Goal: Find contact information: Find contact information

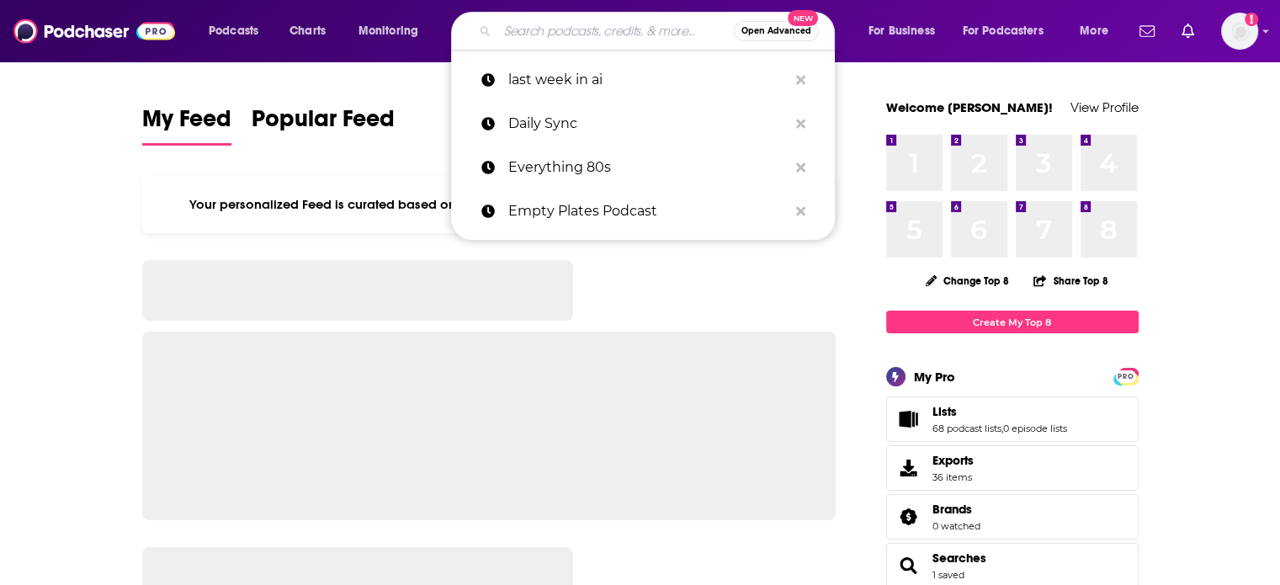
click at [626, 39] on input "Search podcasts, credits, & more..." at bounding box center [616, 31] width 237 height 27
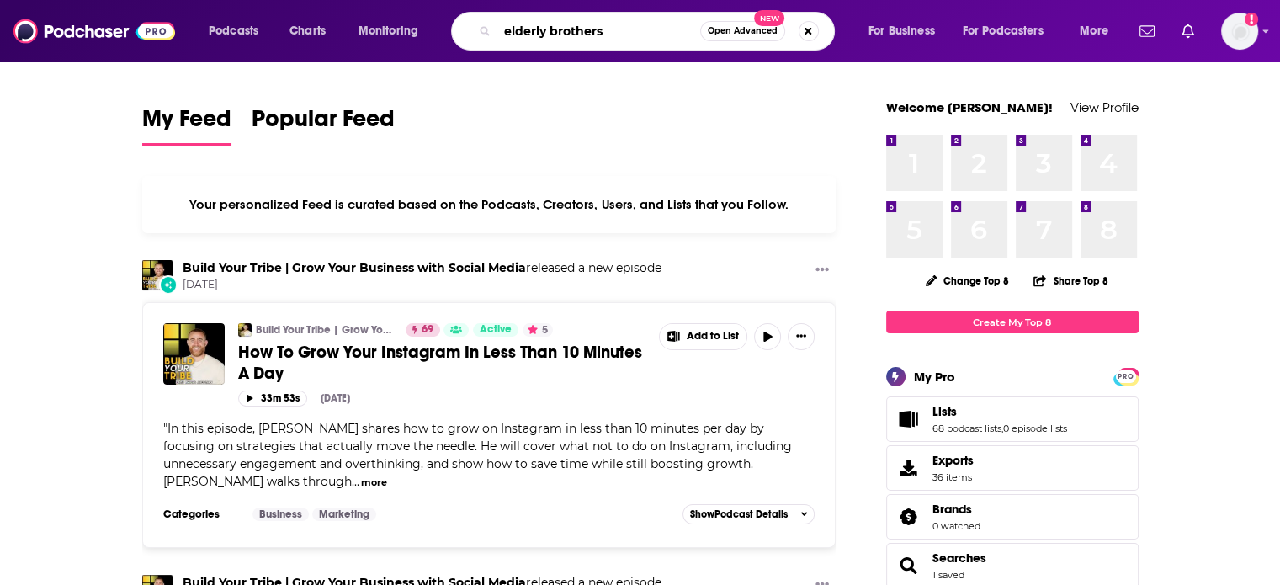
type input "elderly brothers"
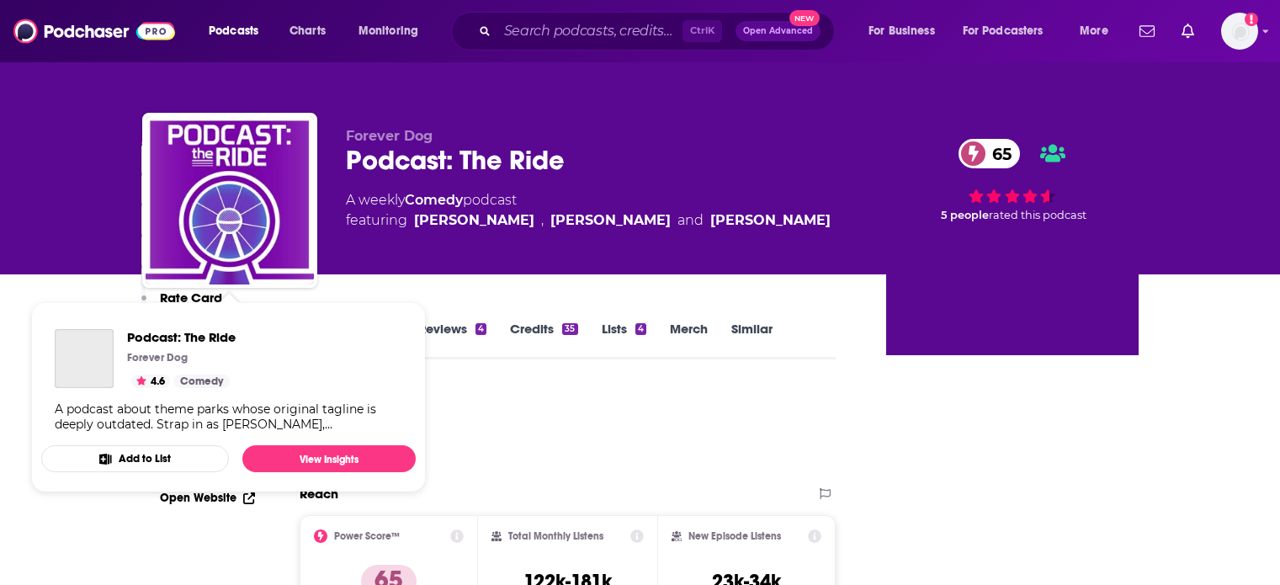
scroll to position [694, 0]
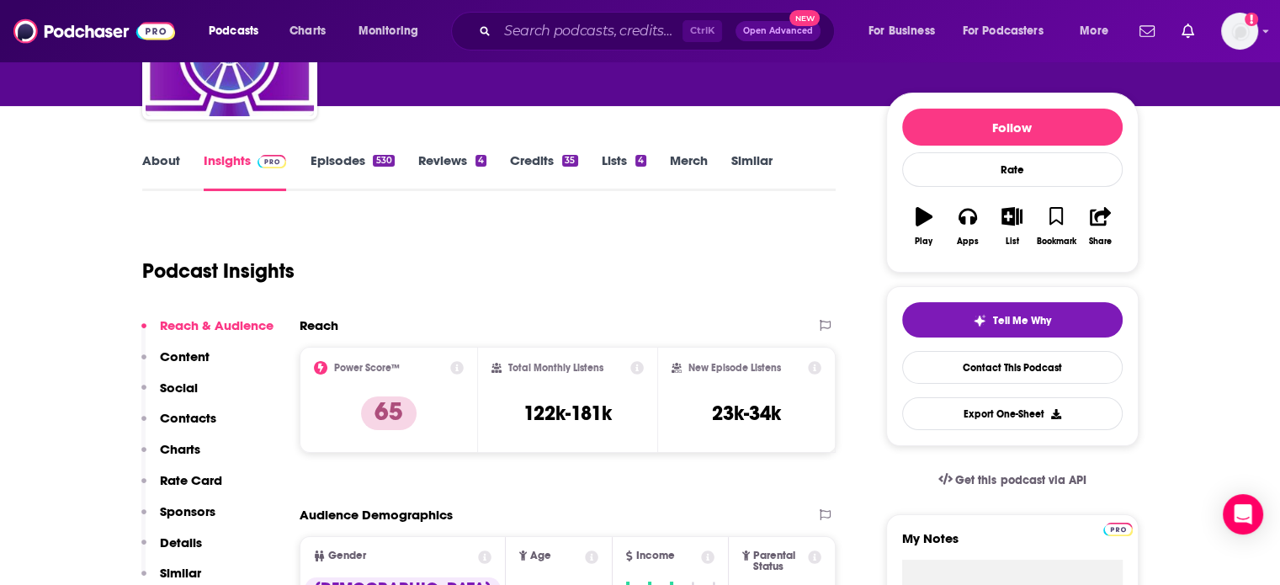
scroll to position [0, 0]
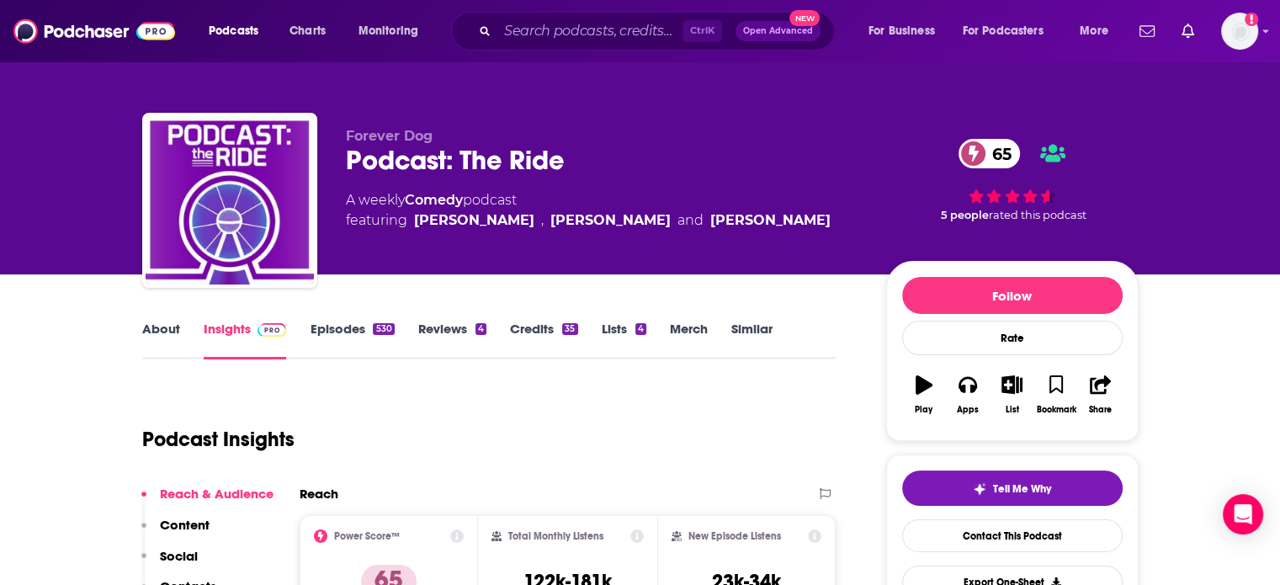
drag, startPoint x: 517, startPoint y: 225, endPoint x: 411, endPoint y: 237, distance: 106.7
click at [411, 237] on div "Forever Dog Podcast: The Ride 65 A weekly Comedy podcast featuring Scott Gairdn…" at bounding box center [603, 195] width 514 height 135
copy link "Scott Gairdner"
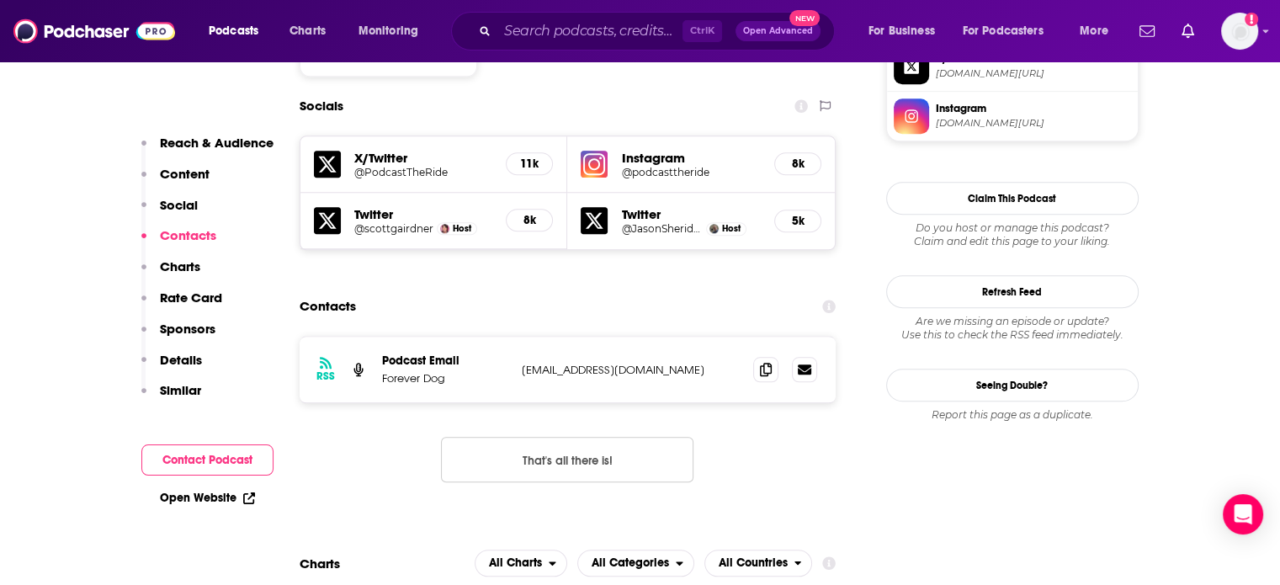
scroll to position [1515, 0]
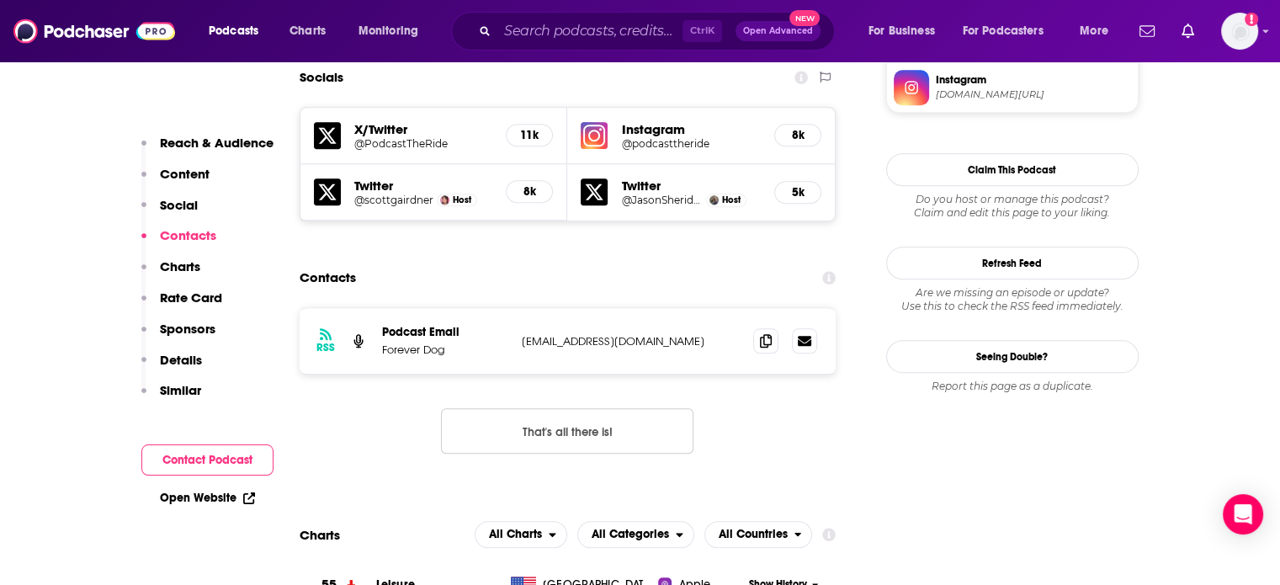
click at [569, 334] on p "podcasttheride@gmail.com" at bounding box center [631, 341] width 219 height 14
copy div "podcasttheride@gmail.com podcasttheride@gmail.com"
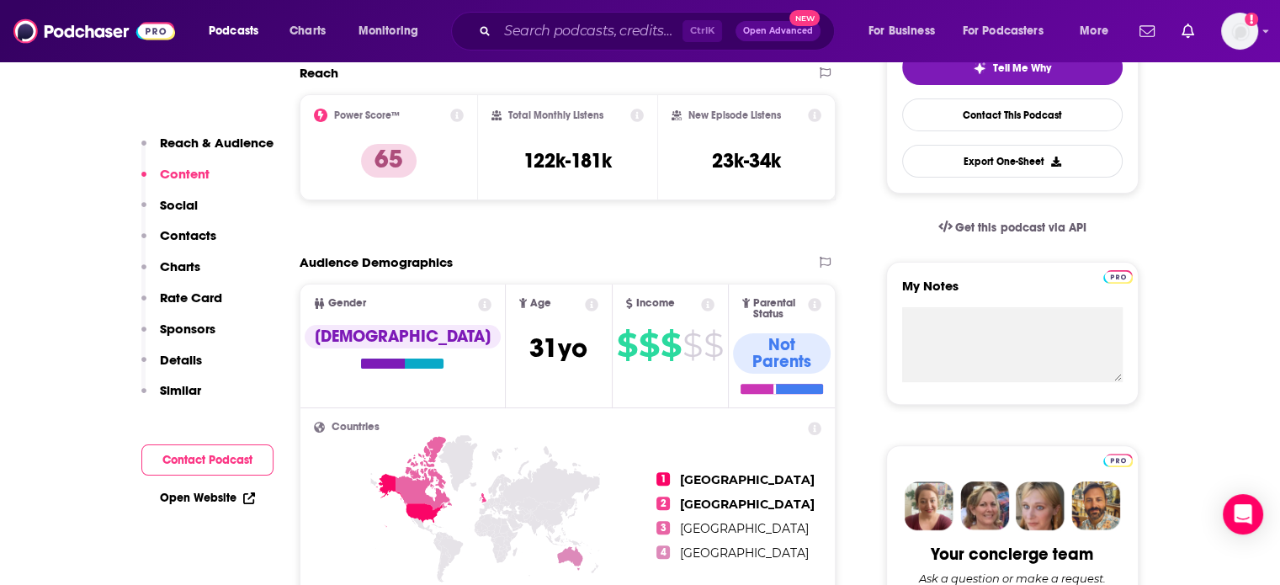
scroll to position [0, 0]
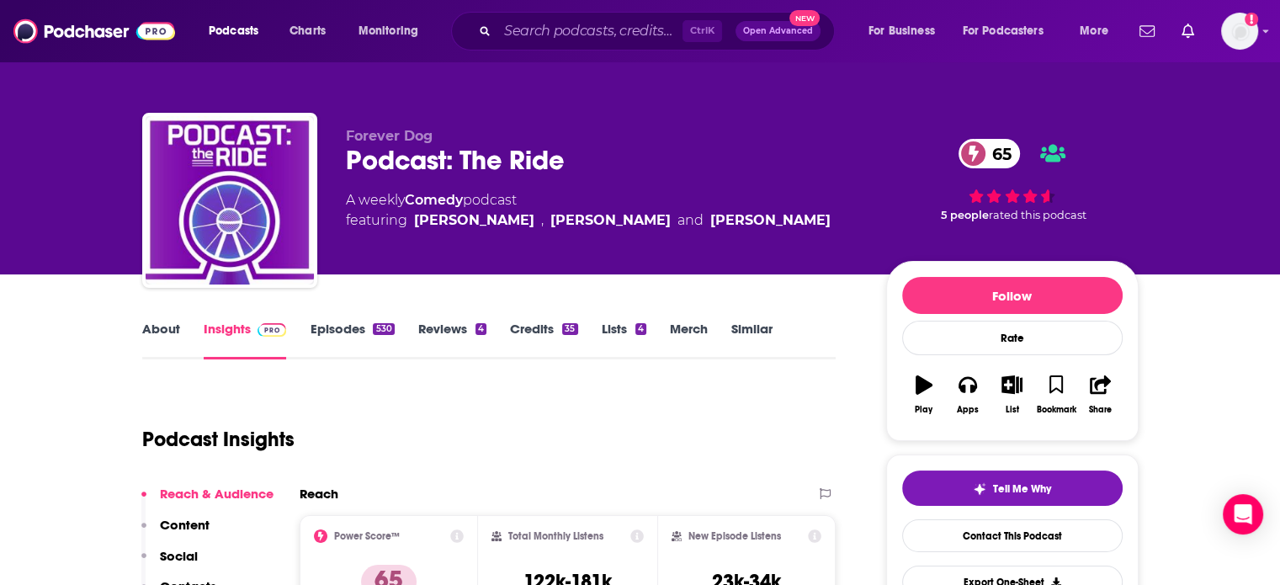
click at [443, 154] on div "Podcast: The Ride 65" at bounding box center [603, 160] width 514 height 33
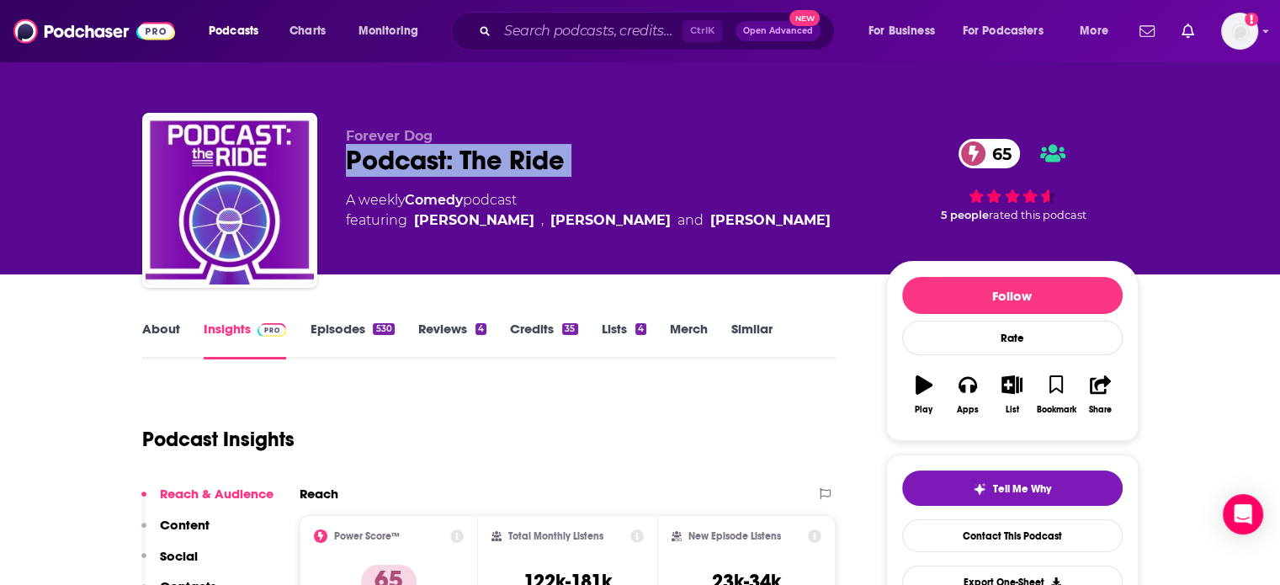
click at [443, 154] on div "Podcast: The Ride 65" at bounding box center [603, 160] width 514 height 33
copy div "Podcast: The Ride 65"
click at [446, 173] on div "Podcast: The Ride 65" at bounding box center [603, 160] width 514 height 33
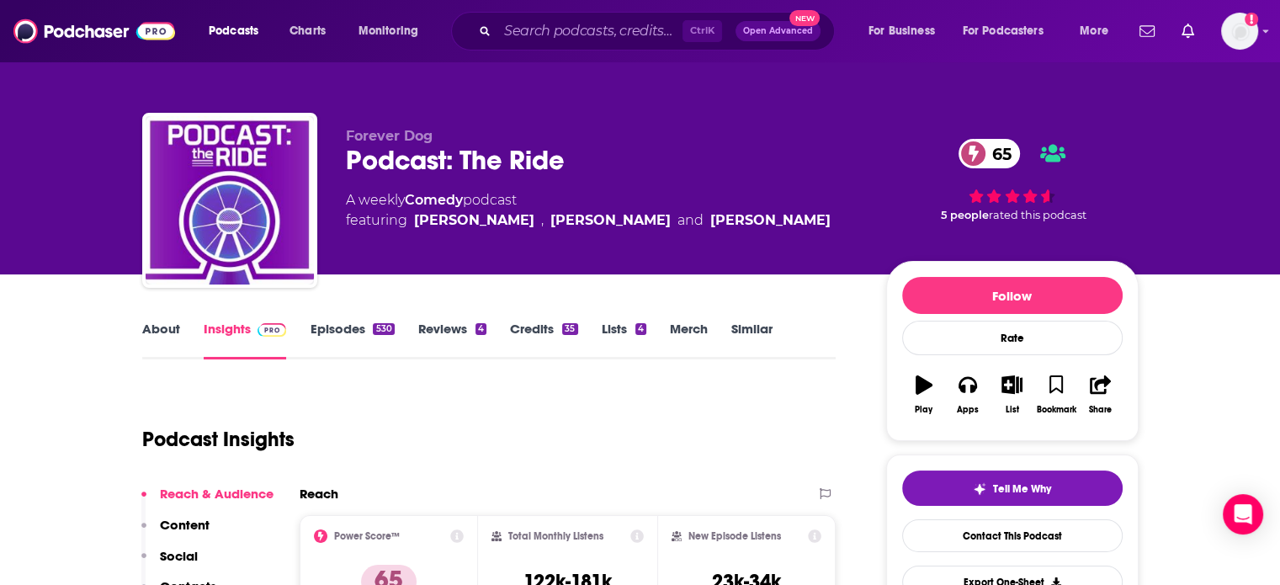
click at [444, 157] on div "Podcast: The Ride 65" at bounding box center [603, 160] width 514 height 33
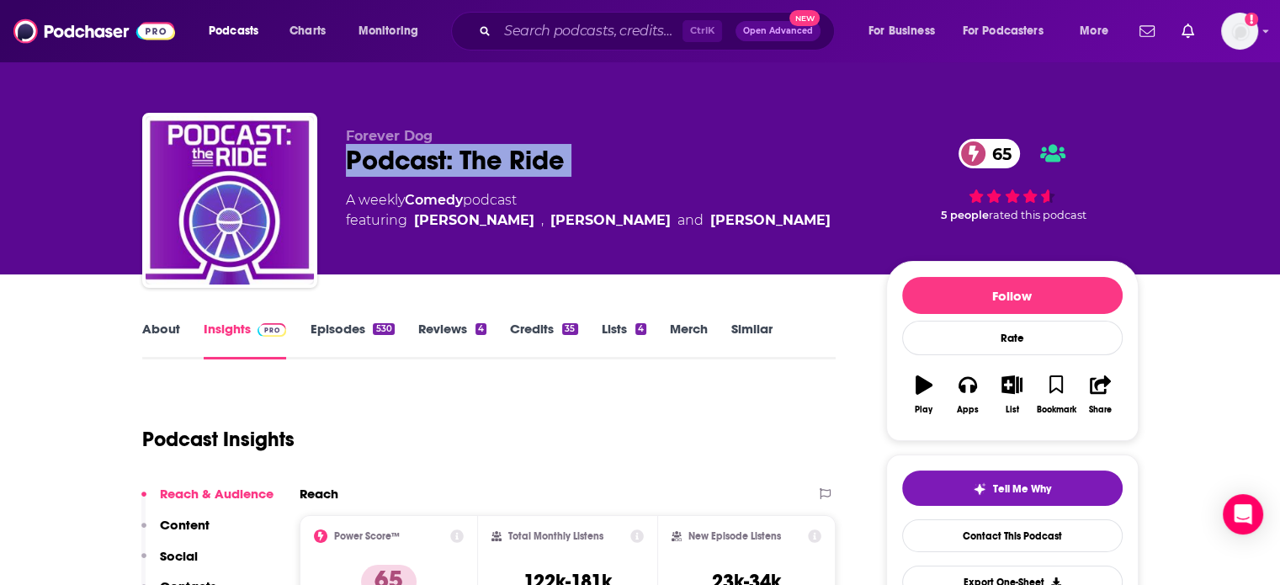
click at [444, 157] on div "Podcast: The Ride 65" at bounding box center [603, 160] width 514 height 33
copy div "Podcast: The Ride 65"
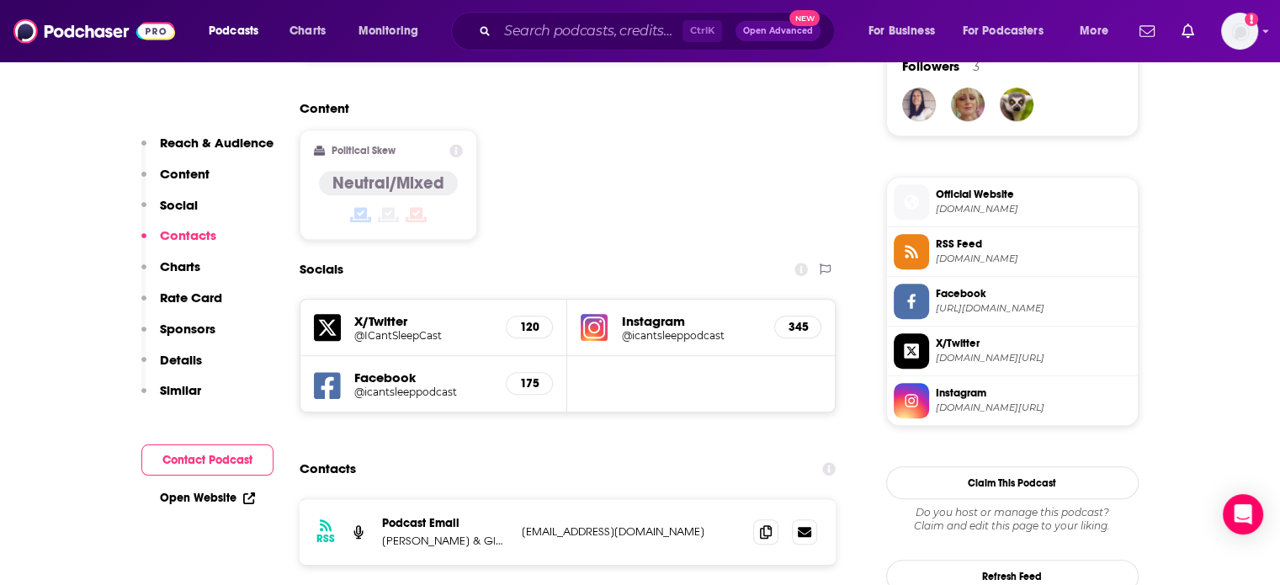
scroll to position [1347, 0]
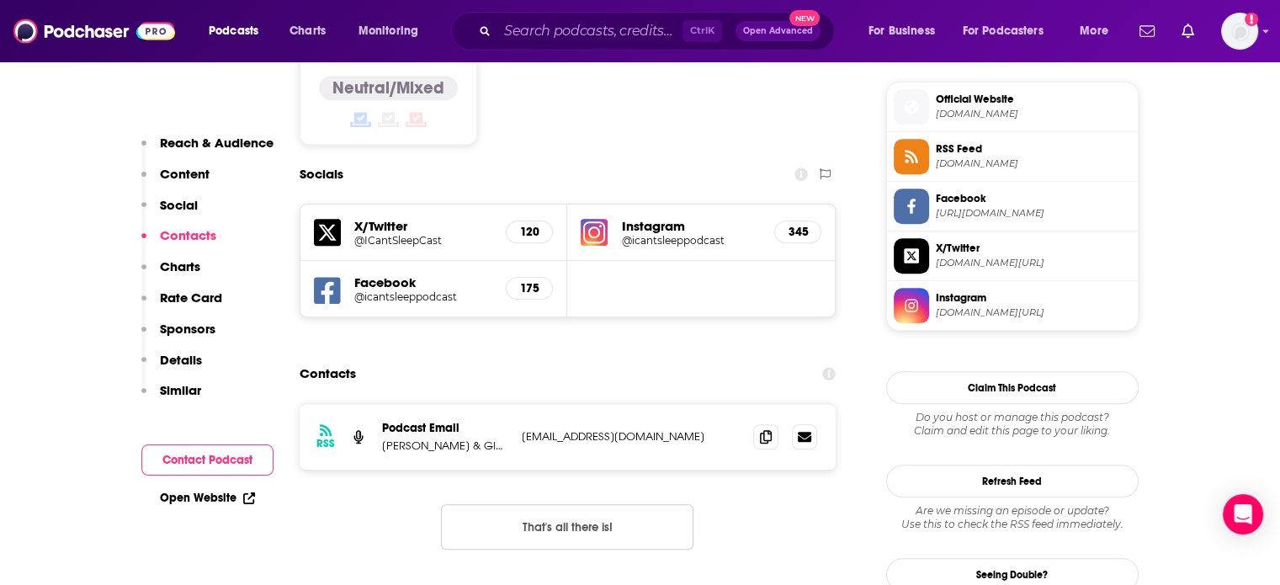
click at [591, 404] on div "RSS Podcast Email Benjamin Boster & Glassbox Media contact@icantsleeppodcast.co…" at bounding box center [568, 437] width 537 height 66
copy div "contact@icantsleeppodcast.com contact@icantsleeppodcast.com"
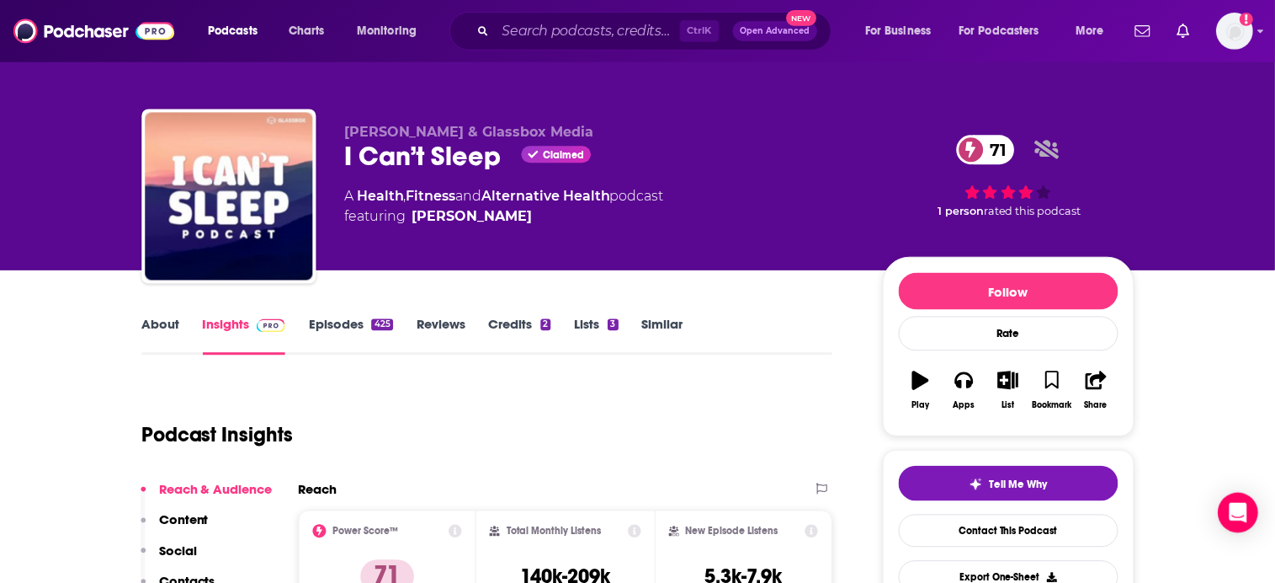
scroll to position [0, 0]
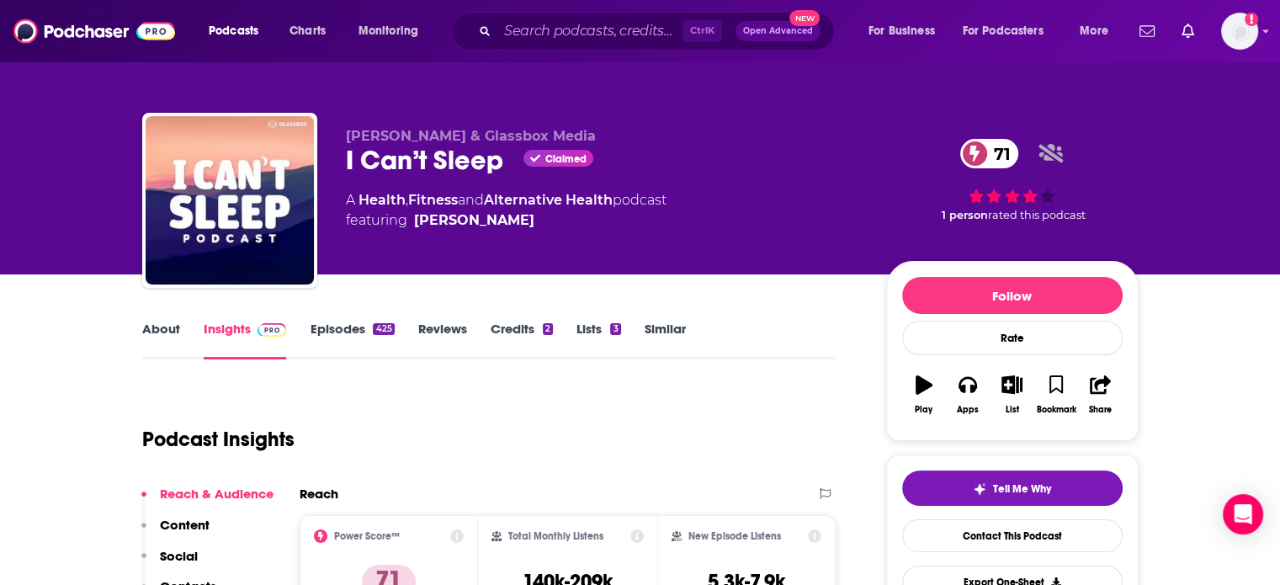
click at [430, 155] on div "I Can’t Sleep Claimed 71" at bounding box center [603, 160] width 514 height 33
copy div "I Can’t Sleep"
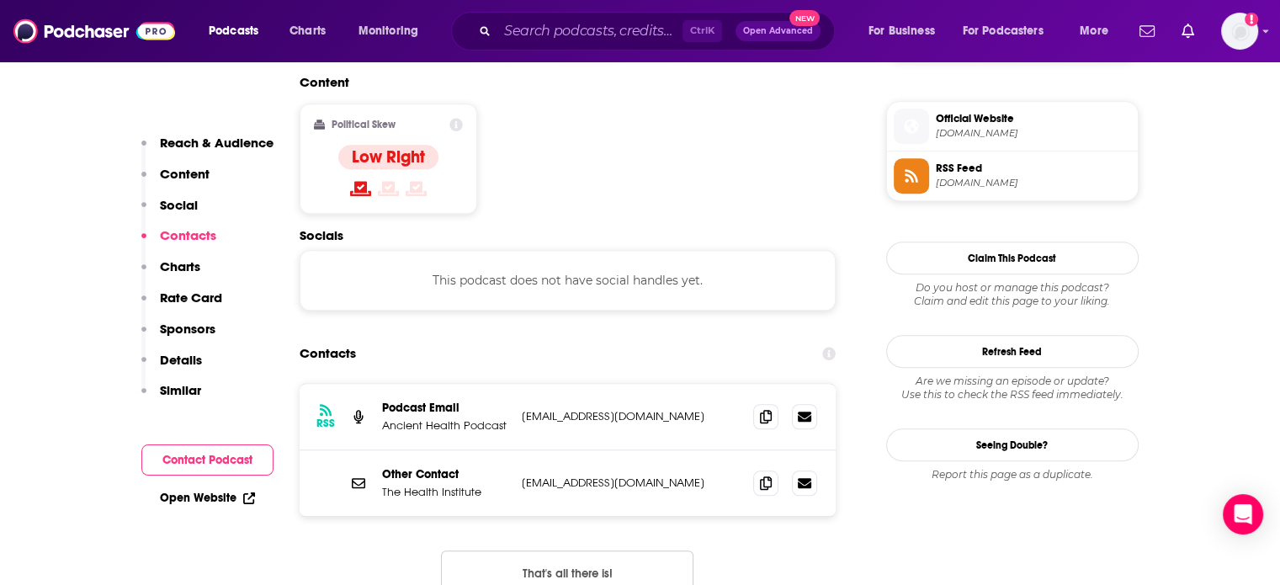
scroll to position [1347, 0]
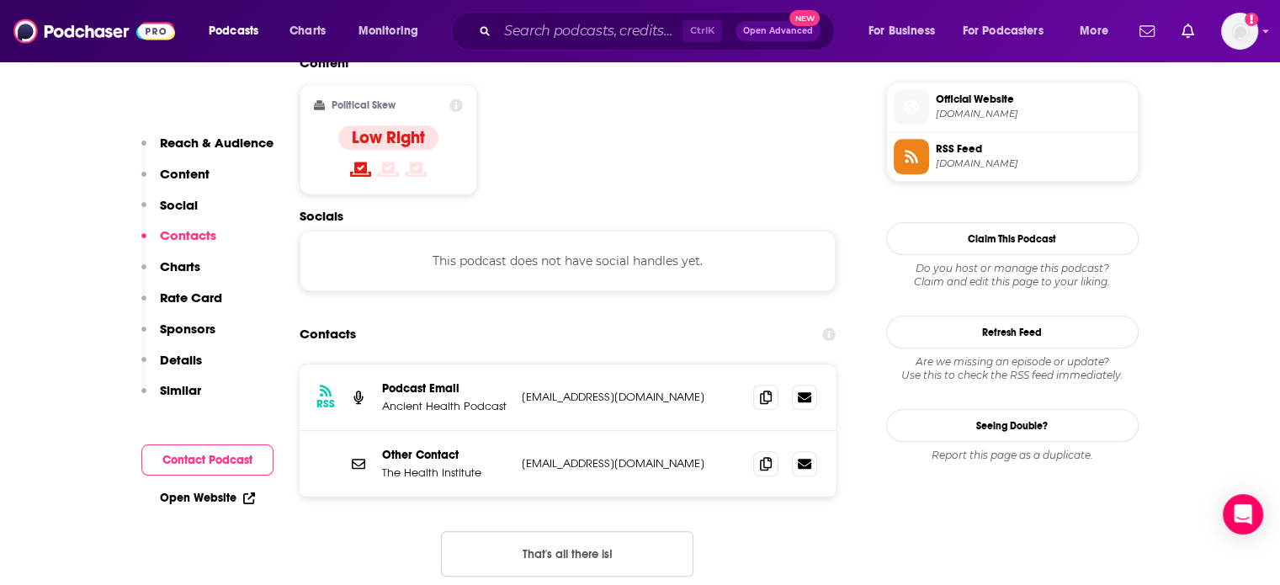
click at [608, 390] on p "[EMAIL_ADDRESS][DOMAIN_NAME]" at bounding box center [631, 397] width 219 height 14
click at [608, 390] on p "admin@thehealthinstitute.com" at bounding box center [631, 397] width 219 height 14
copy div "admin@thehealthinstitute.com admin@thehealthinstitute.com"
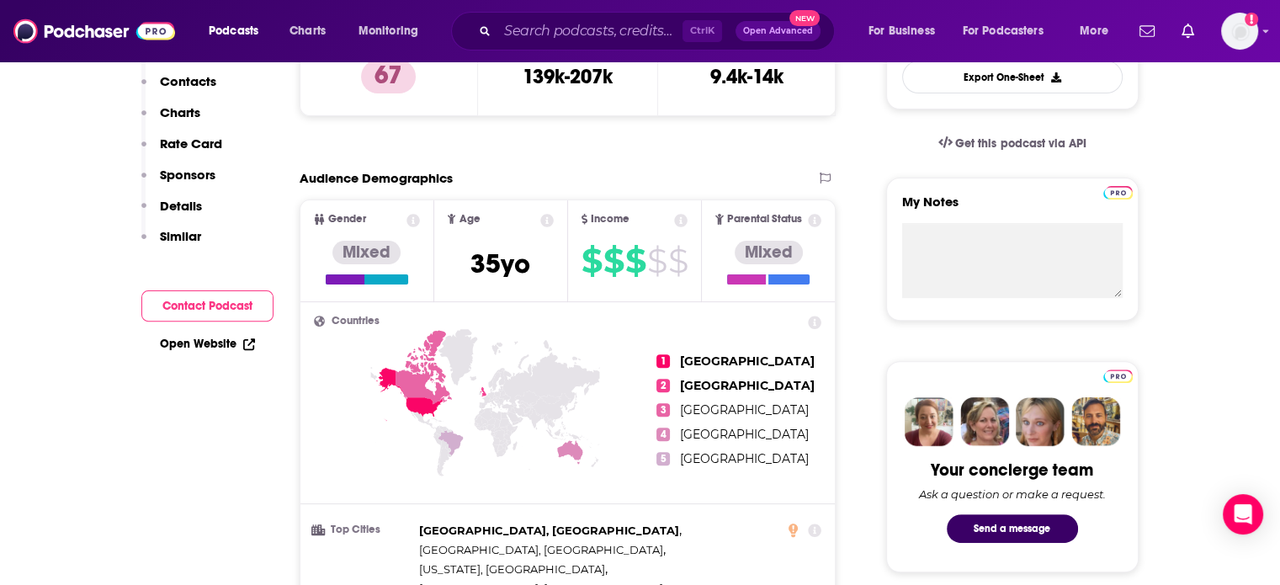
scroll to position [0, 0]
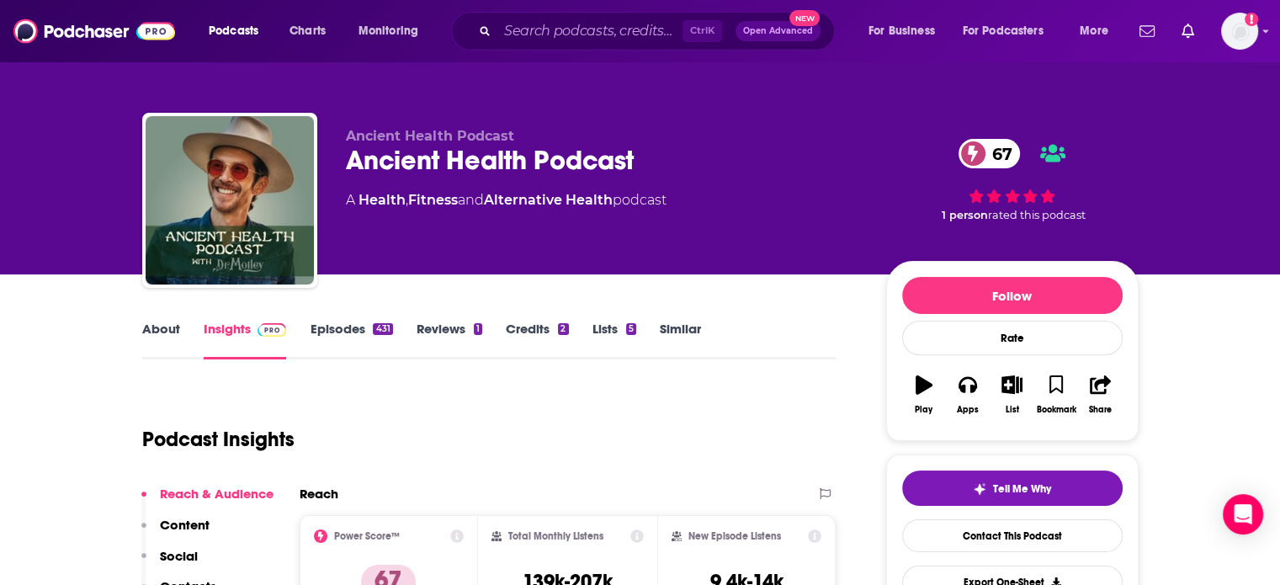
click at [465, 171] on div "Ancient Health Podcast 67" at bounding box center [603, 160] width 514 height 33
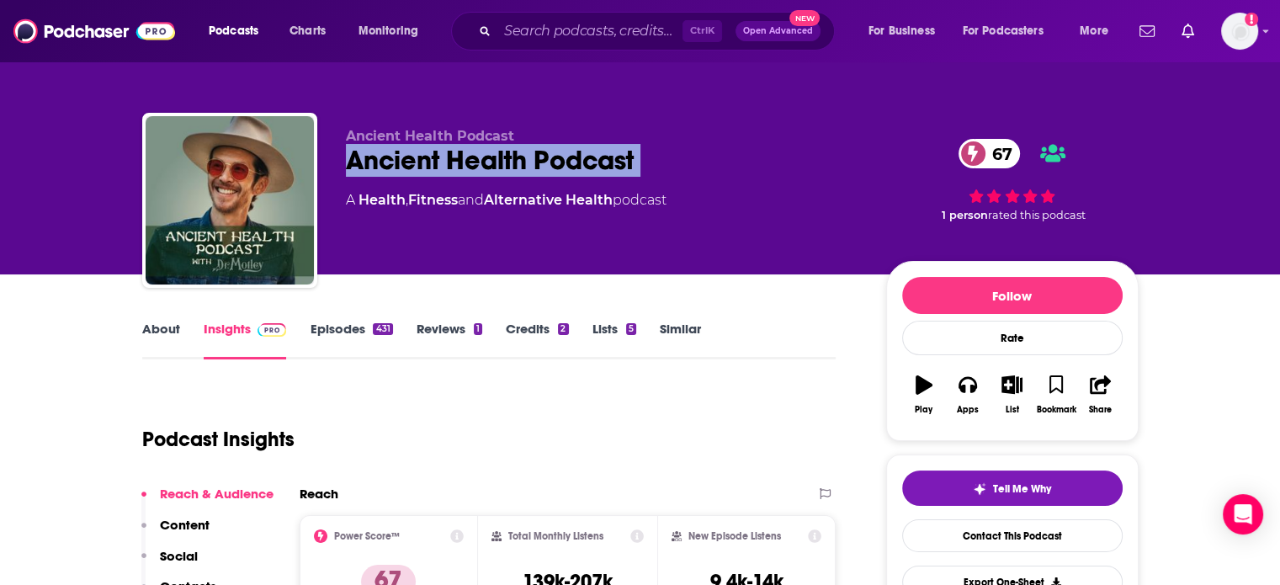
click at [465, 171] on div "Ancient Health Podcast 67" at bounding box center [603, 160] width 514 height 33
copy div "Ancient Health Podcast 67"
click at [151, 326] on link "About" at bounding box center [161, 340] width 38 height 39
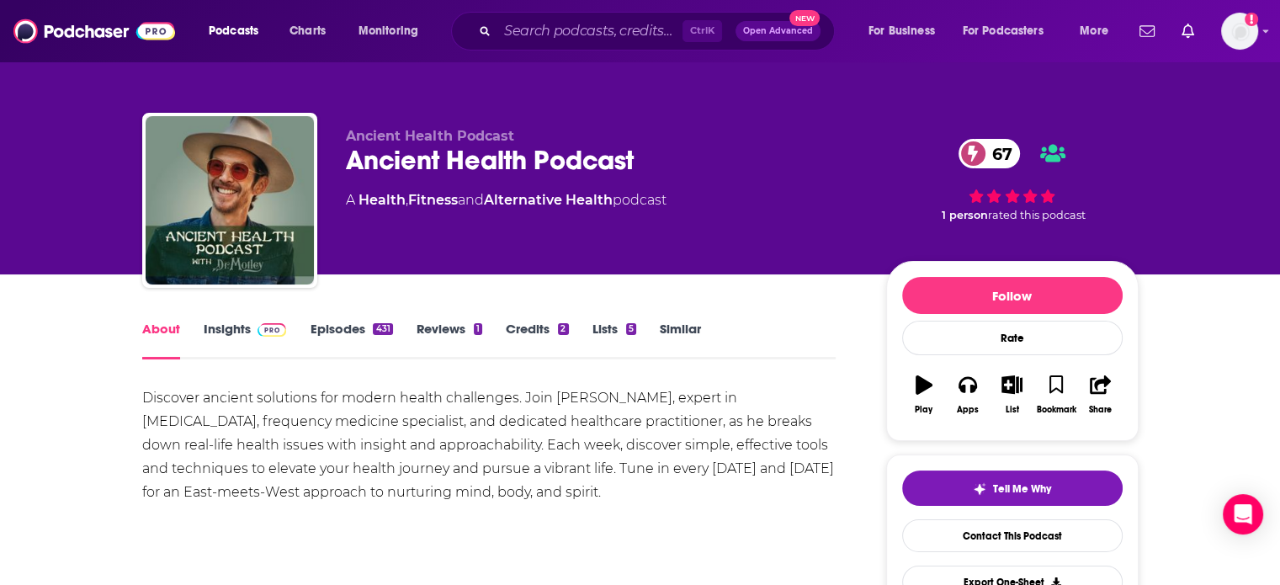
click at [529, 404] on div "Discover ancient solutions for modern health challenges. Join Dr. Chris Motley,…" at bounding box center [489, 445] width 695 height 118
click at [578, 401] on div "Discover ancient solutions for modern health challenges. Join Dr. Chris Motley,…" at bounding box center [489, 445] width 695 height 118
click at [559, 397] on div "Discover ancient solutions for modern health challenges. Join Dr. Chris Motley,…" at bounding box center [489, 445] width 695 height 118
drag, startPoint x: 559, startPoint y: 397, endPoint x: 626, endPoint y: 402, distance: 66.7
click at [626, 402] on div "Discover ancient solutions for modern health challenges. Join Dr. Chris Motley,…" at bounding box center [489, 445] width 695 height 118
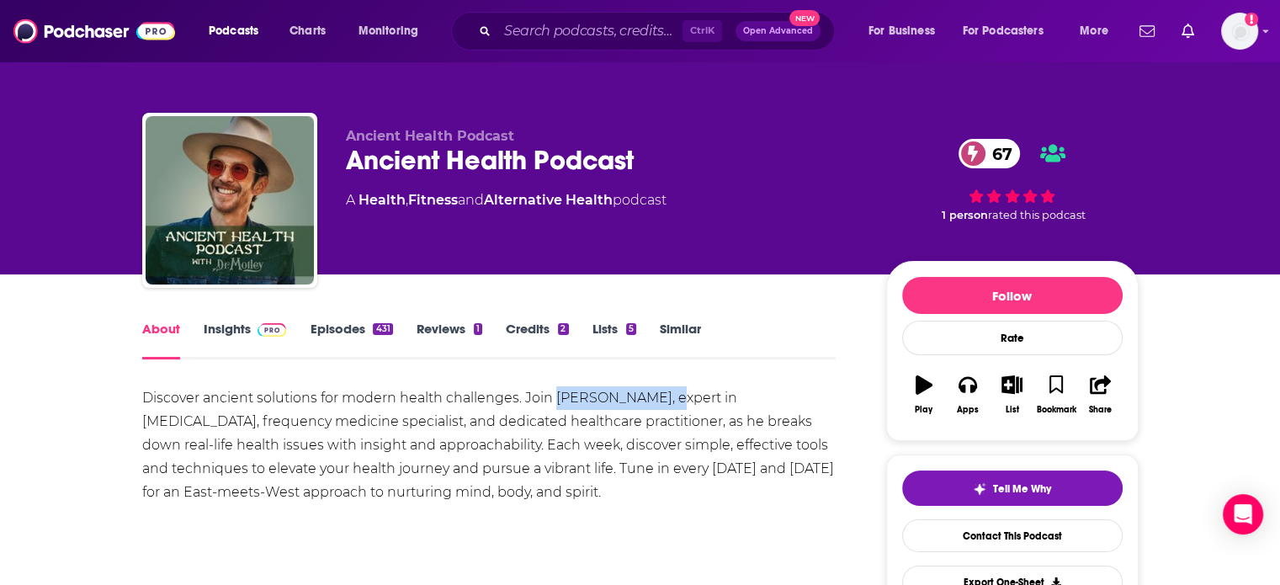
copy div "Dr. Chris Motley"
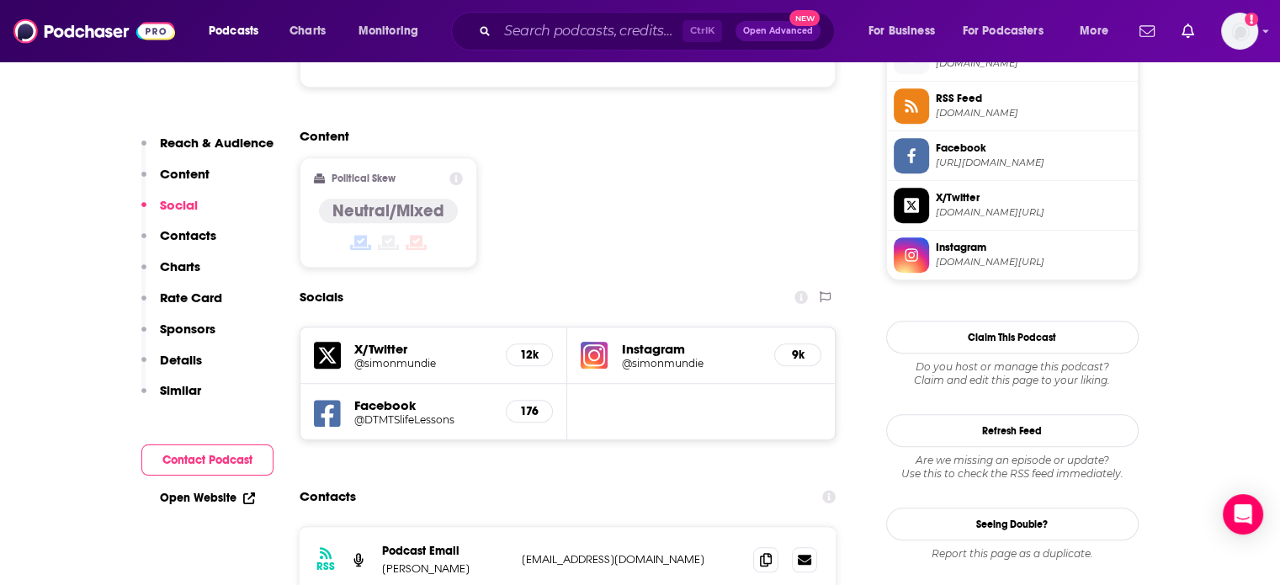
scroll to position [1600, 0]
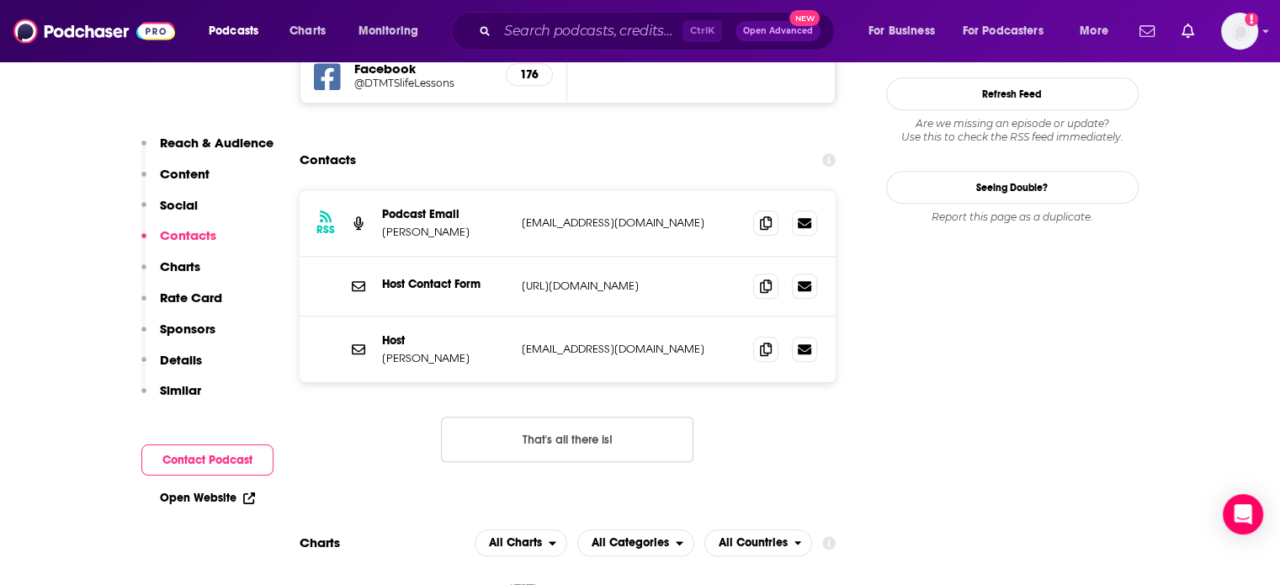
click at [598, 216] on p "[EMAIL_ADDRESS][DOMAIN_NAME]" at bounding box center [631, 223] width 219 height 14
copy div "simonmundie@gmail.com simonmundie@gmail.com"
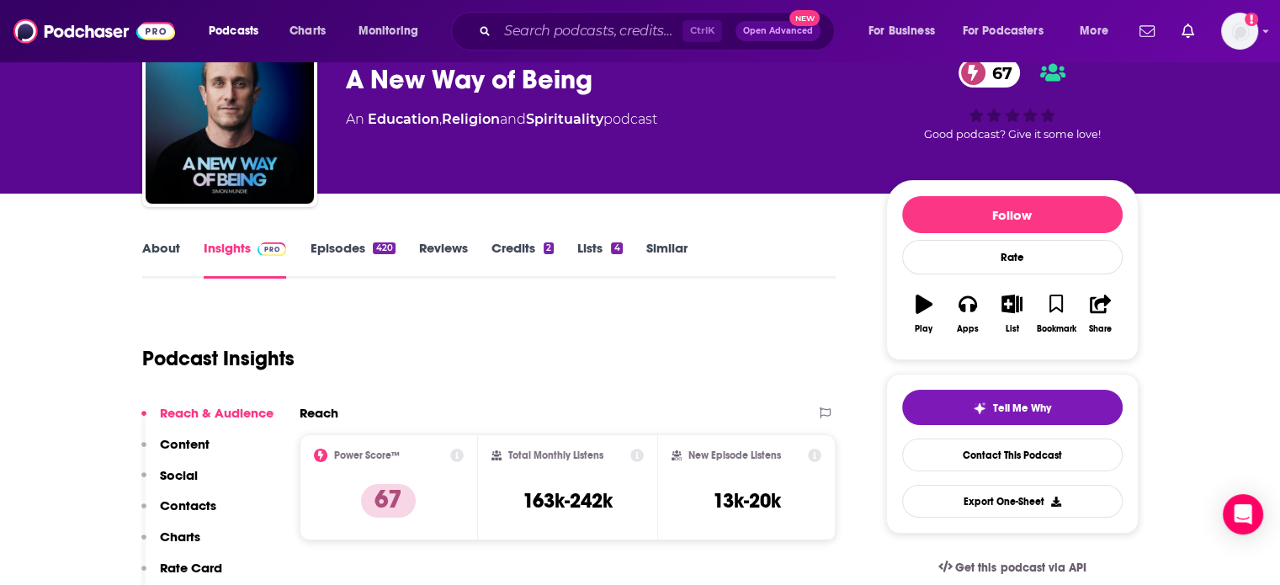
scroll to position [0, 0]
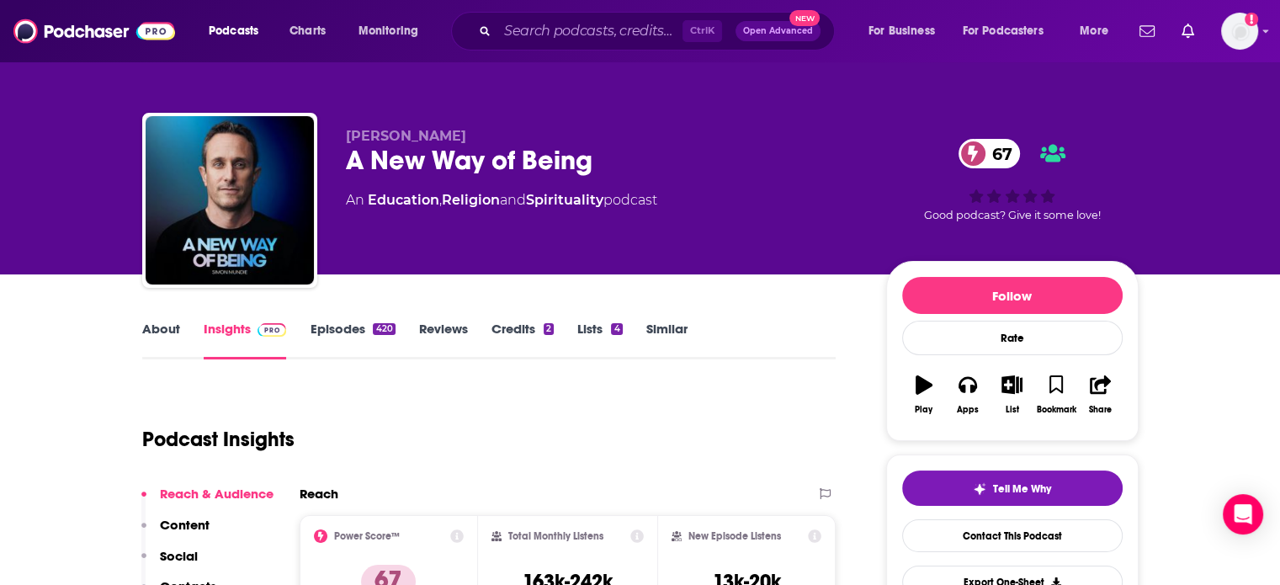
click at [554, 177] on div "Simon Mundie A New Way of Being 67 An Education , Religion and Spirituality pod…" at bounding box center [603, 195] width 514 height 135
click at [552, 174] on div "A New Way of Being 67" at bounding box center [603, 160] width 514 height 33
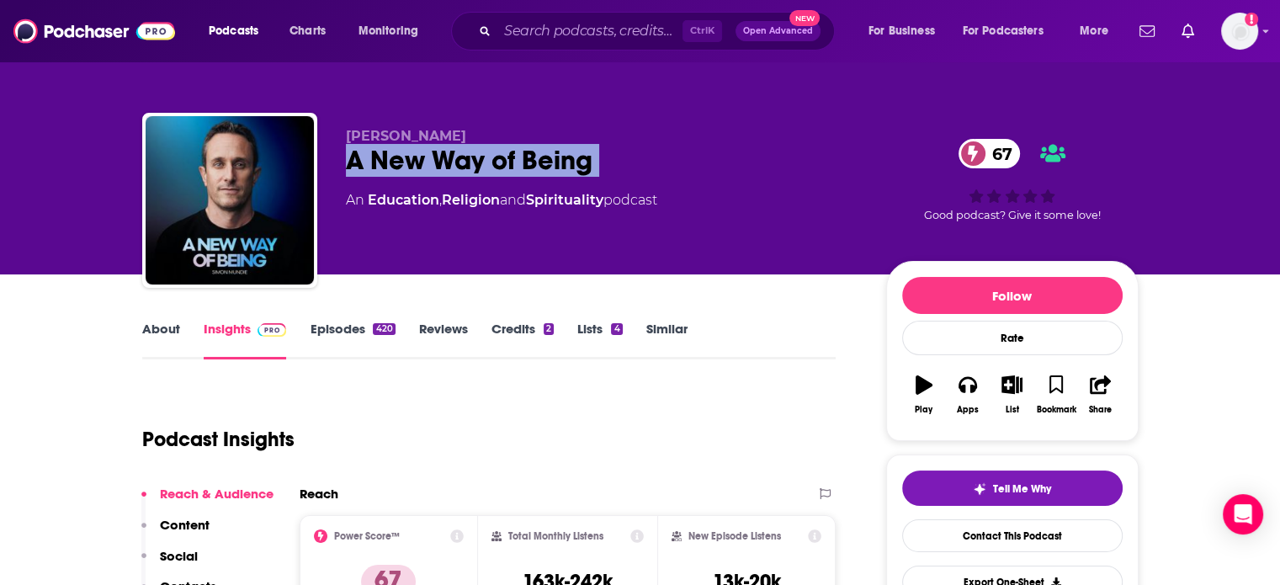
click at [552, 174] on div "A New Way of Being 67" at bounding box center [603, 160] width 514 height 33
copy div "A New Way of Being 67"
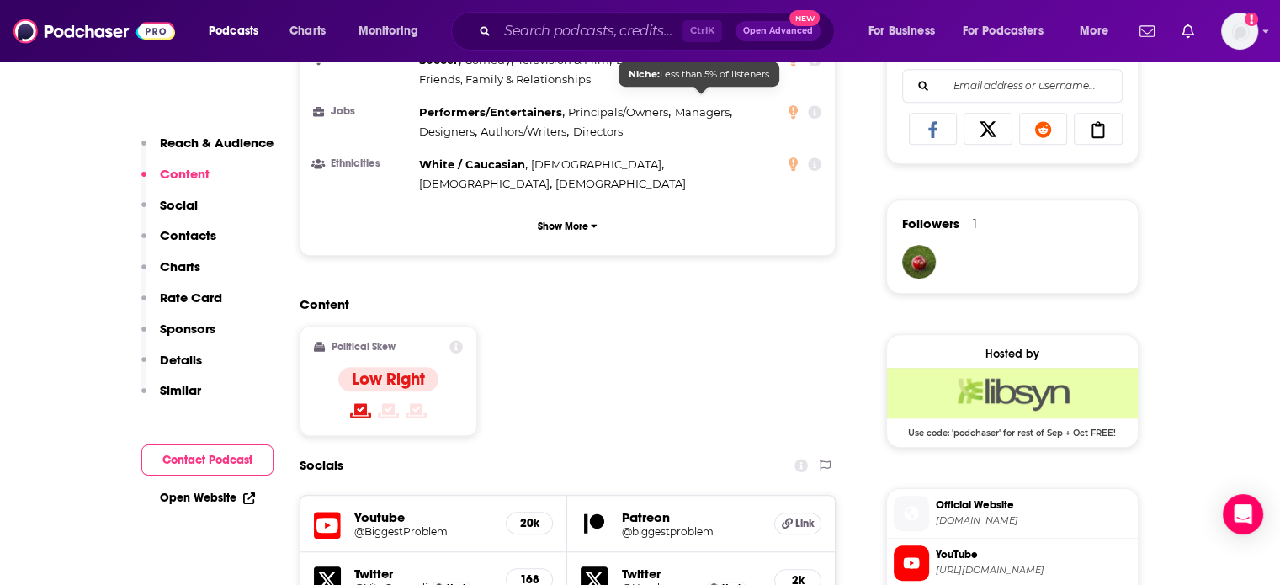
scroll to position [1431, 0]
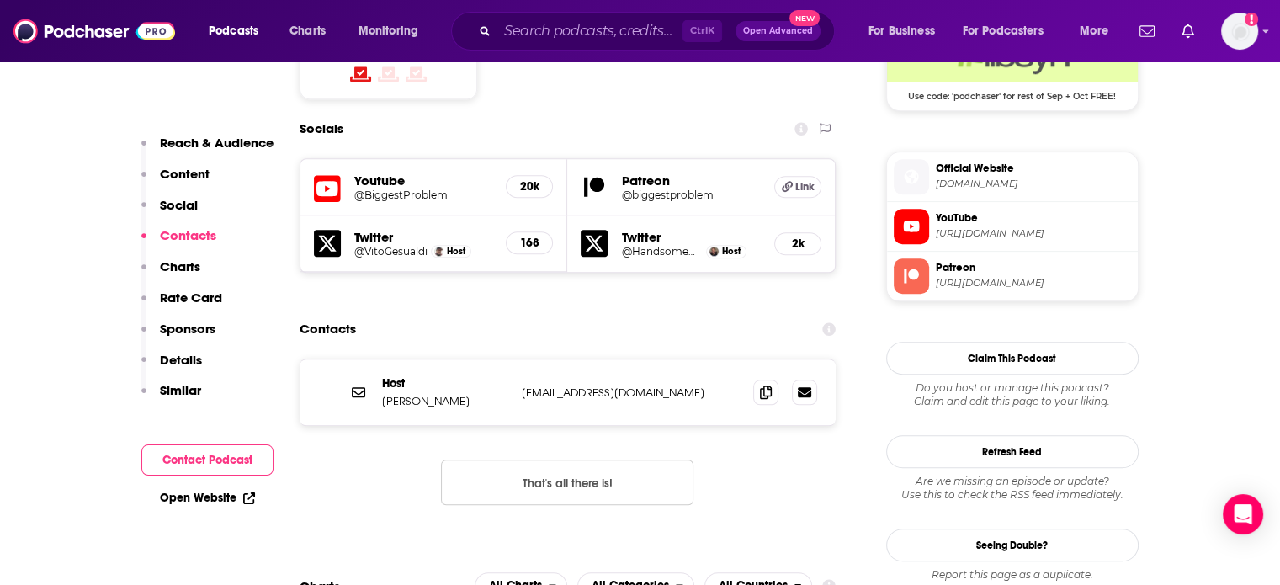
click at [583, 359] on div "Host [PERSON_NAME] [EMAIL_ADDRESS][DOMAIN_NAME] [EMAIL_ADDRESS][DOMAIN_NAME]" at bounding box center [568, 392] width 537 height 66
copy div "[EMAIL_ADDRESS][DOMAIN_NAME] [EMAIL_ADDRESS][DOMAIN_NAME]"
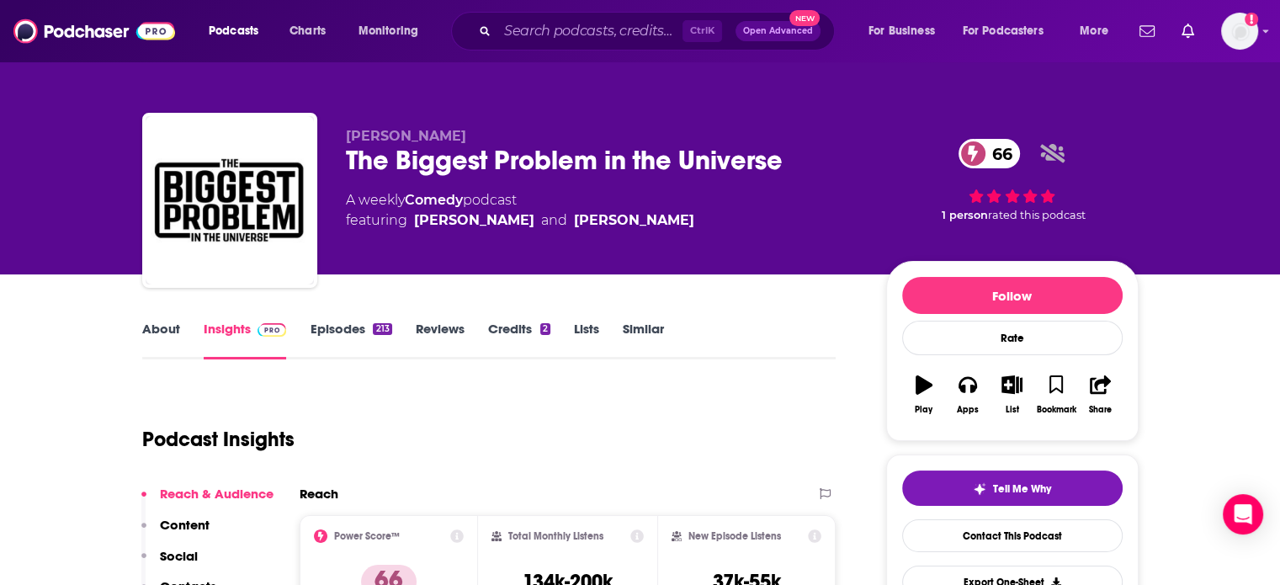
scroll to position [0, 0]
click at [477, 157] on div "The Biggest Problem in the Universe 66" at bounding box center [603, 160] width 514 height 33
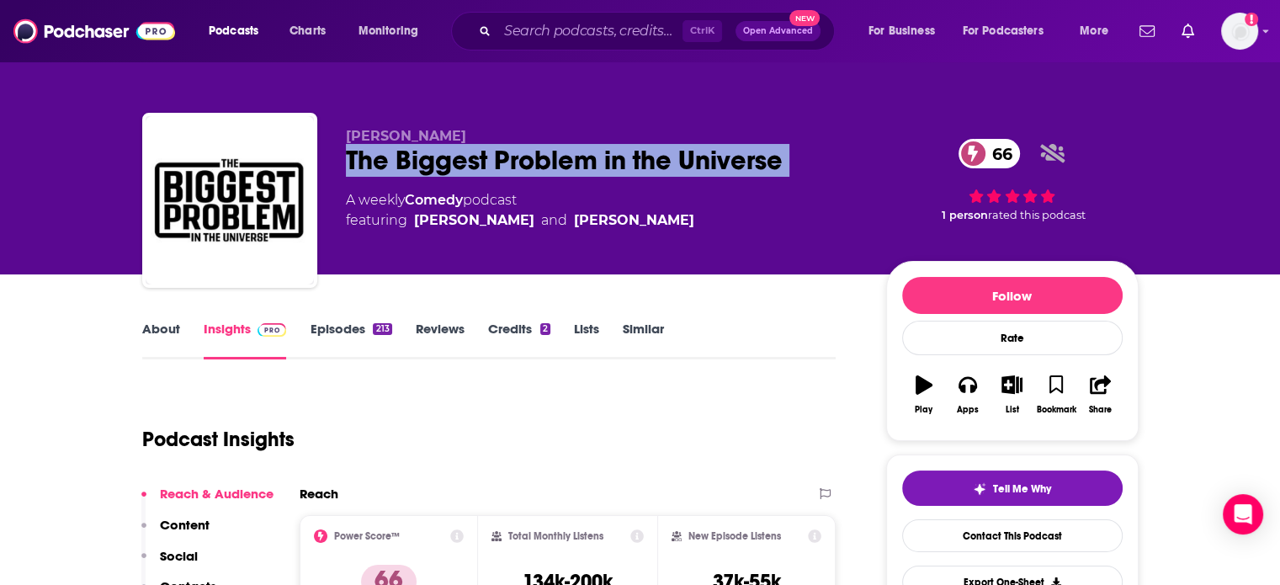
click at [477, 157] on div "The Biggest Problem in the Universe 66" at bounding box center [603, 160] width 514 height 33
copy div "The Biggest Problem in the Universe 66"
click at [158, 331] on link "About" at bounding box center [161, 340] width 38 height 39
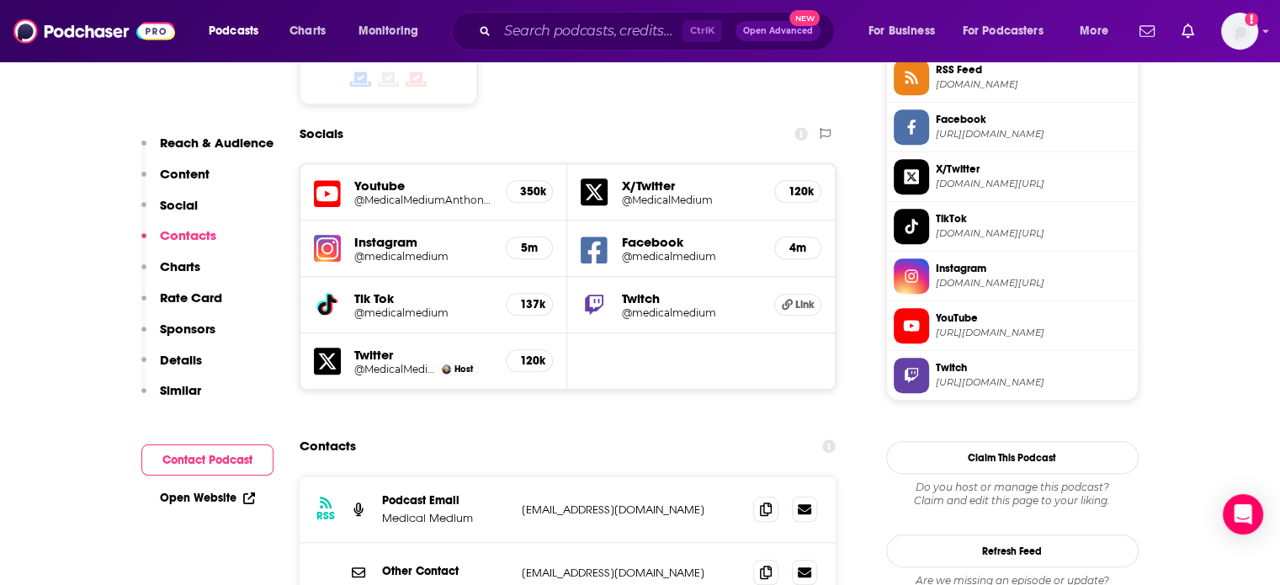
scroll to position [1684, 0]
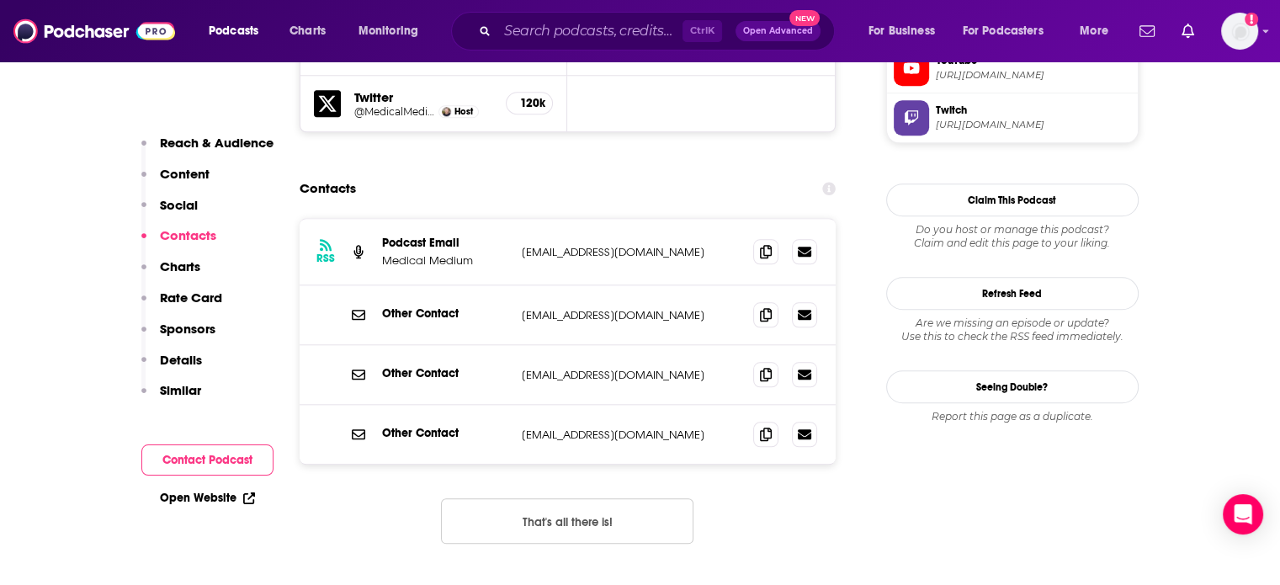
click at [580, 285] on div "Other Contact [EMAIL_ADDRESS][DOMAIN_NAME] [EMAIL_ADDRESS][DOMAIN_NAME]" at bounding box center [568, 315] width 537 height 60
click at [580, 285] on div "Other Contact info@medicalmedium.com info@medicalmedium.com" at bounding box center [568, 315] width 537 height 60
copy div "info@medicalmedium.com info@medicalmedium.com"
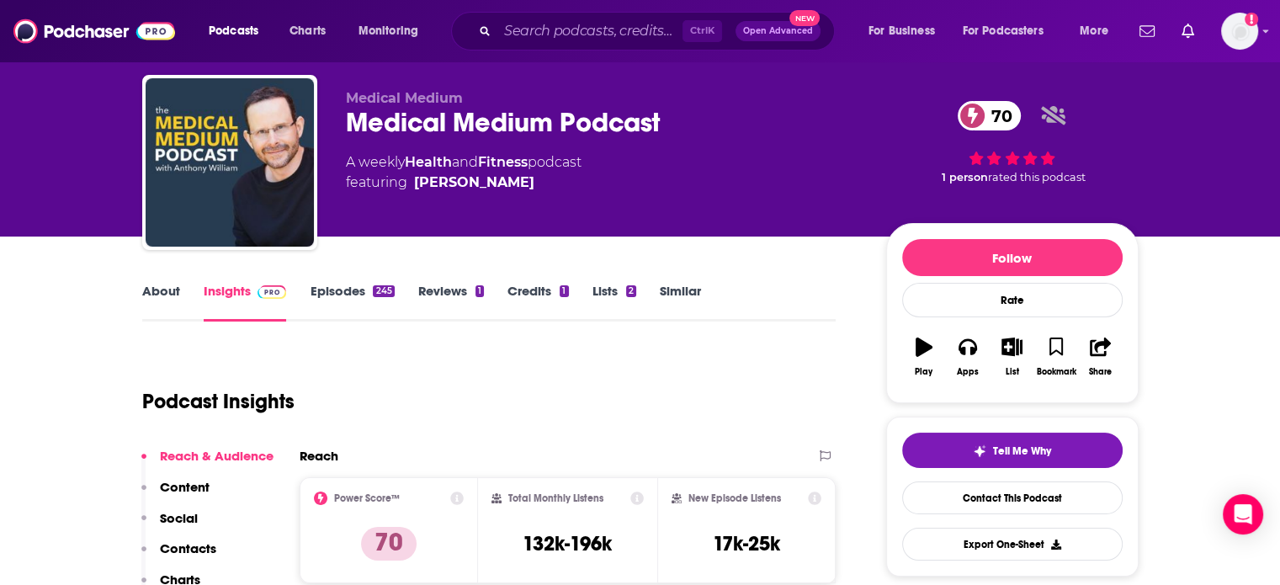
scroll to position [0, 0]
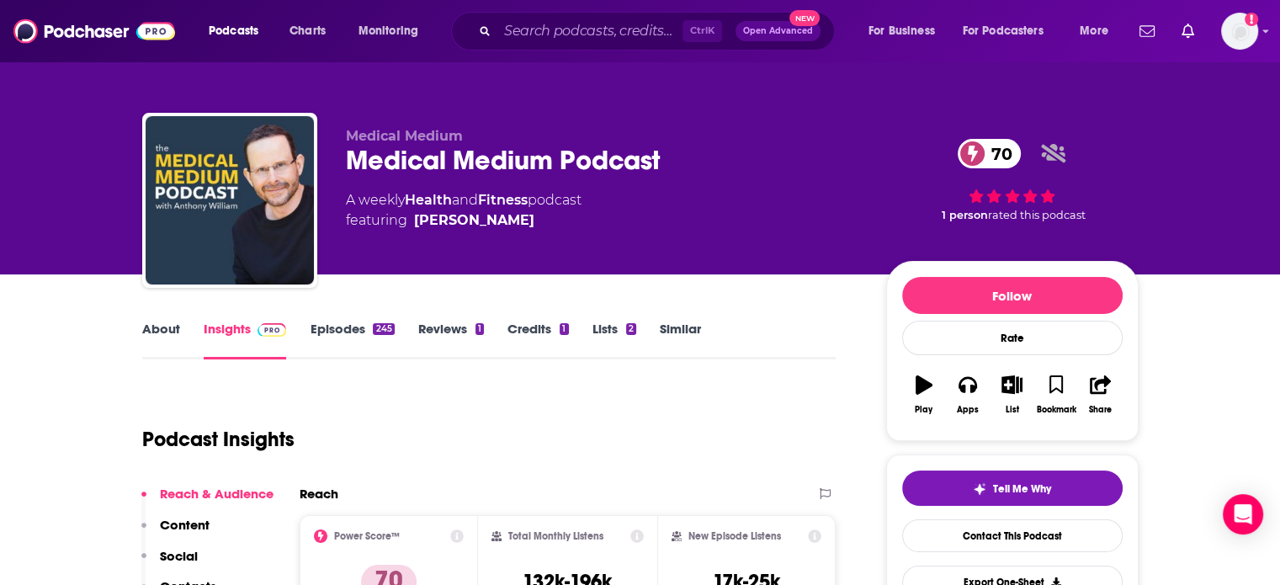
click at [437, 165] on div "Medical Medium Podcast 70" at bounding box center [603, 160] width 514 height 33
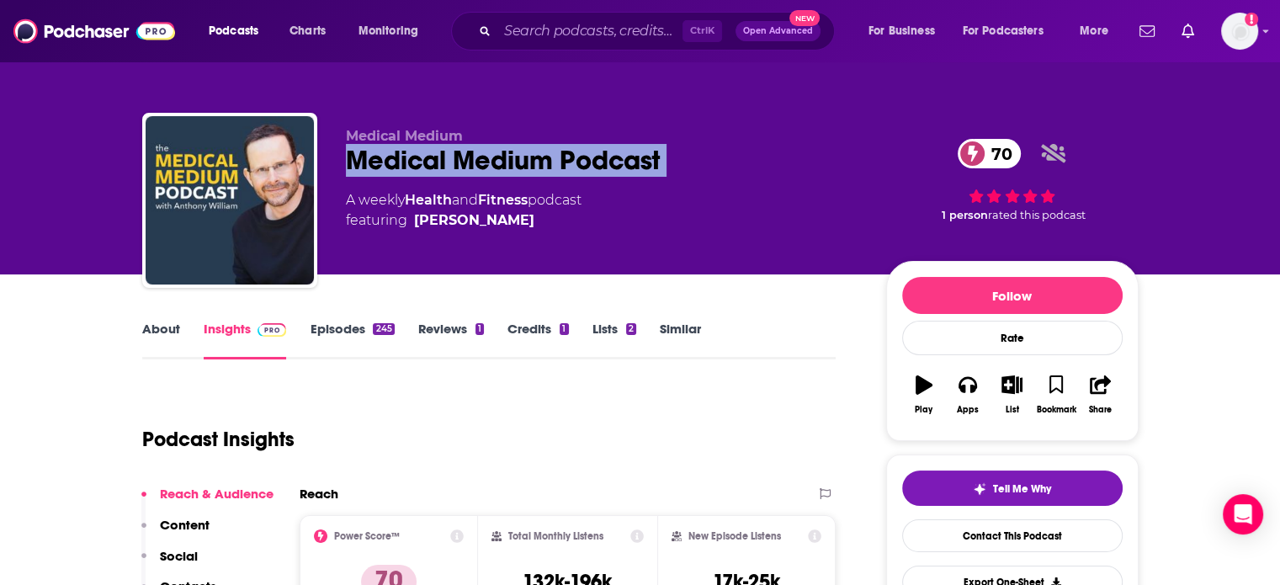
click at [437, 165] on div "Medical Medium Podcast 70" at bounding box center [603, 160] width 514 height 33
copy div "Medical Medium Podcast 70"
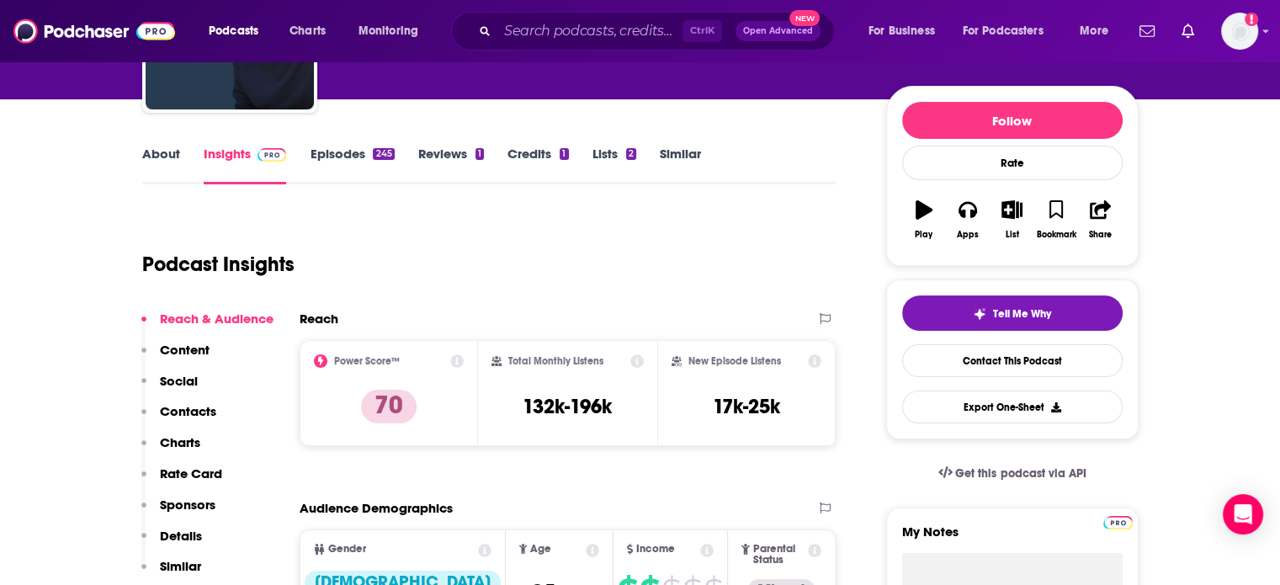
scroll to position [84, 0]
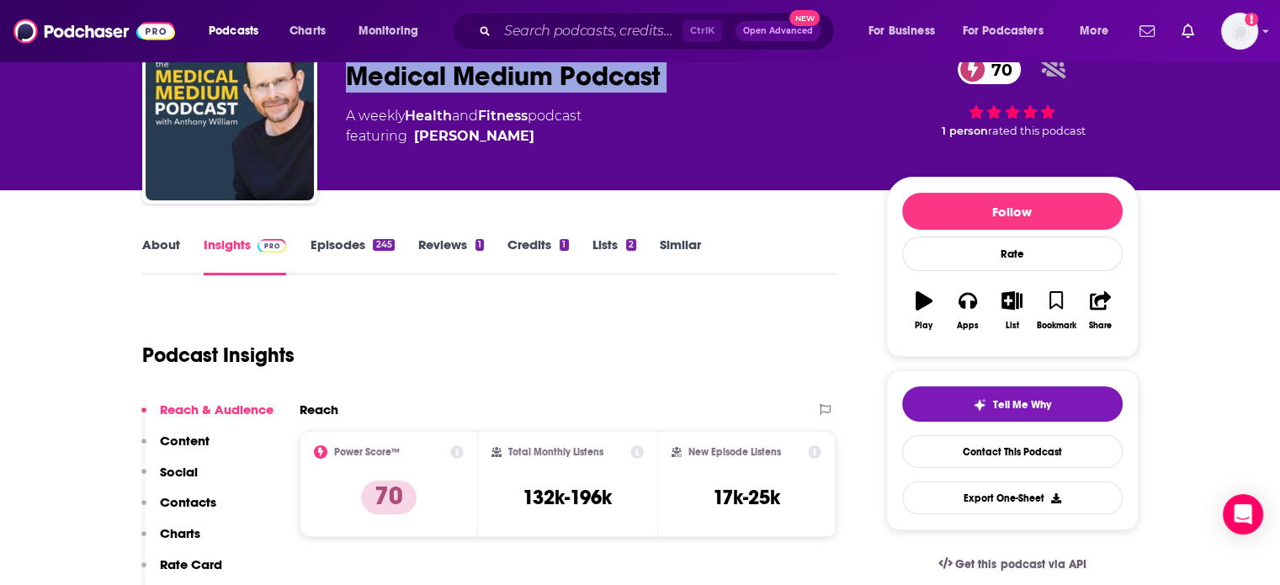
drag, startPoint x: 526, startPoint y: 162, endPoint x: 411, endPoint y: 162, distance: 115.3
click at [411, 162] on div "Medical Medium Medical Medium Podcast 70 A weekly Health and Fitness podcast fe…" at bounding box center [603, 111] width 514 height 135
copy div "Anthony William"
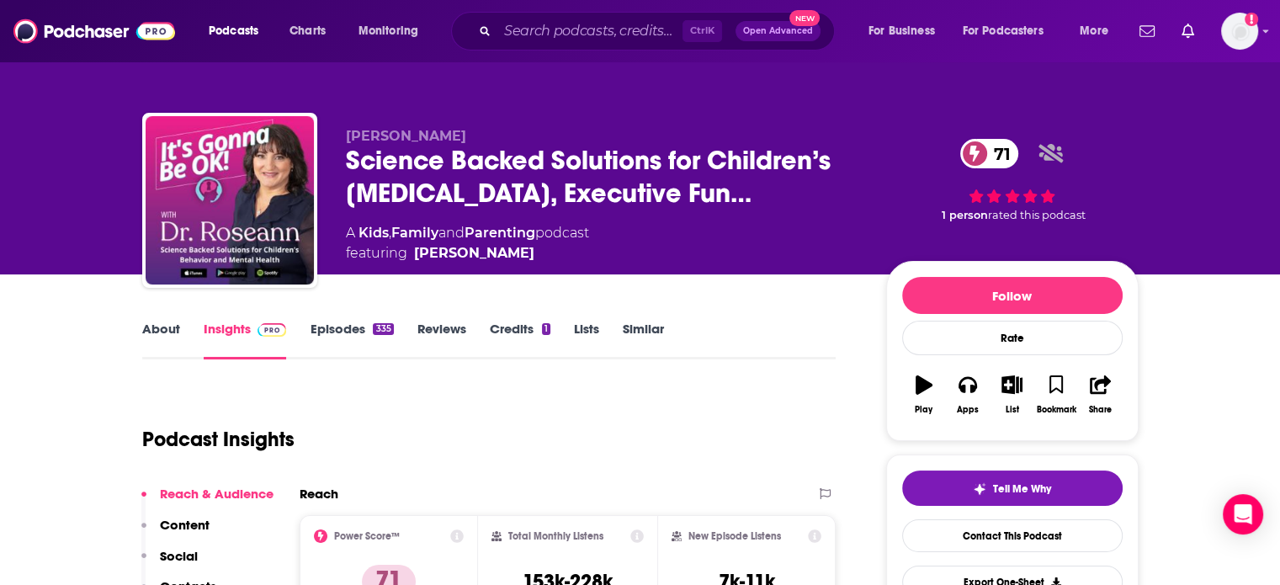
drag, startPoint x: 663, startPoint y: 258, endPoint x: 629, endPoint y: 268, distance: 36.0
click at [629, 268] on div "Dr. Roseann Capanna Hodge Science Backed Solutions for Children’s ADHD, Executi…" at bounding box center [742, 204] width 793 height 152
copy span "Dr. Roseann Capanna-Hodge"
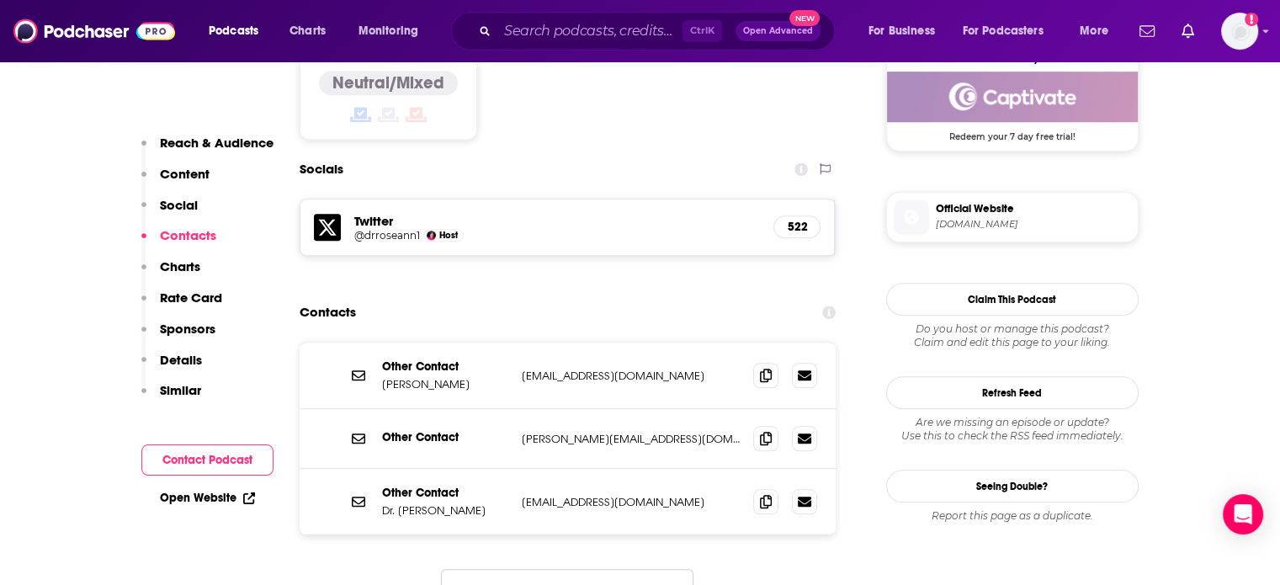
scroll to position [1431, 0]
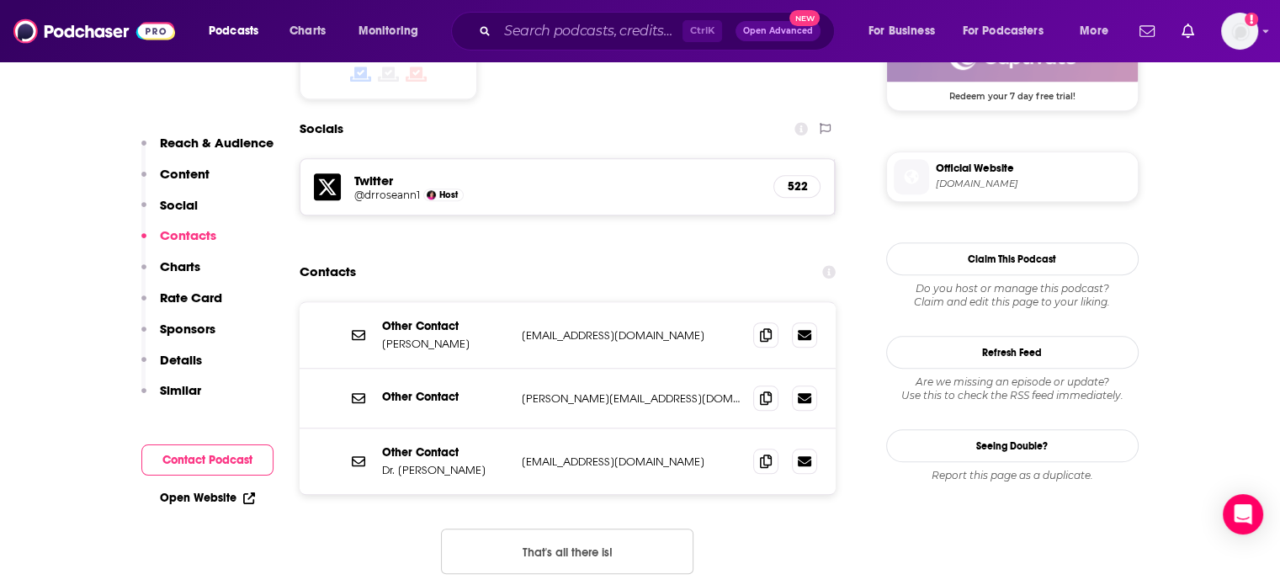
click at [586, 328] on p "info@drroseann.com" at bounding box center [631, 335] width 219 height 14
click at [591, 391] on p "roseann@drroseann.com" at bounding box center [631, 398] width 219 height 14
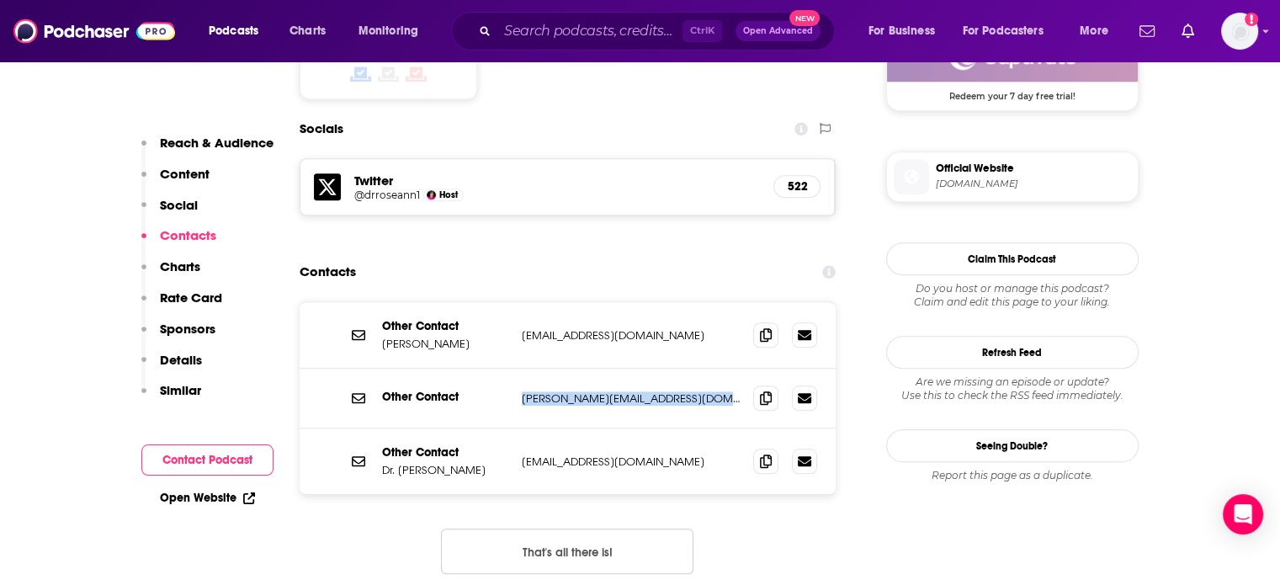
click at [591, 391] on p "roseann@drroseann.com" at bounding box center [631, 398] width 219 height 14
copy div "roseann@drroseann.com roseann@drroseann.com"
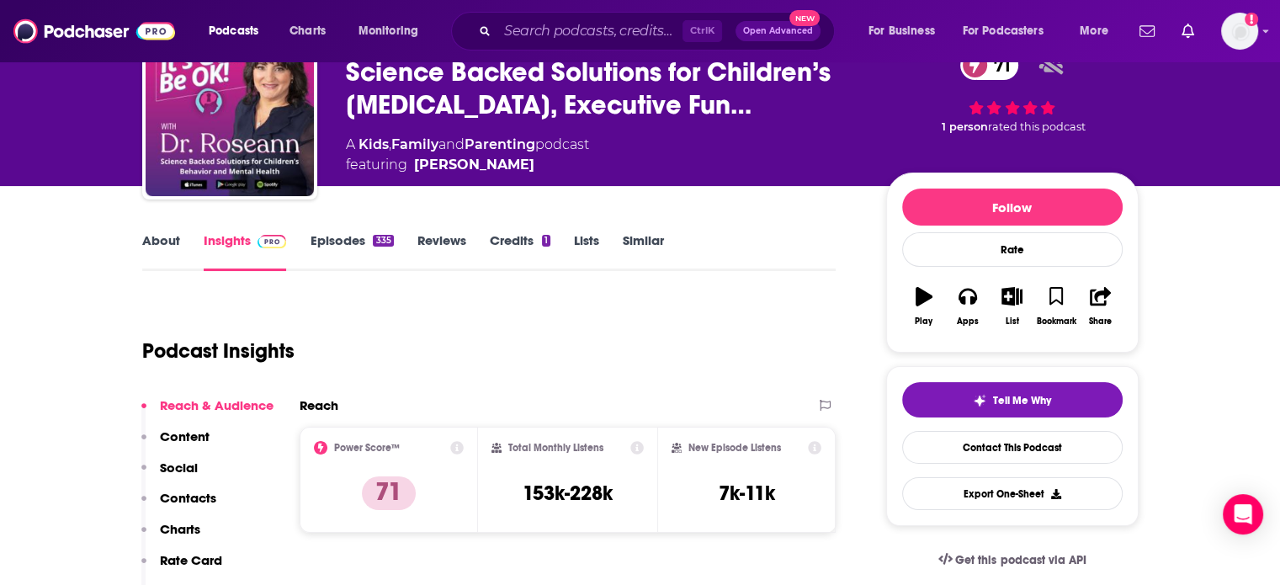
scroll to position [0, 0]
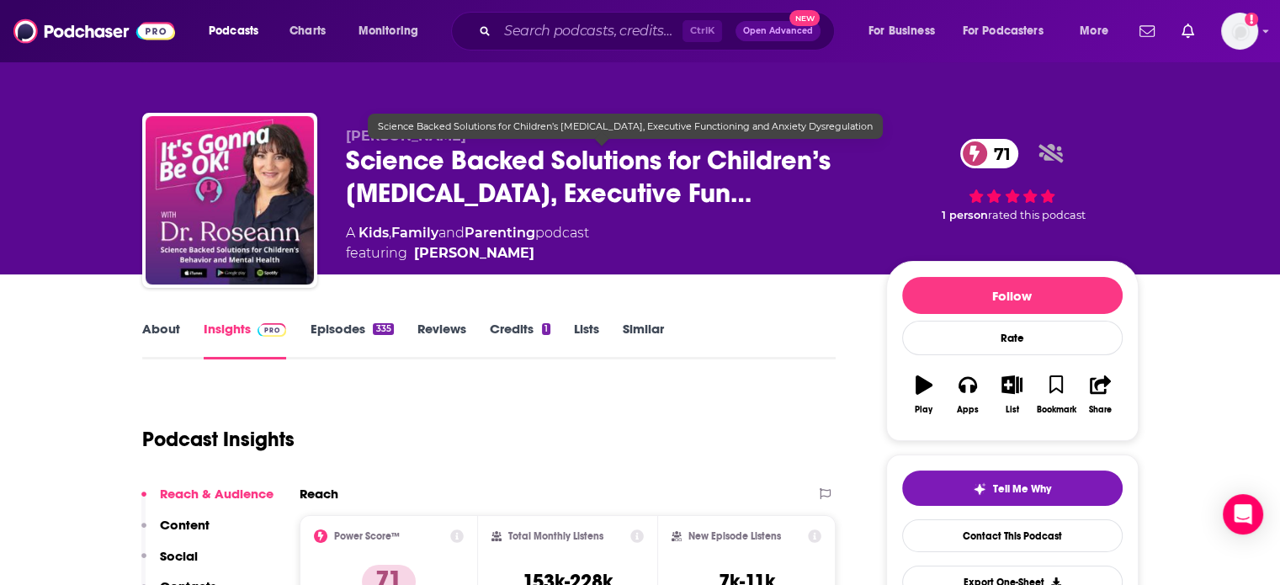
click at [502, 162] on span "Science Backed Solutions for Children’s ADHD, Executive Fun…" at bounding box center [603, 177] width 514 height 66
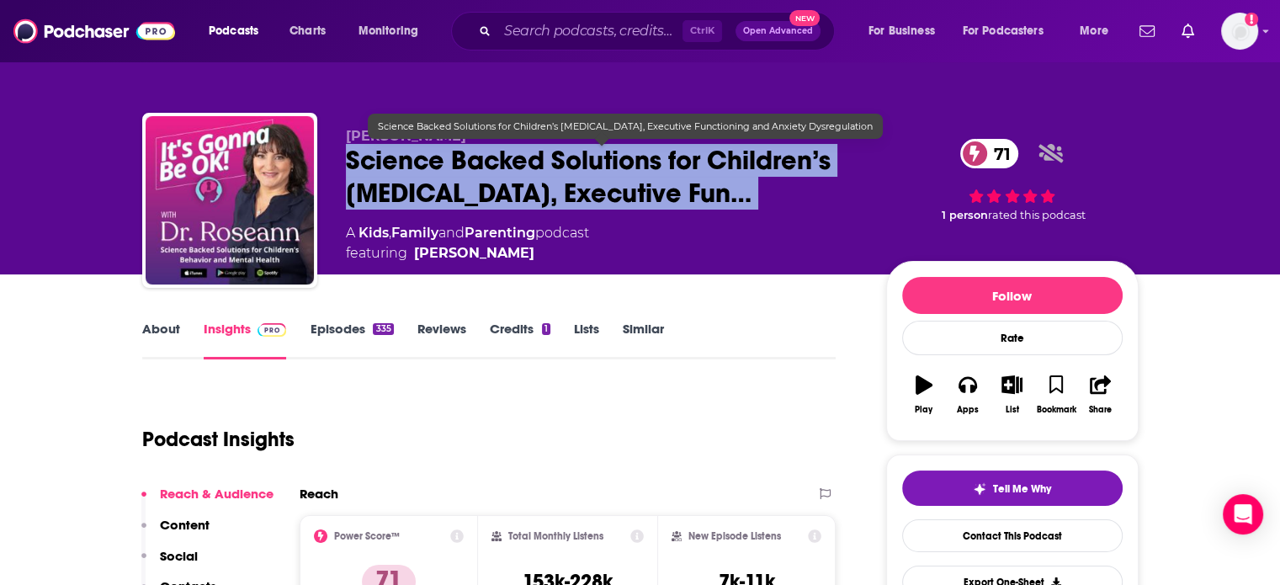
click at [502, 162] on span "Science Backed Solutions for Children’s ADHD, Executive Fun…" at bounding box center [603, 177] width 514 height 66
copy div "Science Backed Solutions for Children’s ADHD, Executive Fun… 71"
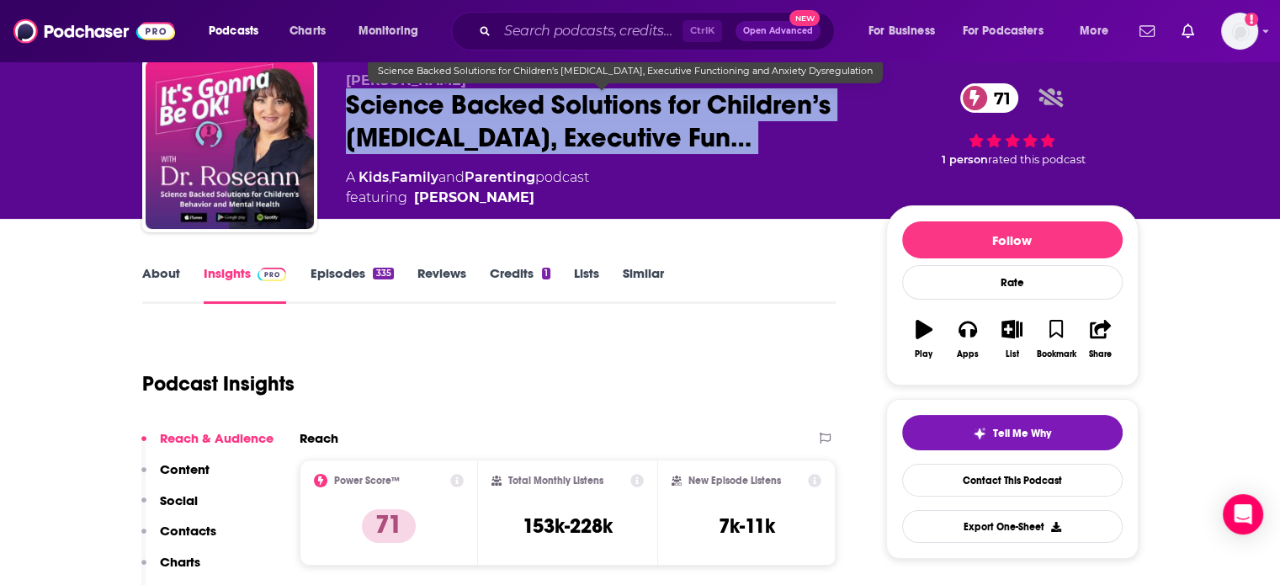
scroll to position [168, 0]
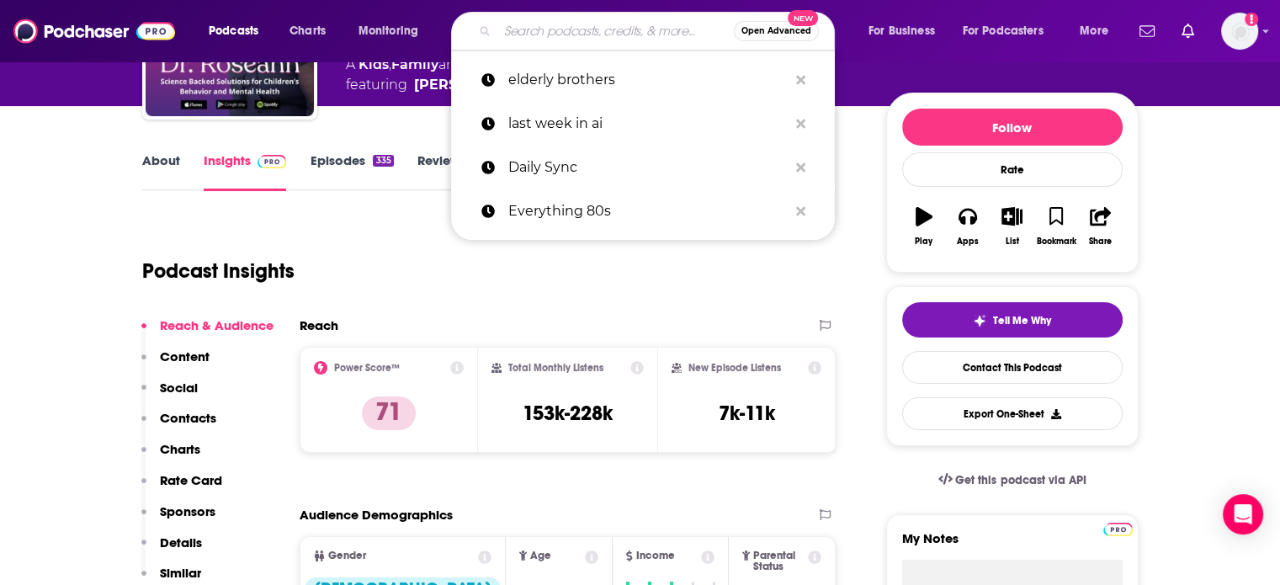
drag, startPoint x: 588, startPoint y: 23, endPoint x: 573, endPoint y: 45, distance: 27.3
click at [588, 25] on input "Search podcasts, credits, & more..." at bounding box center [616, 31] width 237 height 27
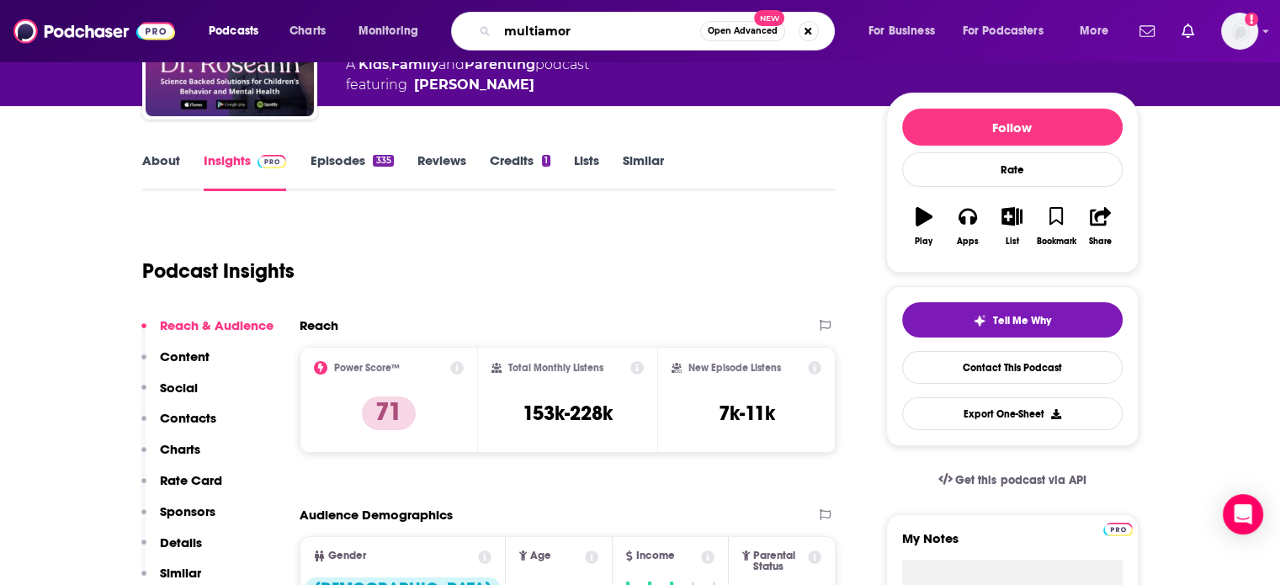
type input "multiamory"
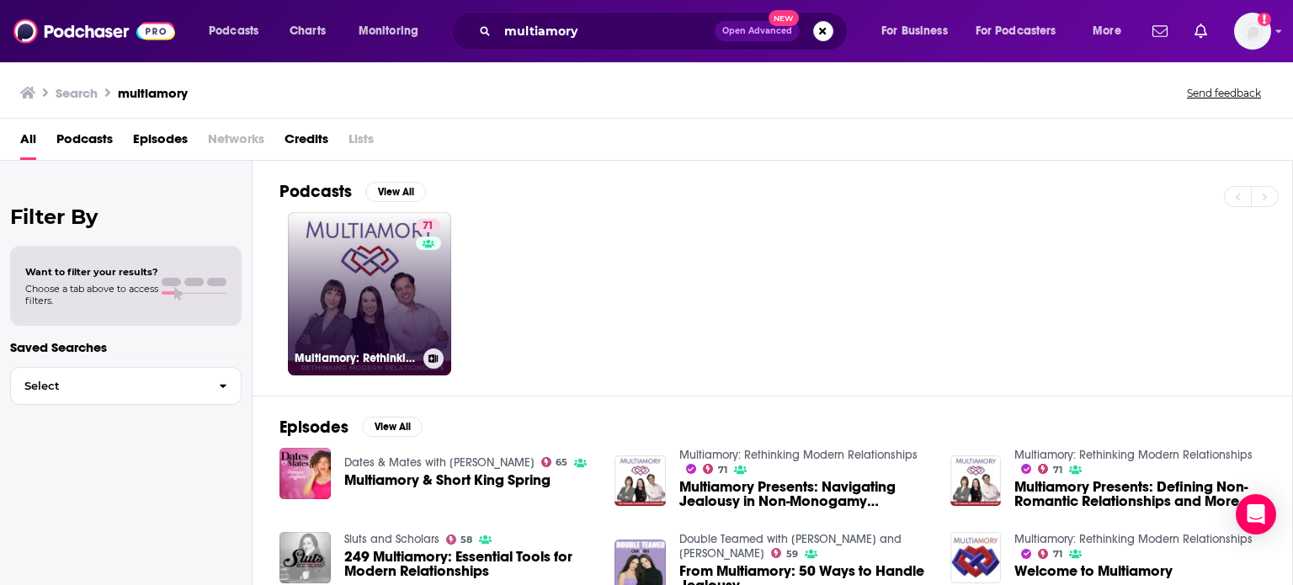
click at [423, 282] on div "71" at bounding box center [430, 284] width 29 height 130
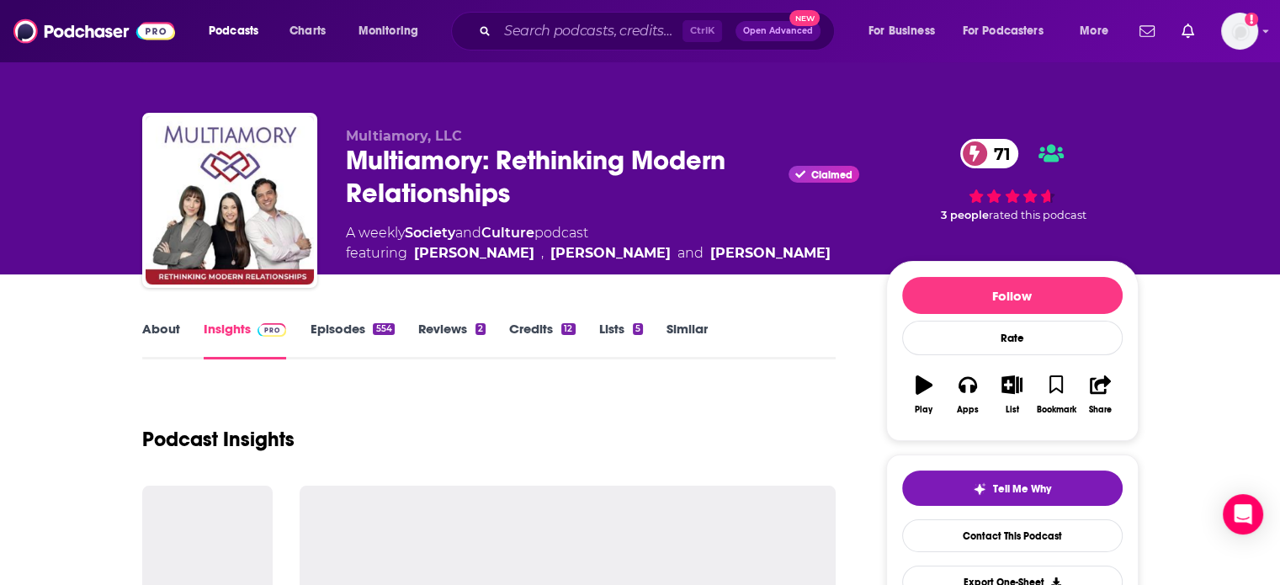
click at [439, 188] on div "Multiamory: Rethinking Modern Relationships Claimed 71" at bounding box center [603, 177] width 514 height 66
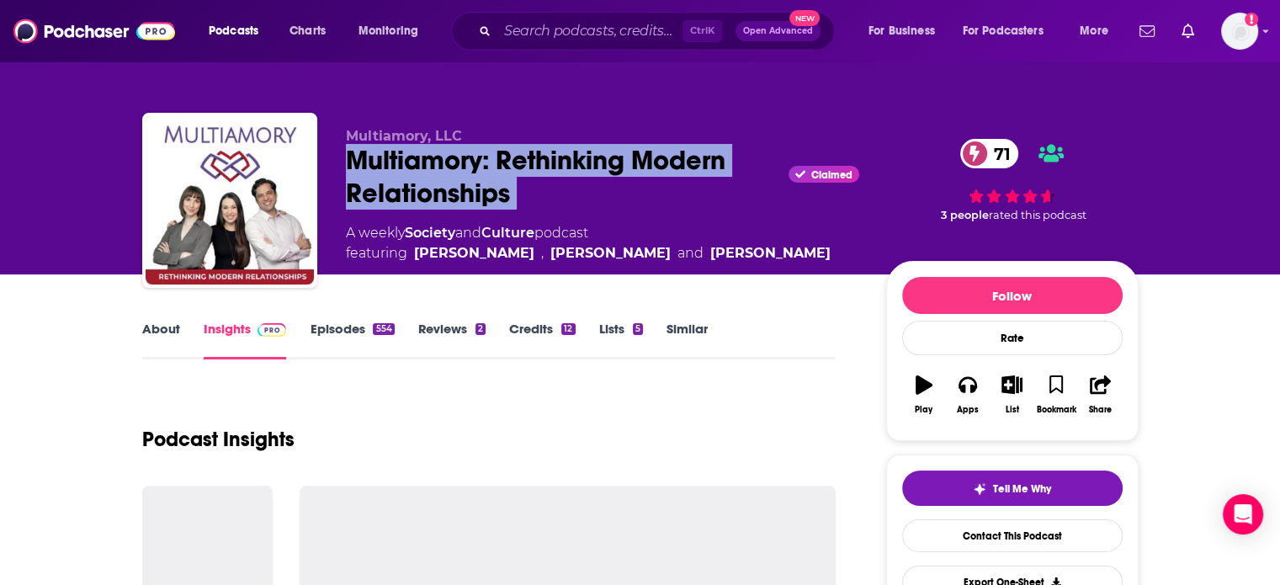
click at [439, 188] on div "Multiamory: Rethinking Modern Relationships Claimed 71" at bounding box center [603, 177] width 514 height 66
copy div "Multiamory: Rethinking Modern Relationships"
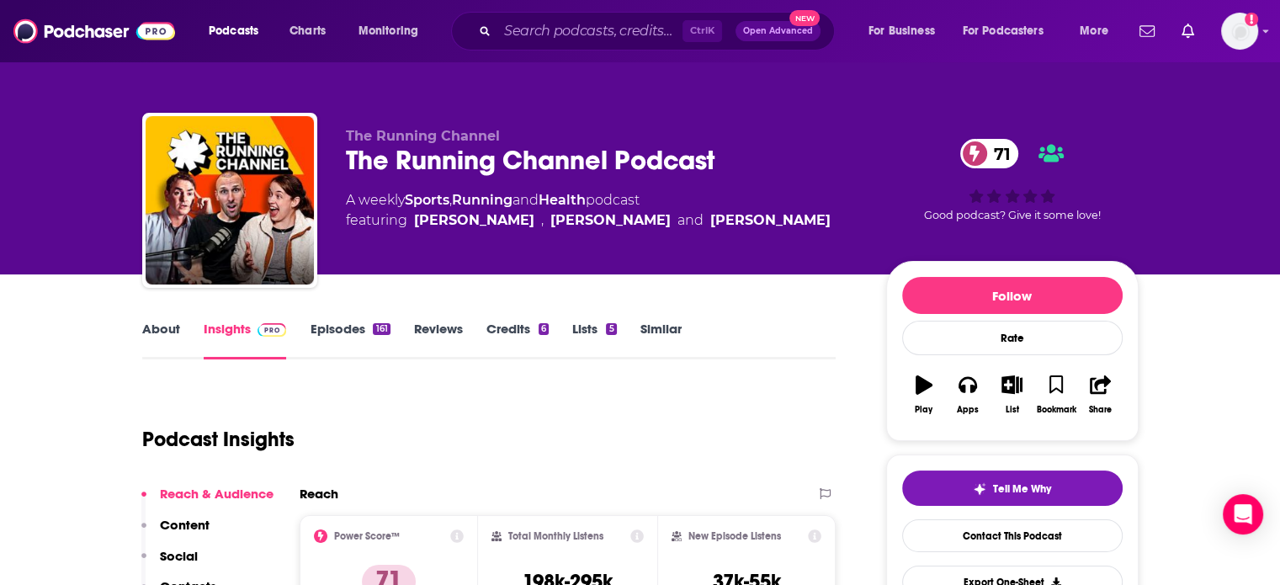
click at [468, 161] on div "The Running Channel Podcast 71" at bounding box center [603, 160] width 514 height 33
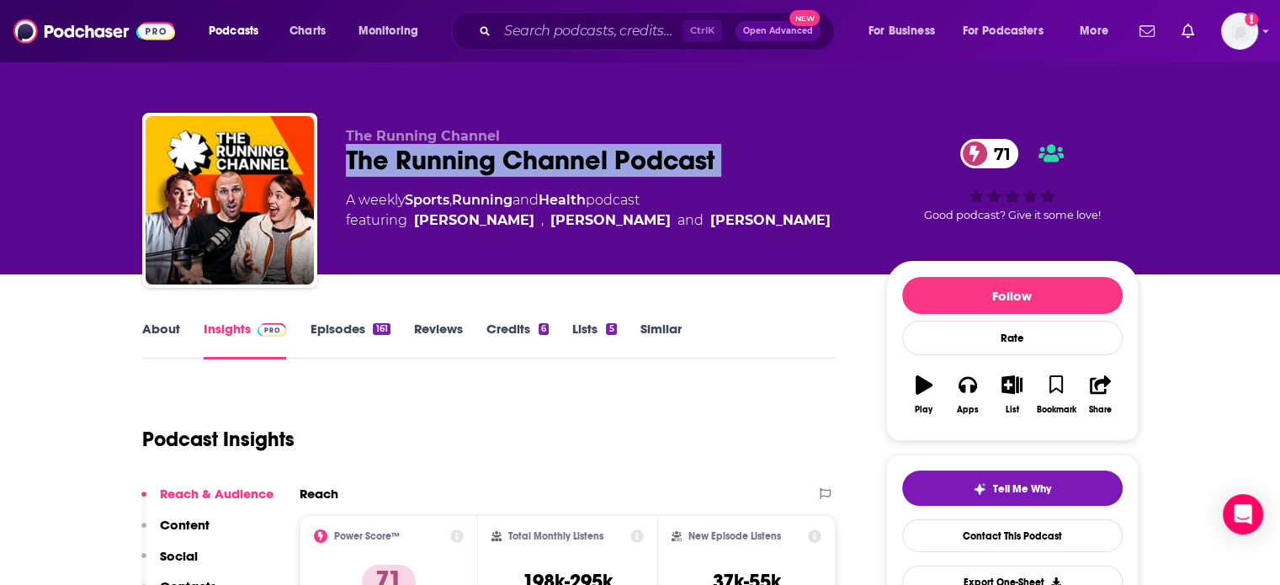
click at [468, 161] on div "The Running Channel Podcast 71" at bounding box center [603, 160] width 514 height 33
copy div "The Running Channel Podcast 71"
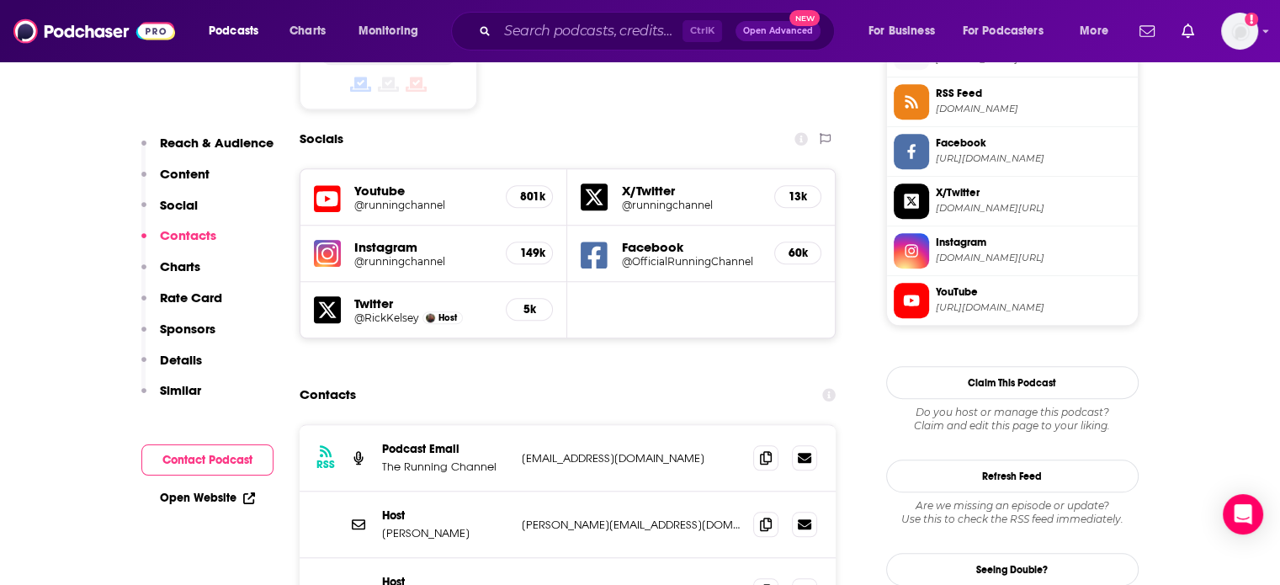
scroll to position [1515, 0]
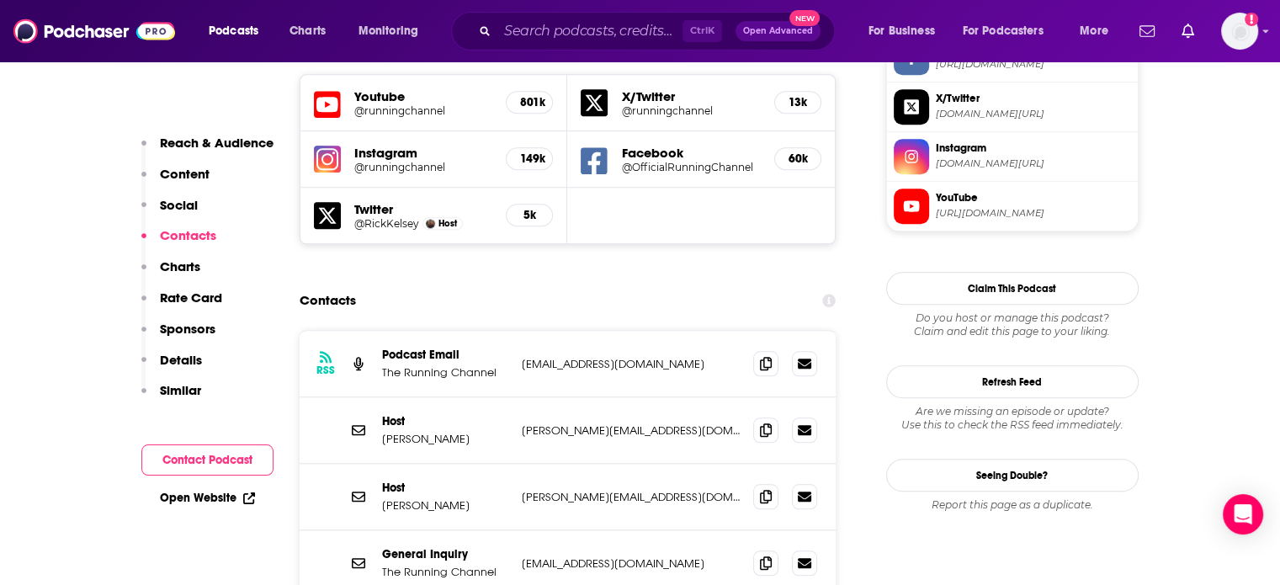
click at [572, 423] on p "andrew.oly@therunningchannel.com" at bounding box center [631, 430] width 219 height 14
copy div "andrew.oly@therunningchannel.com andrew.oly@therunningchannel.com"
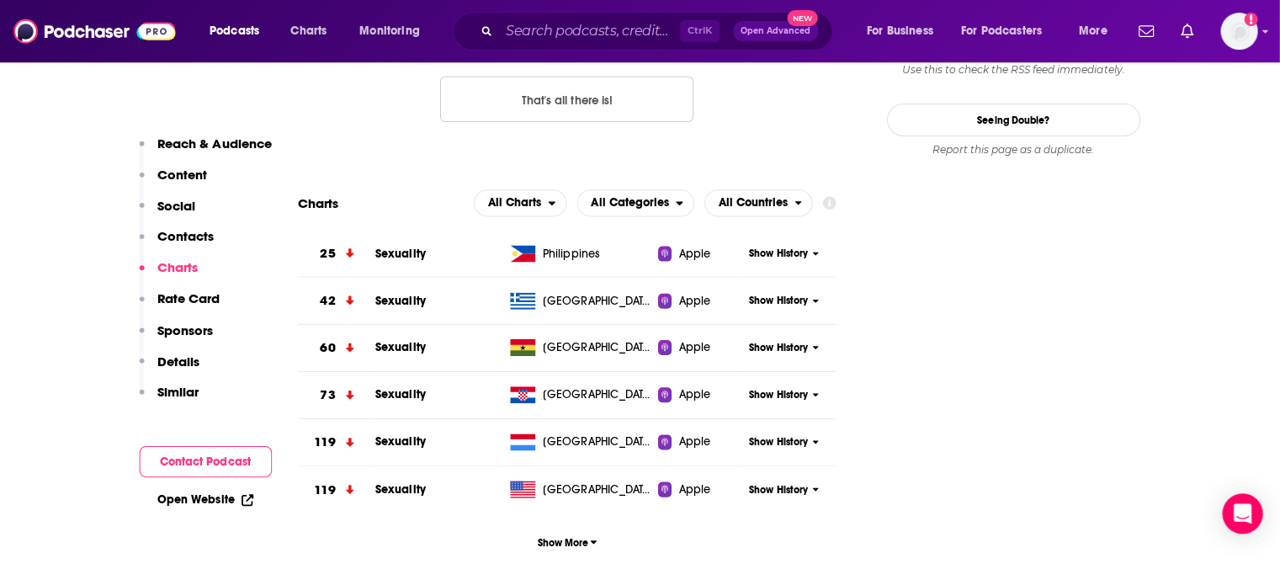
scroll to position [1600, 0]
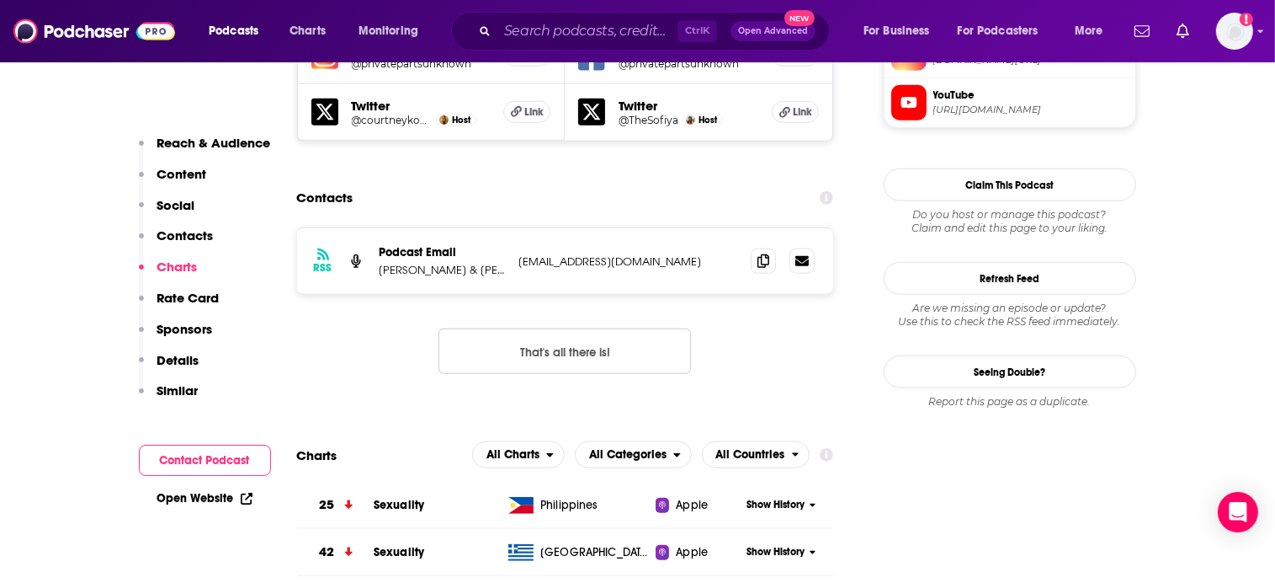
click at [610, 254] on p "[EMAIL_ADDRESS][DOMAIN_NAME]" at bounding box center [628, 261] width 219 height 14
copy div "[EMAIL_ADDRESS][DOMAIN_NAME] [EMAIL_ADDRESS][DOMAIN_NAME]"
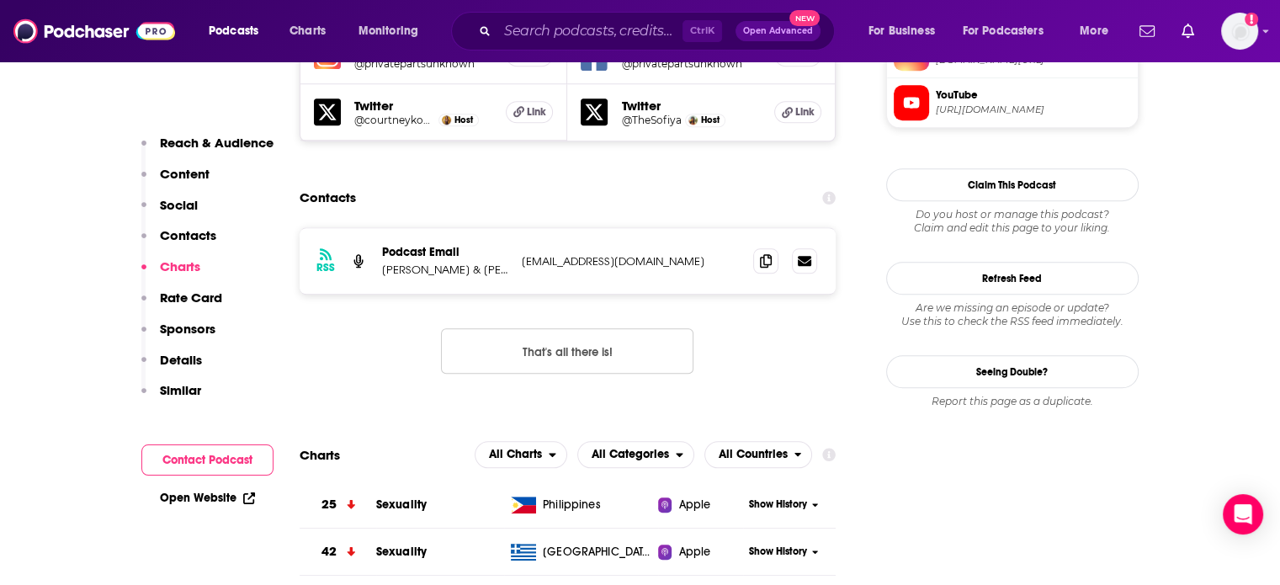
click at [425, 263] on p "[PERSON_NAME] & [PERSON_NAME] [PERSON_NAME]" at bounding box center [445, 270] width 126 height 14
drag, startPoint x: 425, startPoint y: 204, endPoint x: 439, endPoint y: 205, distance: 14.3
click at [439, 263] on p "[PERSON_NAME] & [PERSON_NAME] [PERSON_NAME]" at bounding box center [445, 270] width 126 height 14
copy p "[PERSON_NAME]"
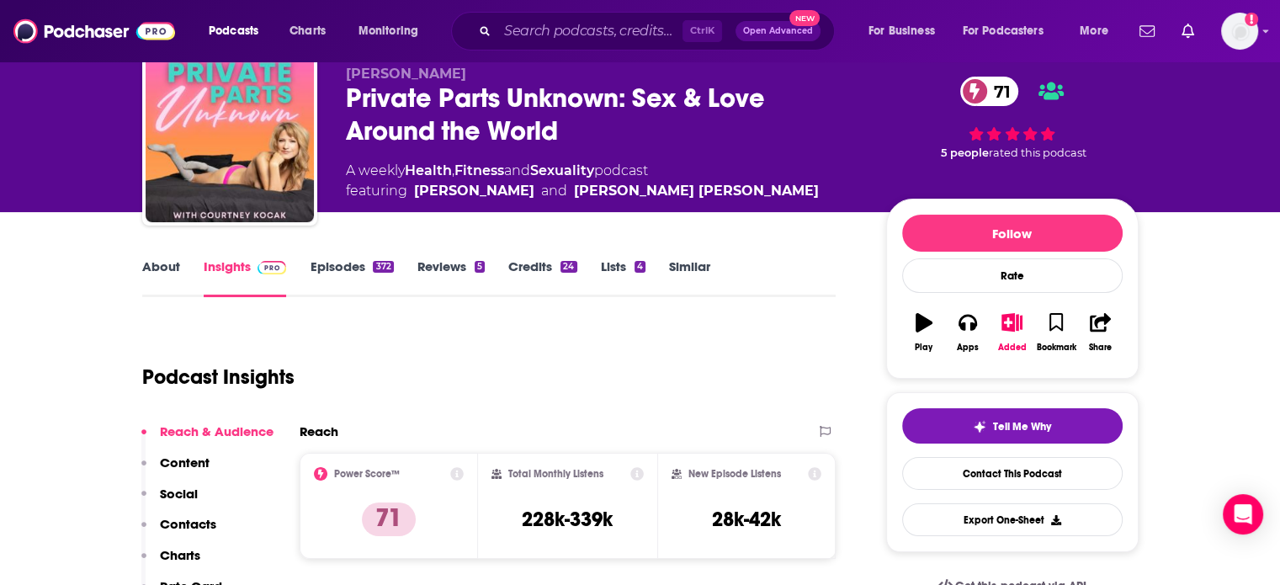
scroll to position [0, 0]
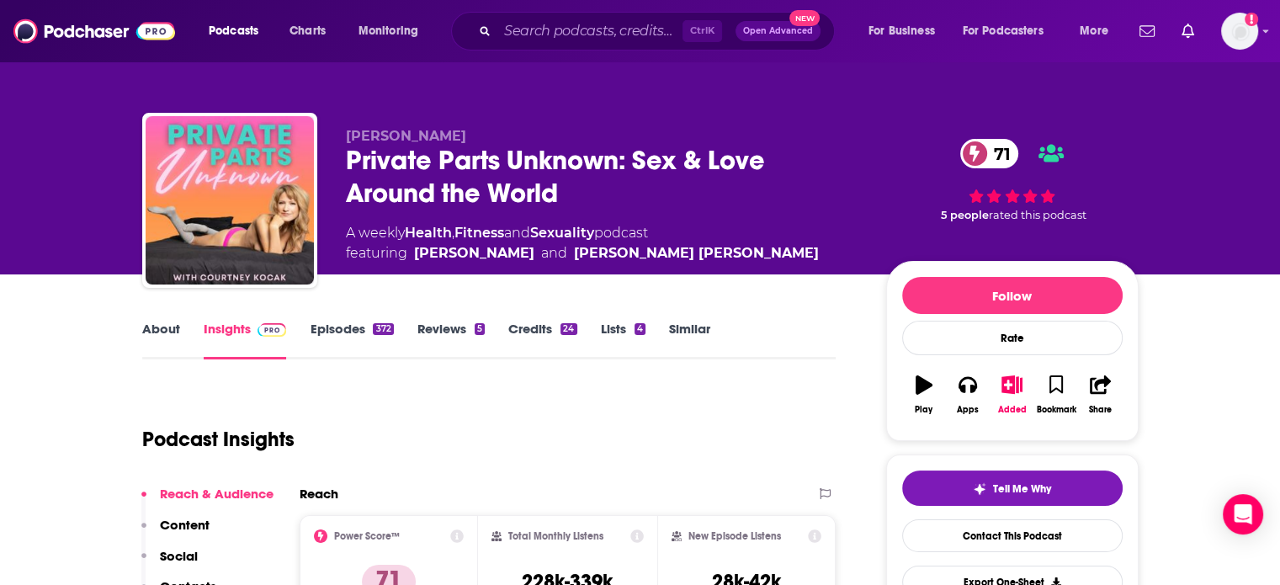
click at [434, 155] on div "Private Parts Unknown: Sex & Love Around the World 71" at bounding box center [603, 177] width 514 height 66
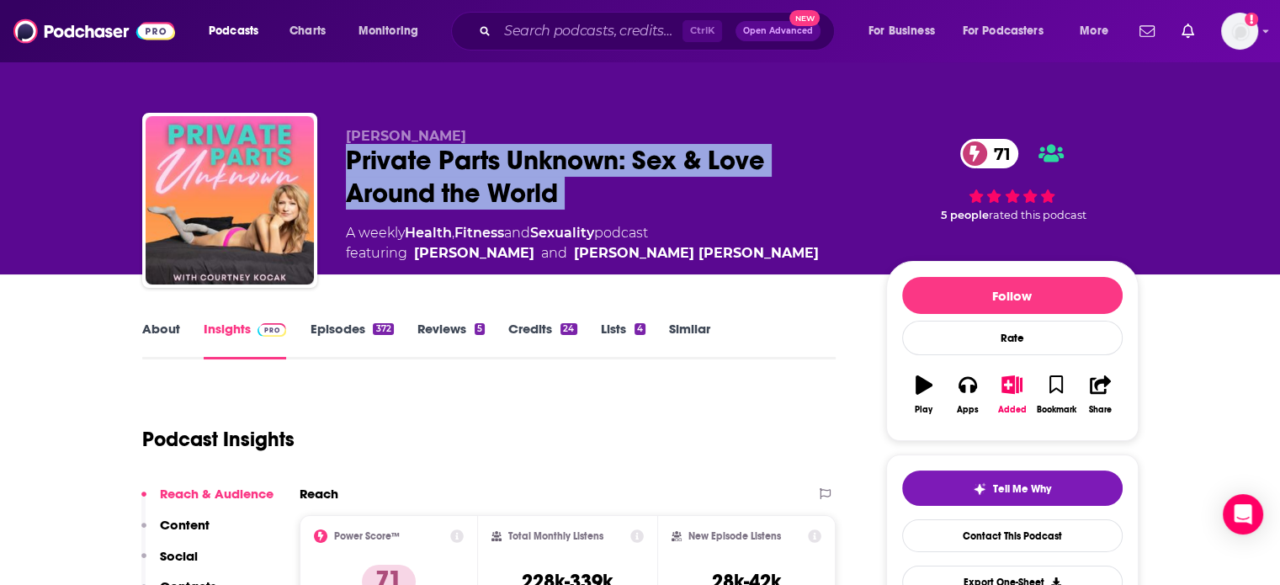
click at [434, 155] on div "Private Parts Unknown: Sex & Love Around the World 71" at bounding box center [603, 177] width 514 height 66
copy div "Private Parts Unknown: Sex & Love Around the World 71"
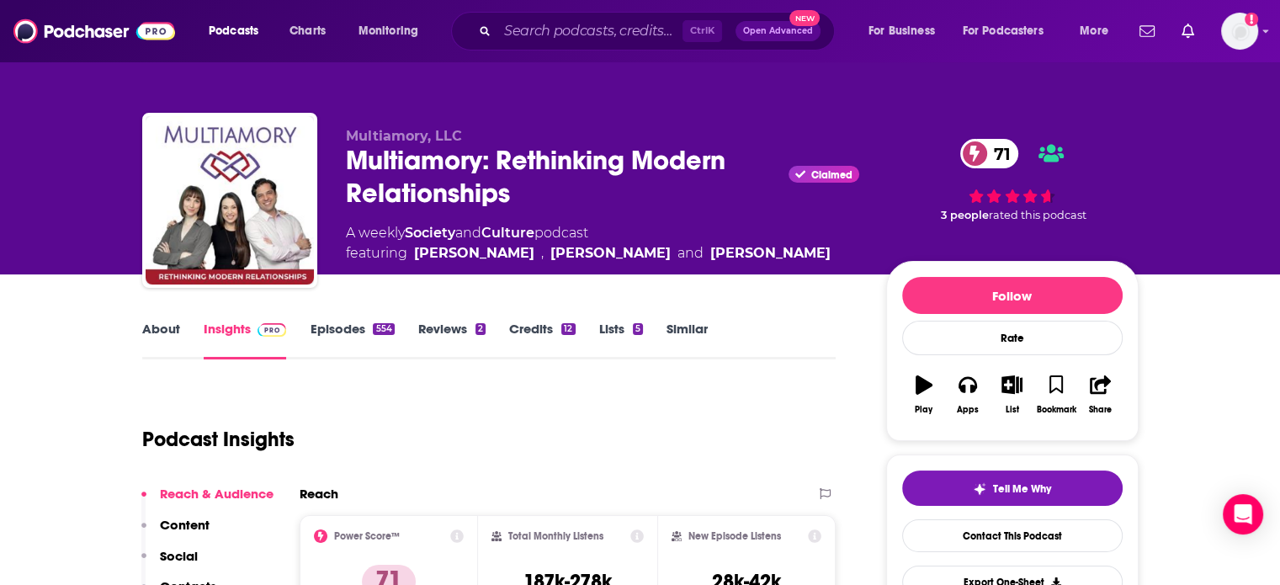
click at [380, 157] on div "Multiamory: Rethinking Modern Relationships Claimed 71" at bounding box center [603, 177] width 514 height 66
copy h2 "Multiamory"
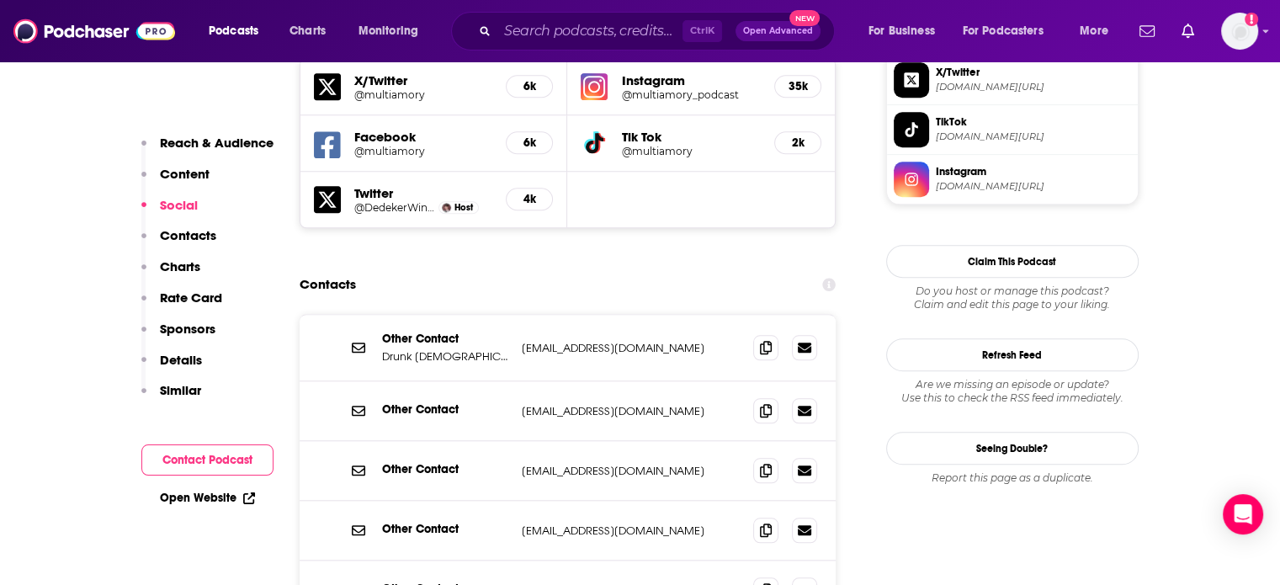
scroll to position [1600, 0]
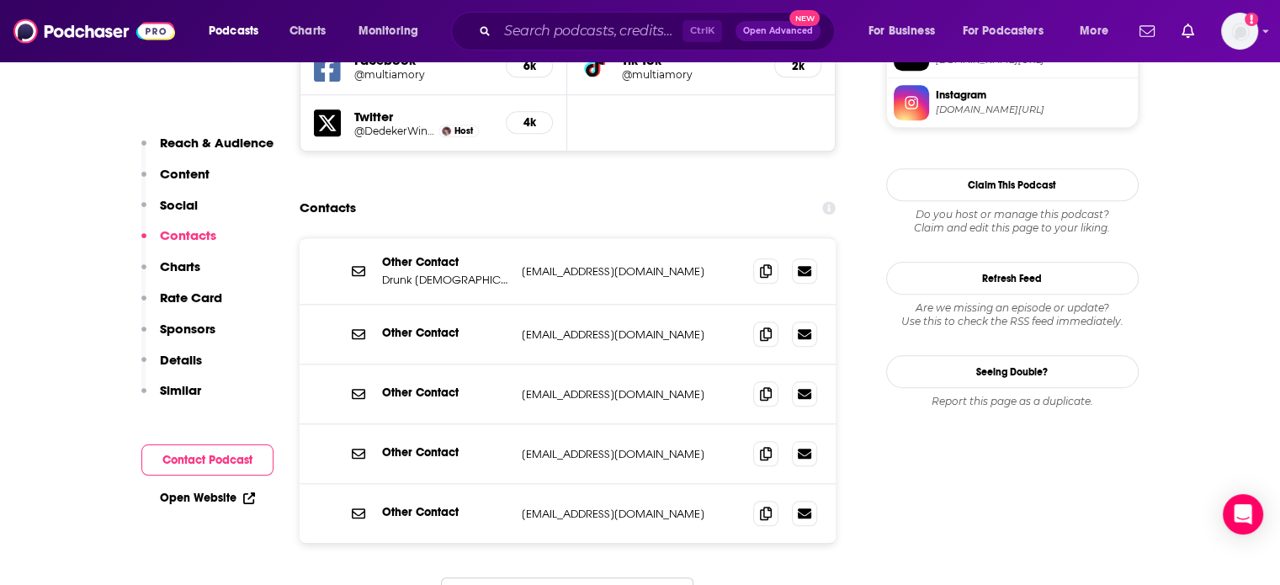
click at [560, 264] on p "info@multiamory.com" at bounding box center [631, 271] width 219 height 14
copy div "info@multiamory.com info@multiamory.com"
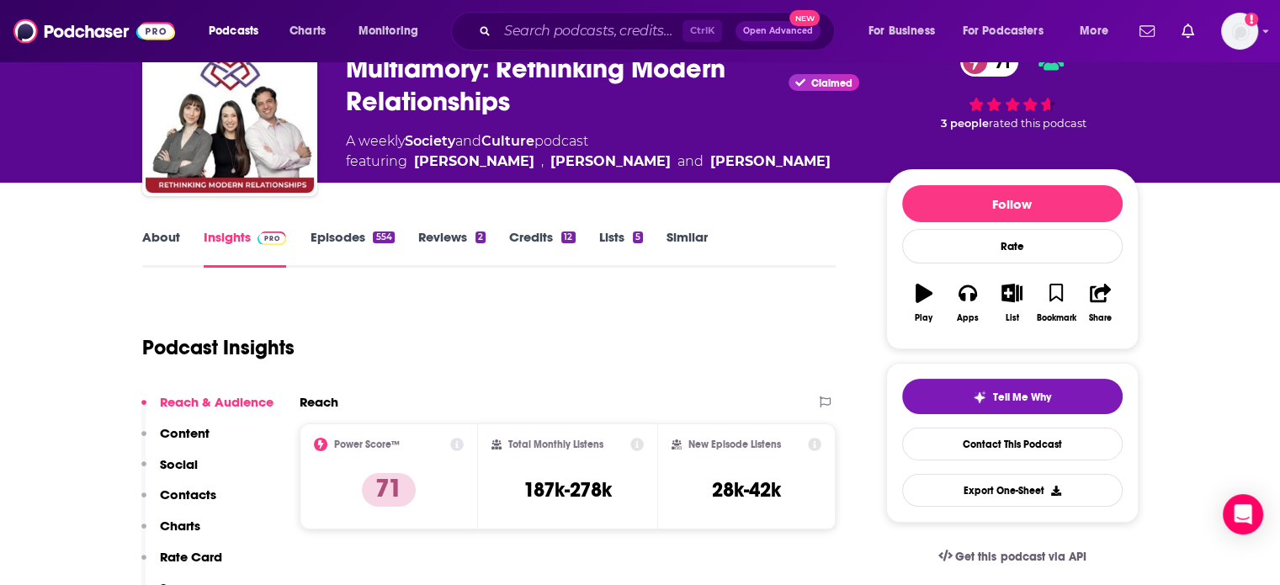
scroll to position [0, 0]
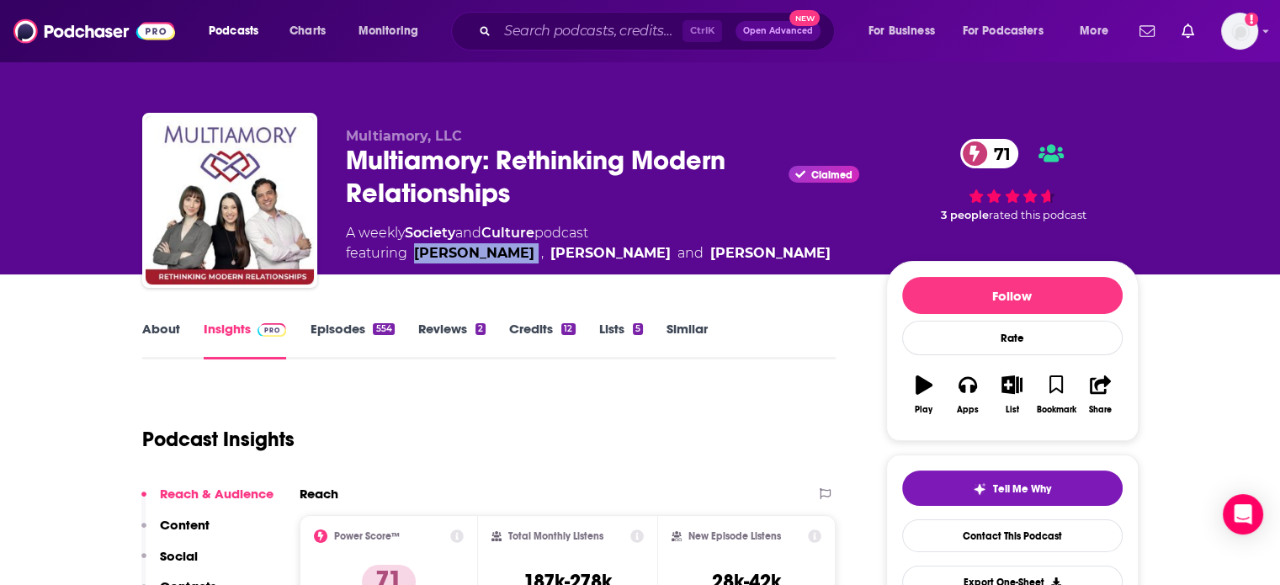
drag, startPoint x: 507, startPoint y: 261, endPoint x: 414, endPoint y: 264, distance: 92.6
click at [414, 264] on div "Multiamory, LLC Multiamory: Rethinking Modern Relationships Claimed 71 A weekly…" at bounding box center [742, 204] width 793 height 152
copy link "Emily Sotelo"
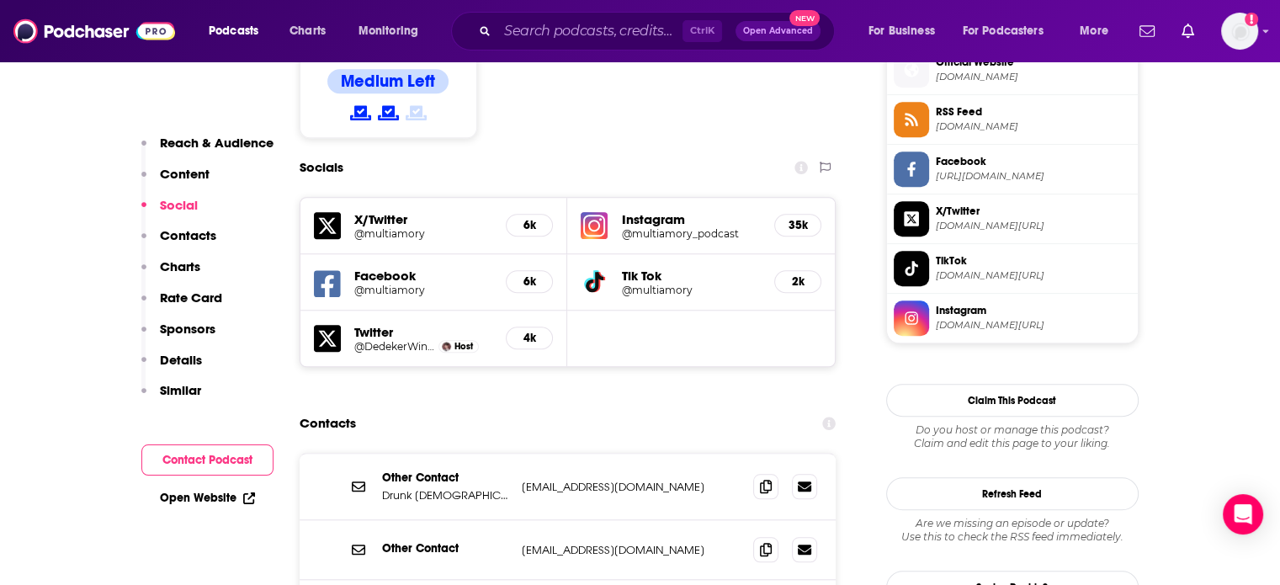
scroll to position [1515, 0]
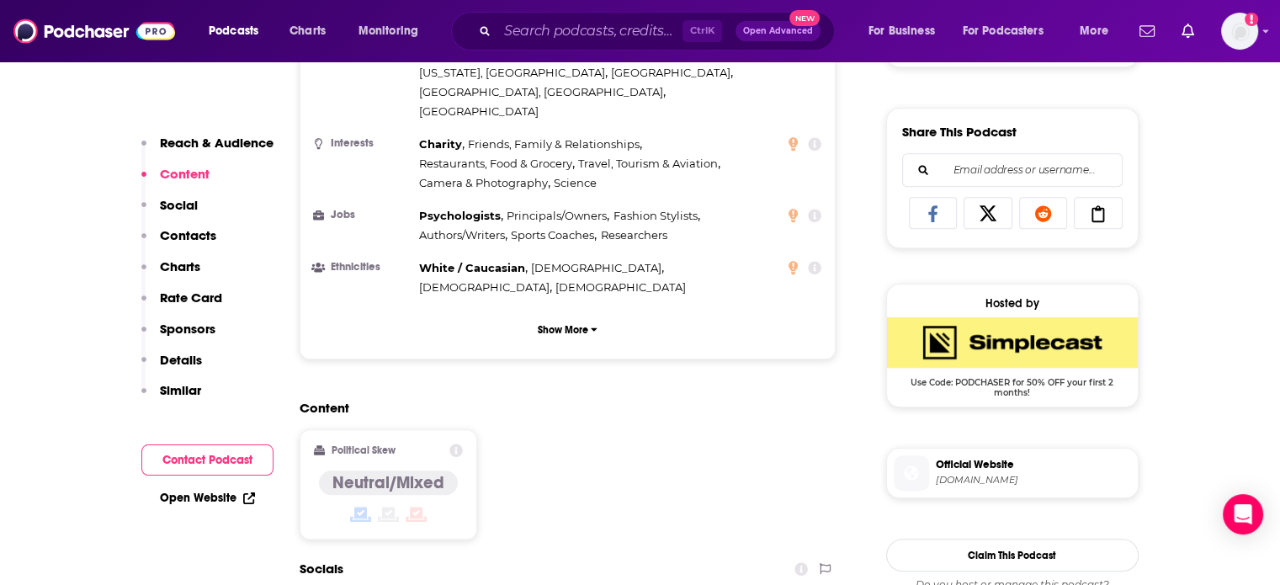
scroll to position [1347, 0]
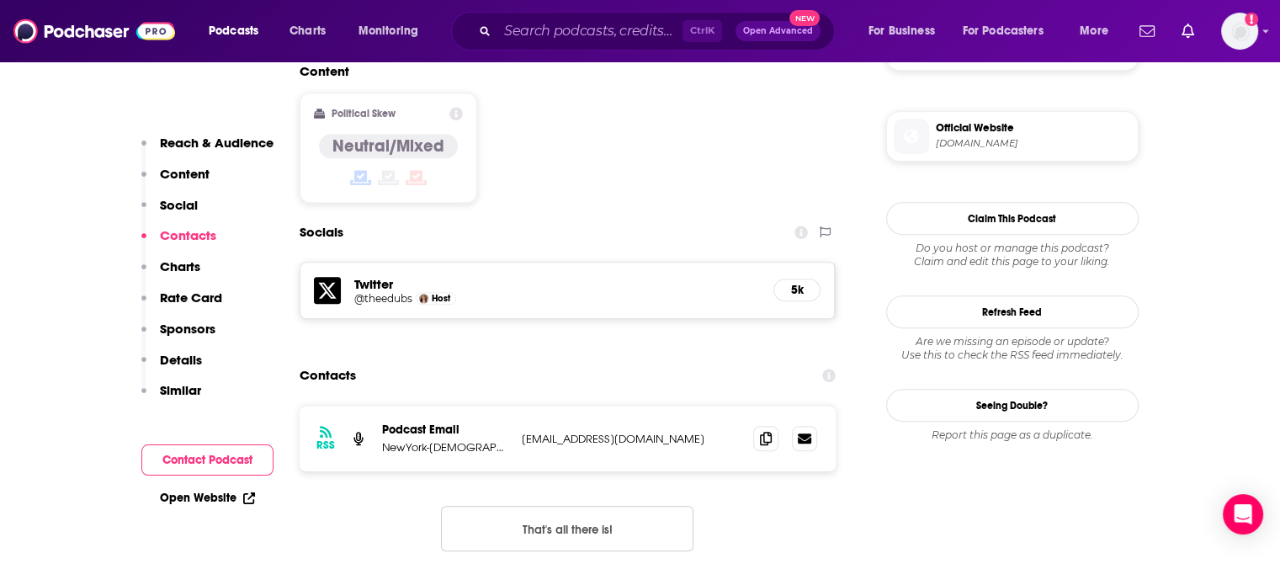
click at [573, 432] on p "[EMAIL_ADDRESS][DOMAIN_NAME]" at bounding box center [631, 439] width 219 height 14
click at [573, 432] on p "AdvancesInCare@nyp.org" at bounding box center [631, 439] width 219 height 14
copy div "AdvancesInCare@nyp.org AdvancesInCare@nyp.org"
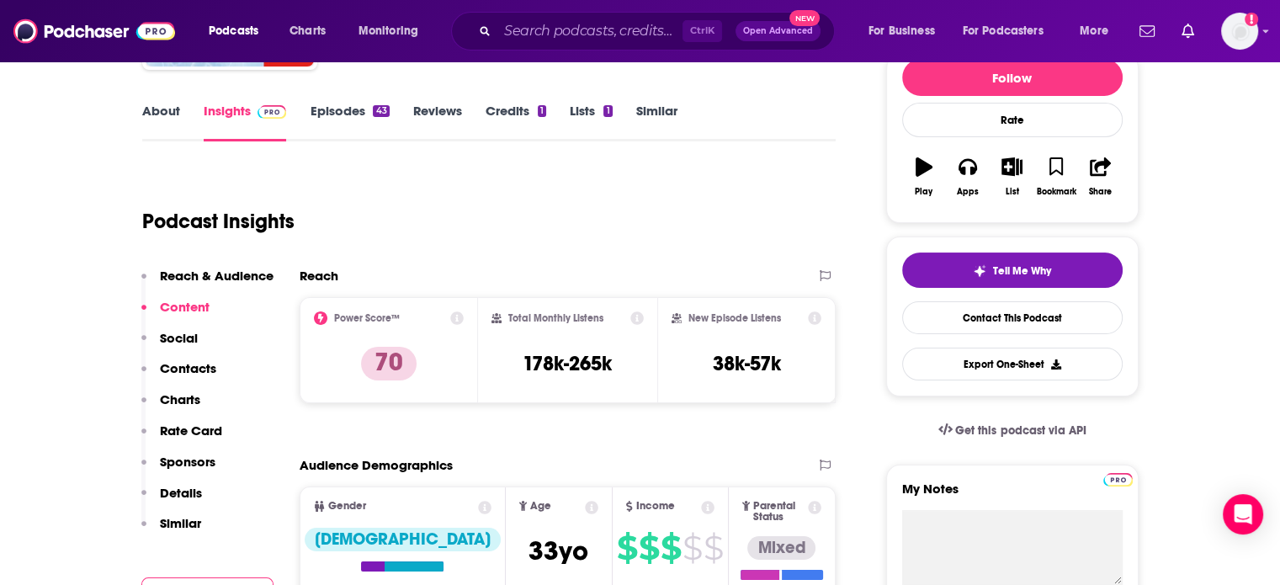
scroll to position [0, 0]
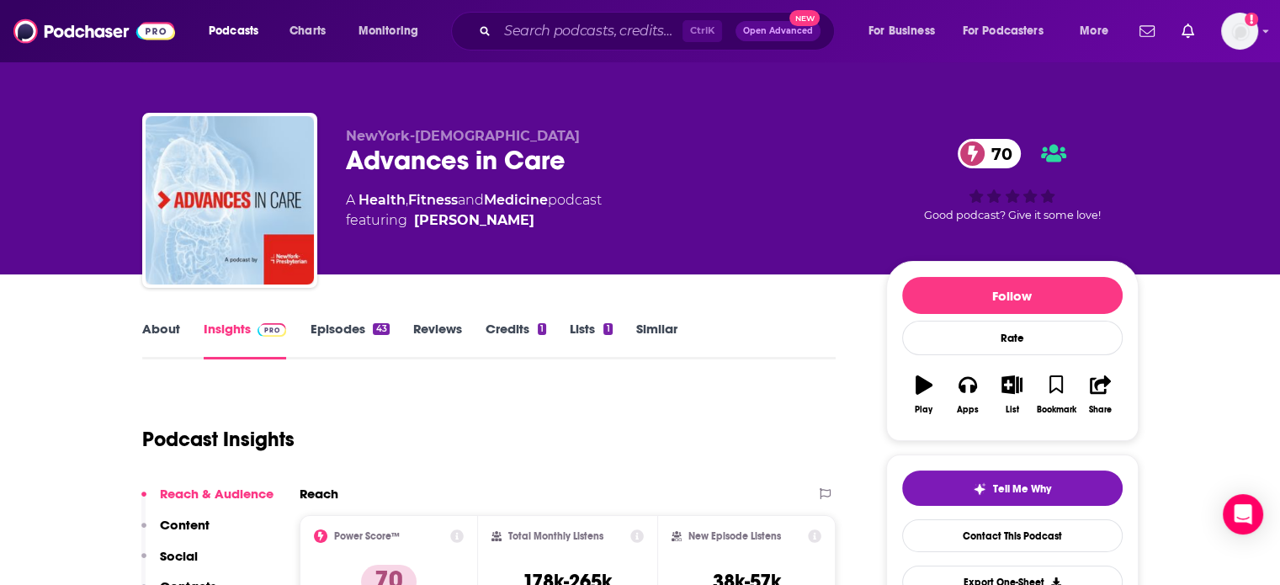
click at [506, 164] on div "Advances in Care 70" at bounding box center [603, 160] width 514 height 33
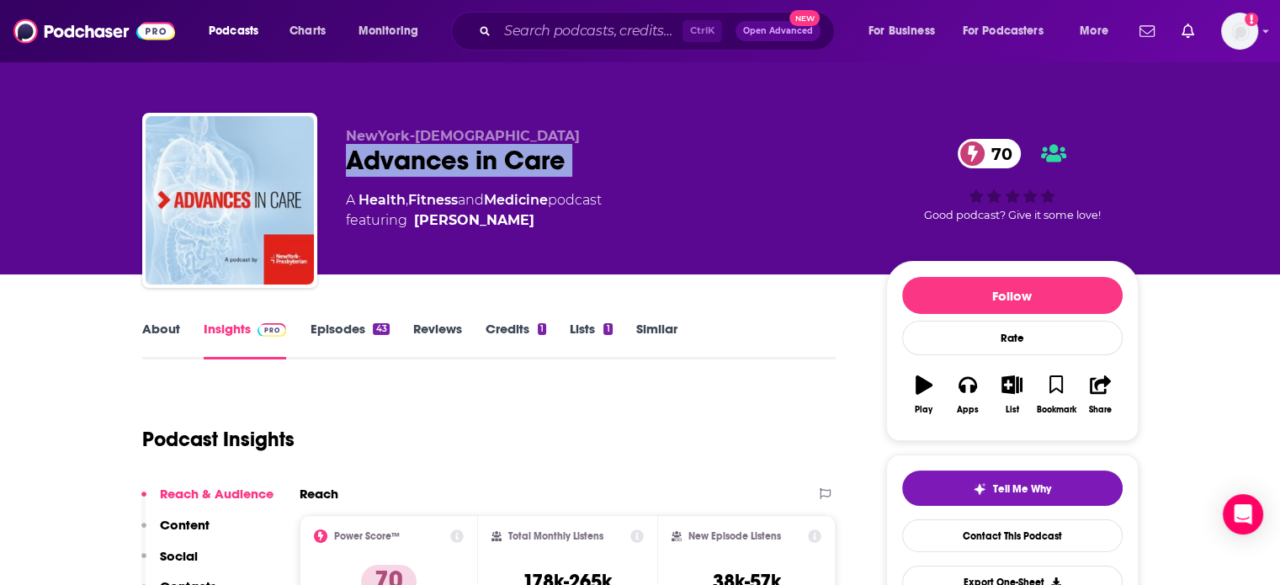
click at [506, 164] on div "Advances in Care 70" at bounding box center [603, 160] width 514 height 33
copy div "Advances in Care 70"
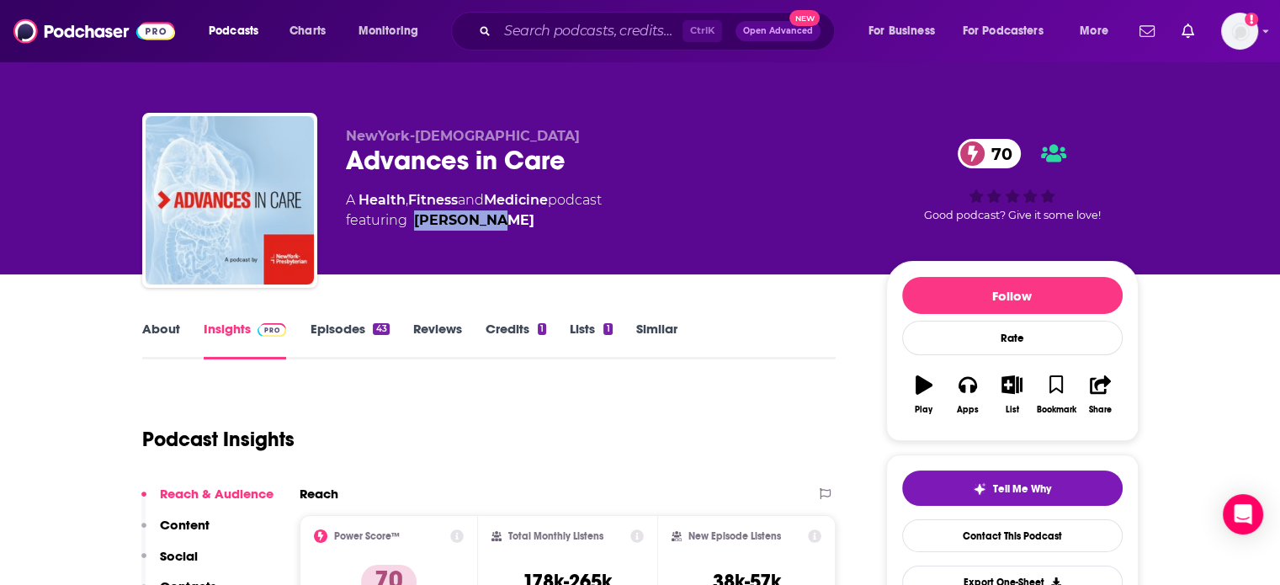
drag, startPoint x: 525, startPoint y: 244, endPoint x: 414, endPoint y: 248, distance: 111.2
click at [414, 248] on div "NewYork-Presbyterian Advances in Care 70 A Health , Fitness and Medicine podcas…" at bounding box center [603, 195] width 514 height 135
copy link "Erin Welsh"
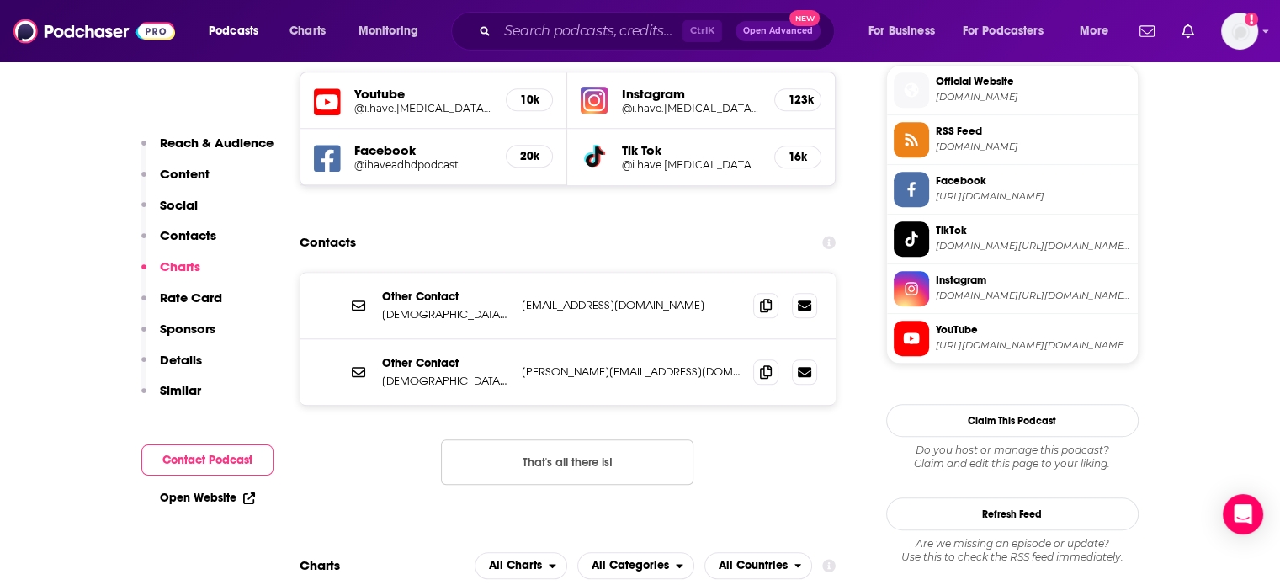
scroll to position [1515, 0]
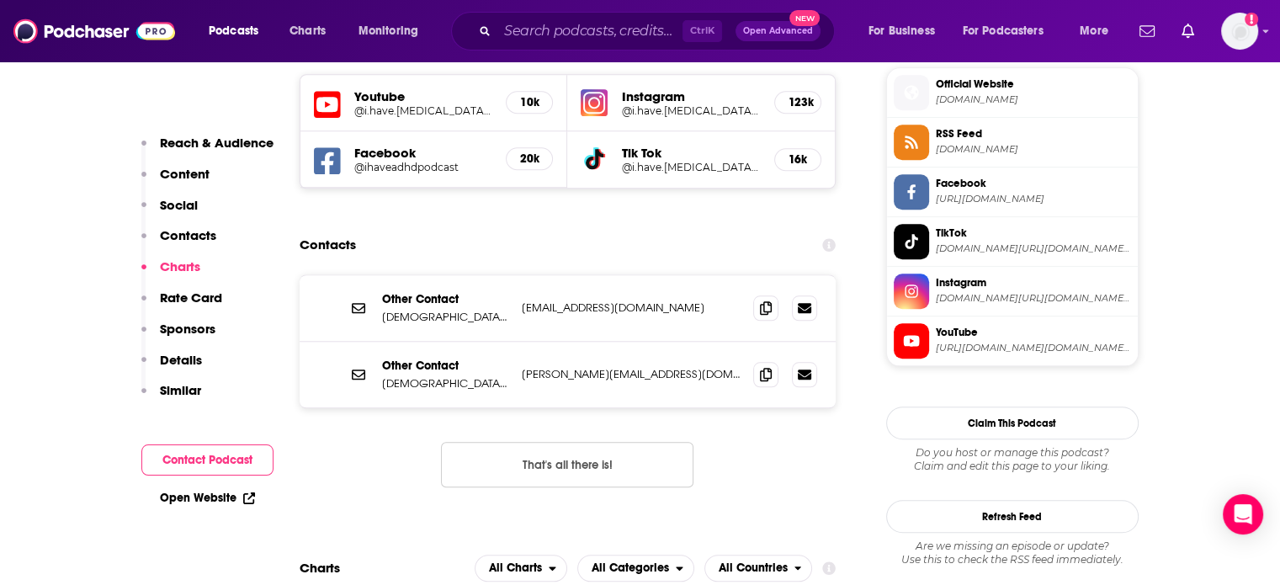
click at [596, 367] on p "[PERSON_NAME][EMAIL_ADDRESS][DOMAIN_NAME]" at bounding box center [631, 374] width 219 height 14
copy div "[PERSON_NAME][EMAIL_ADDRESS][DOMAIN_NAME] [PERSON_NAME][EMAIL_ADDRESS][DOMAIN_N…"
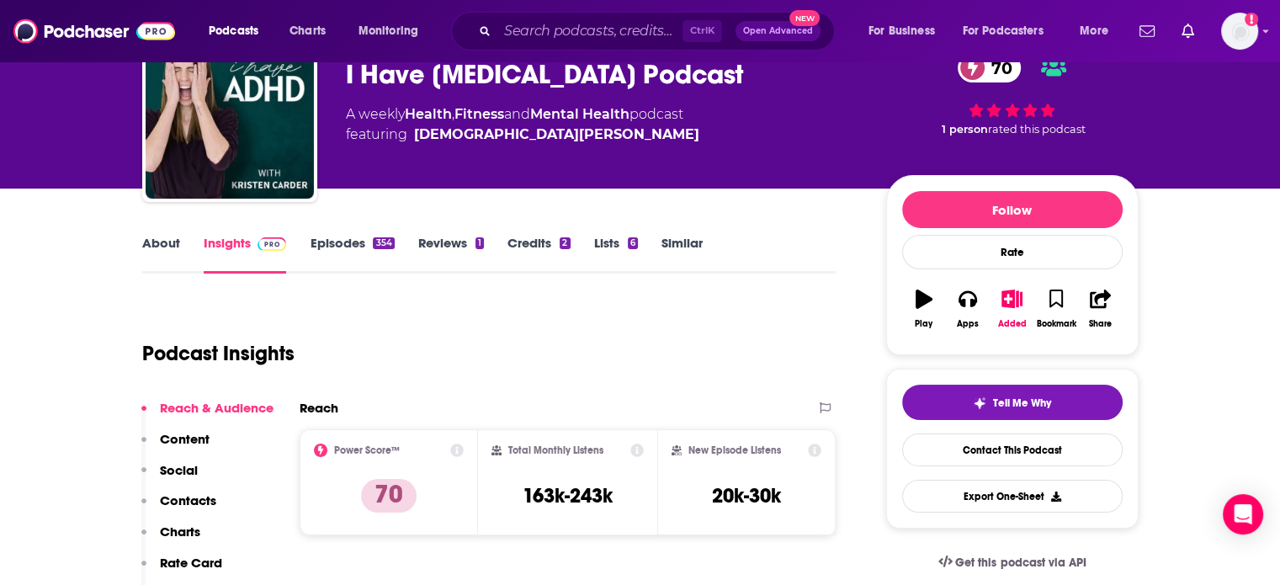
scroll to position [0, 0]
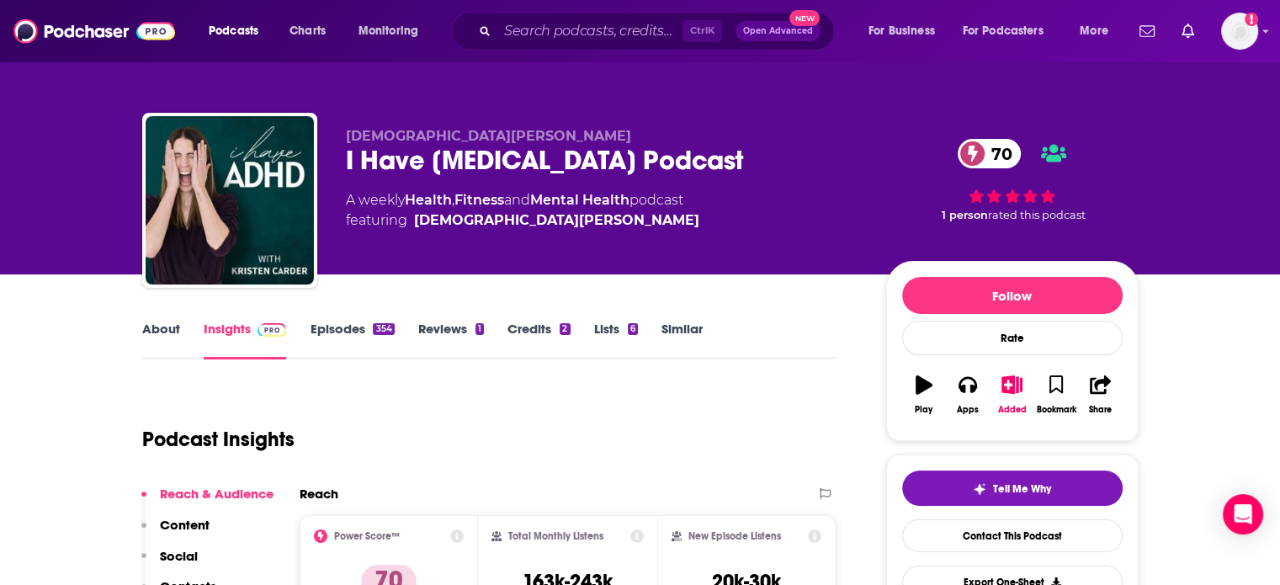
click at [424, 163] on div "I Have ADHD Podcast 70" at bounding box center [603, 160] width 514 height 33
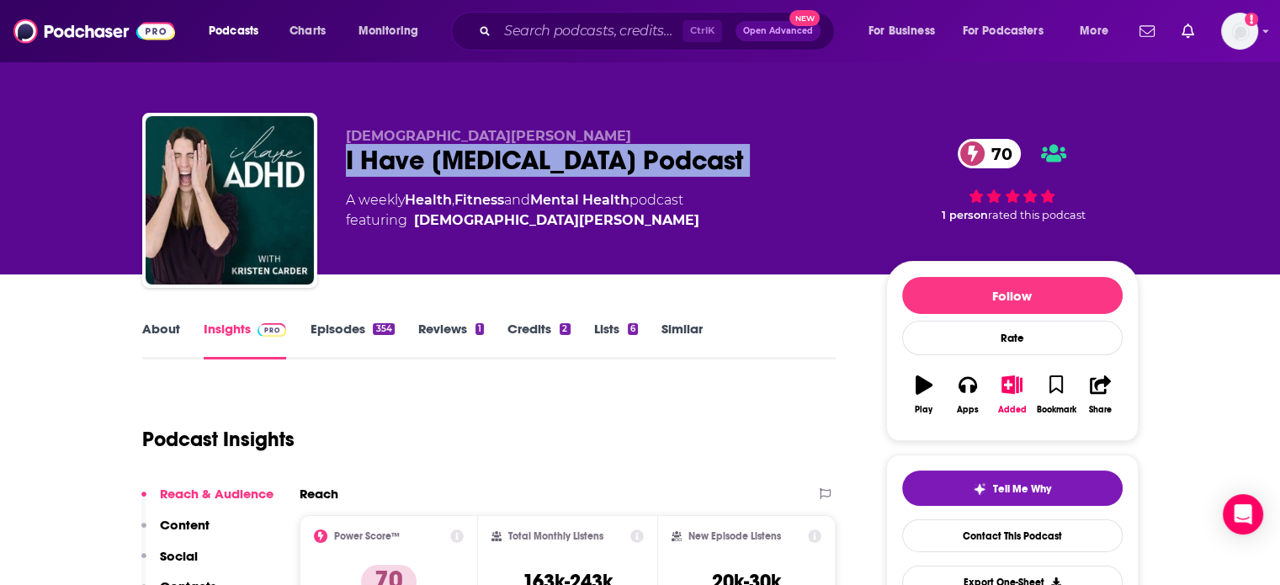
click at [424, 163] on div "I Have ADHD Podcast 70" at bounding box center [603, 160] width 514 height 33
copy div "I Have ADHD Podcast 70"
drag, startPoint x: 592, startPoint y: 228, endPoint x: 515, endPoint y: 257, distance: 81.8
click at [515, 257] on div "Kristen Carder I Have ADHD Podcast 70 A weekly Health , Fitness and Mental Heal…" at bounding box center [603, 195] width 514 height 135
copy span "Kristen Carder"
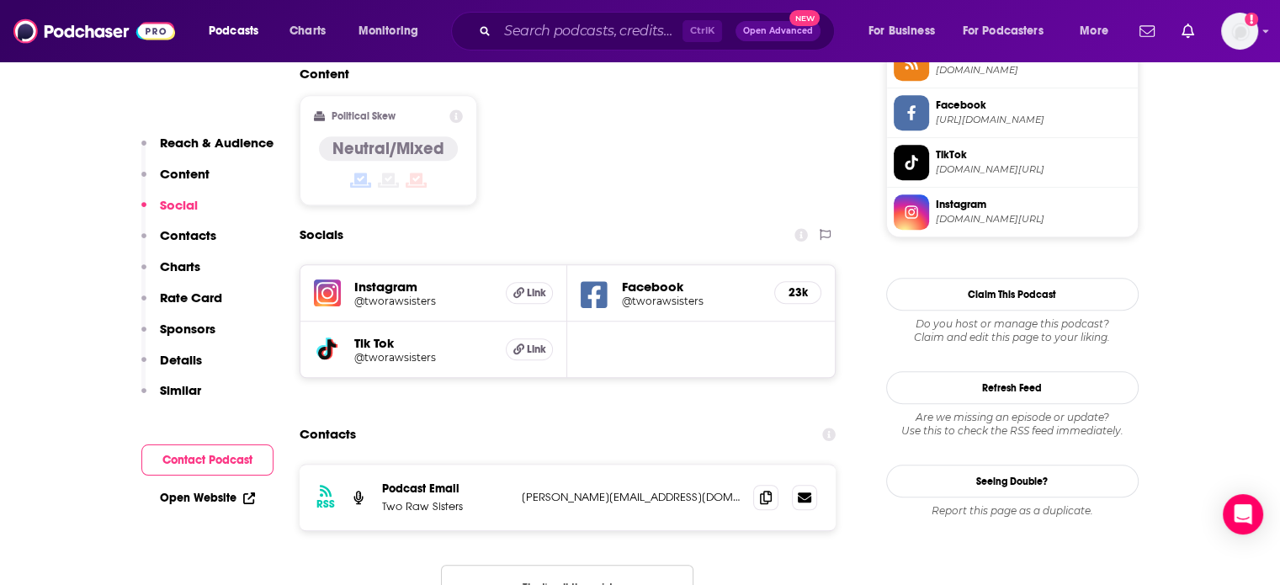
scroll to position [1347, 0]
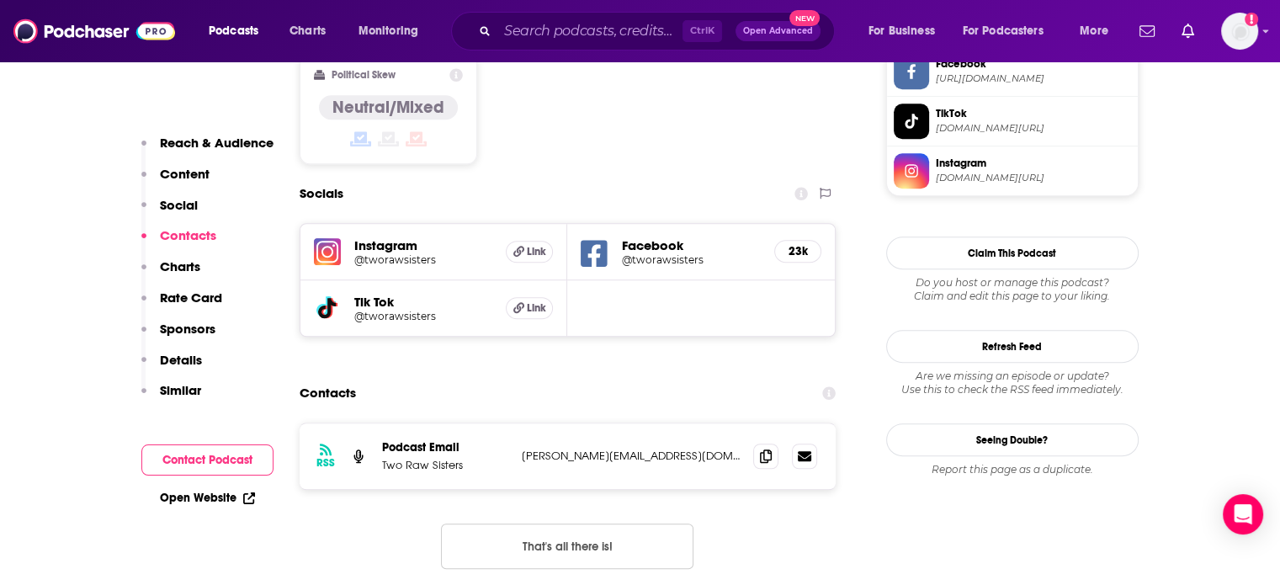
click at [599, 423] on div "RSS Podcast Email Two Raw Sisters margo@tworawsisters.com margo@tworawsisters.c…" at bounding box center [568, 456] width 537 height 66
copy div "margo@tworawsisters.com margo@tworawsisters.com"
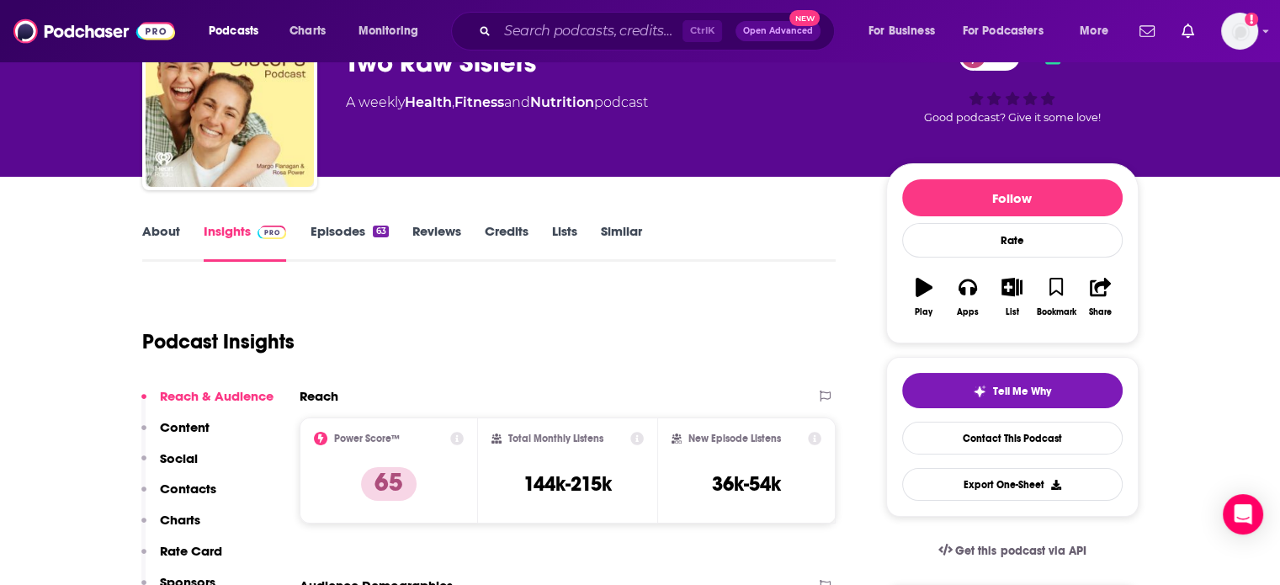
scroll to position [0, 0]
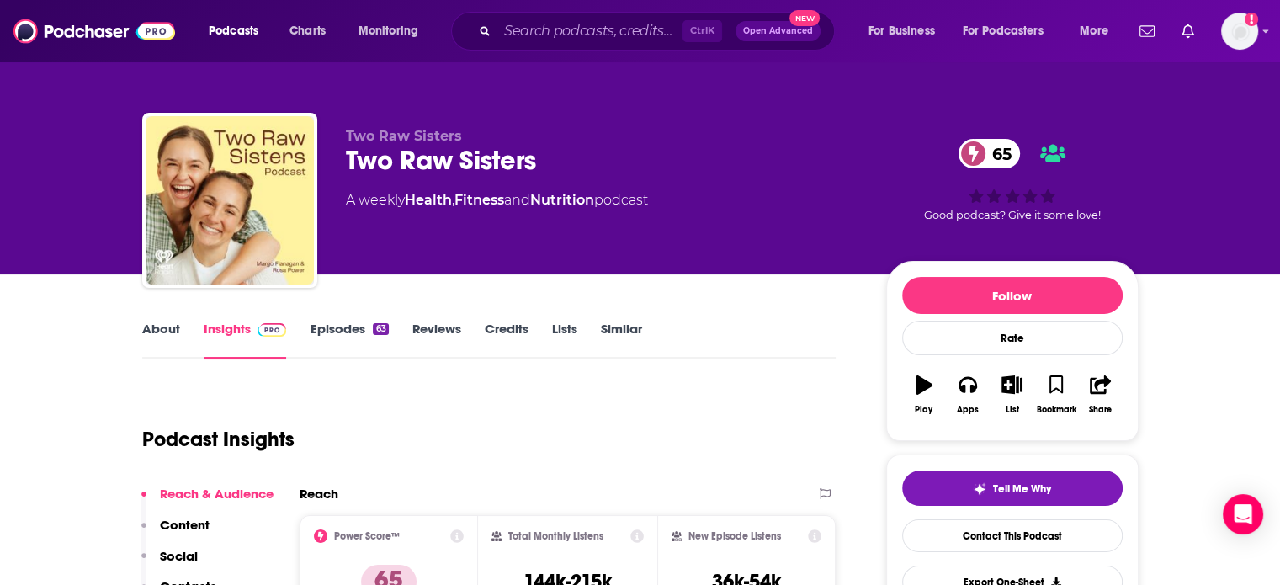
click at [173, 319] on div "About Insights Episodes 63 Reviews Credits Lists Similar" at bounding box center [489, 338] width 695 height 41
click at [167, 333] on link "About" at bounding box center [161, 340] width 38 height 39
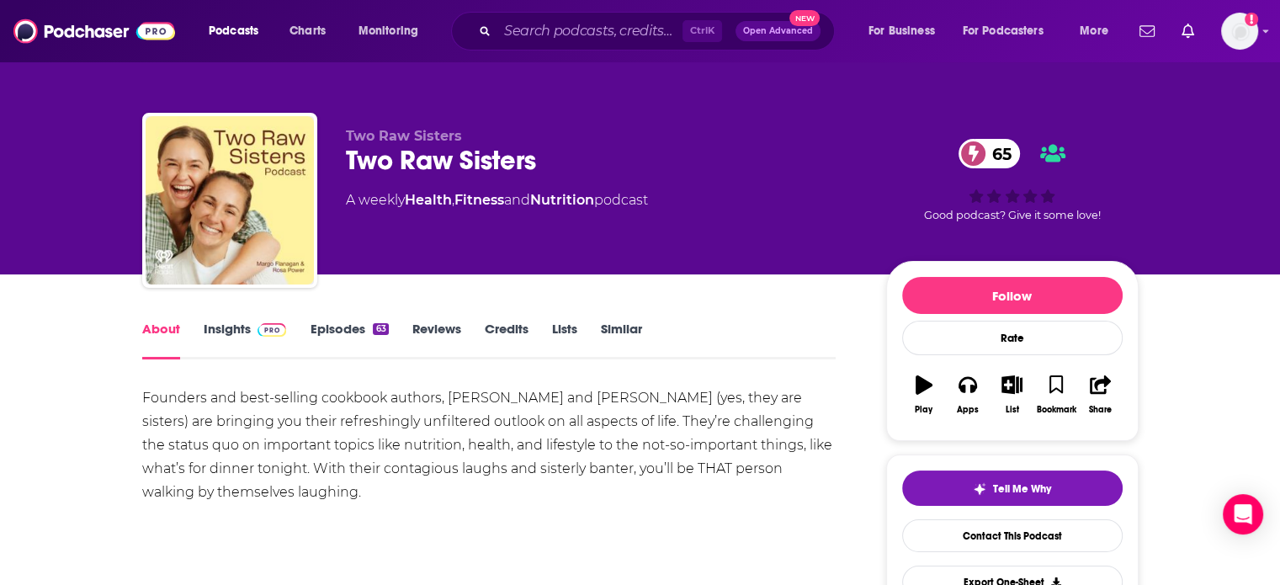
click at [461, 393] on div "Founders and best-selling cookbook authors, Margo Flanagan and Rosa Power (yes,…" at bounding box center [489, 445] width 695 height 118
drag, startPoint x: 461, startPoint y: 393, endPoint x: 512, endPoint y: 402, distance: 51.2
click at [512, 402] on div "Founders and best-selling cookbook authors, Margo Flanagan and Rosa Power (yes,…" at bounding box center [489, 445] width 695 height 118
copy div "Margo Flanagan"
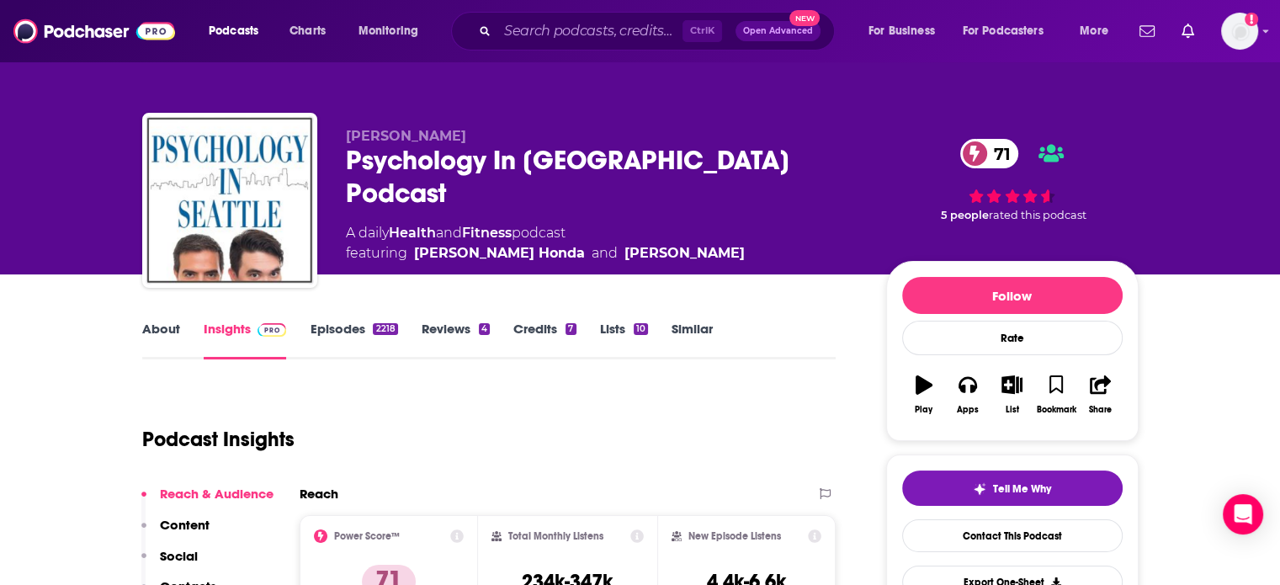
click at [439, 162] on div "Psychology In [GEOGRAPHIC_DATA] Podcast 71" at bounding box center [603, 177] width 514 height 66
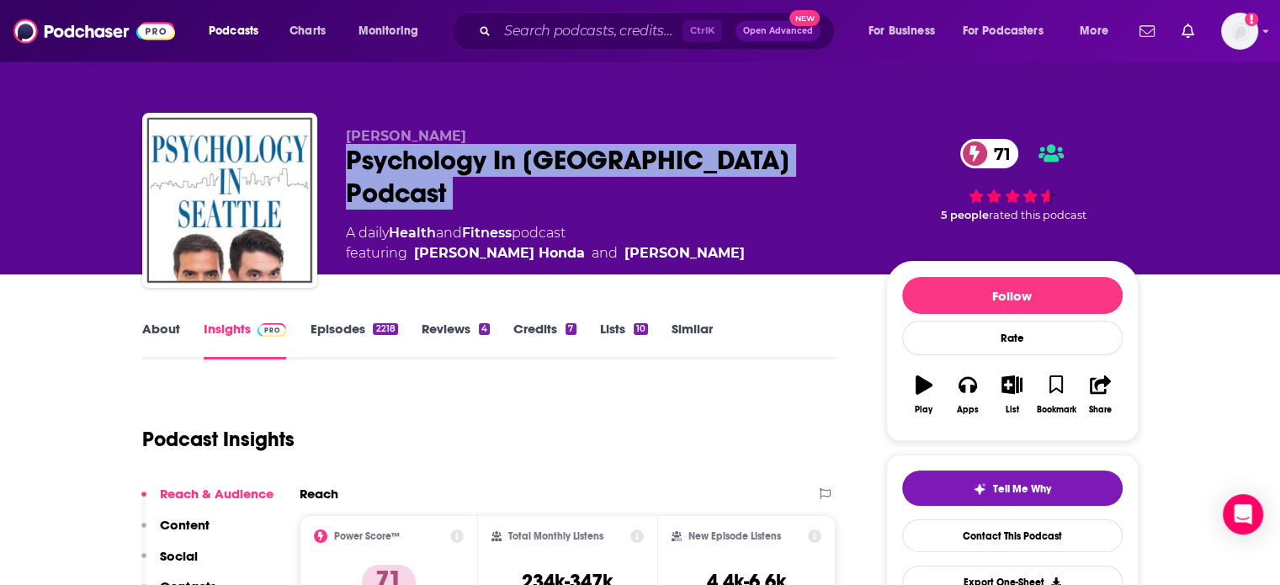
click at [439, 162] on div "Psychology In [GEOGRAPHIC_DATA] Podcast 71" at bounding box center [603, 177] width 514 height 66
copy div "Psychology In [GEOGRAPHIC_DATA] Podcast 71"
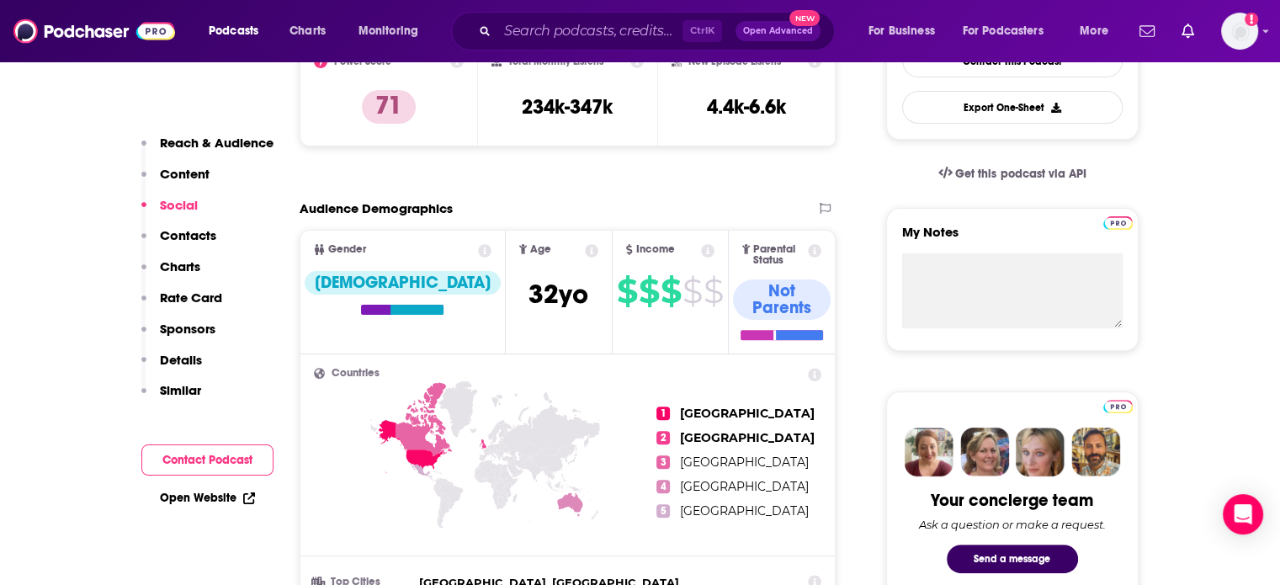
scroll to position [84, 0]
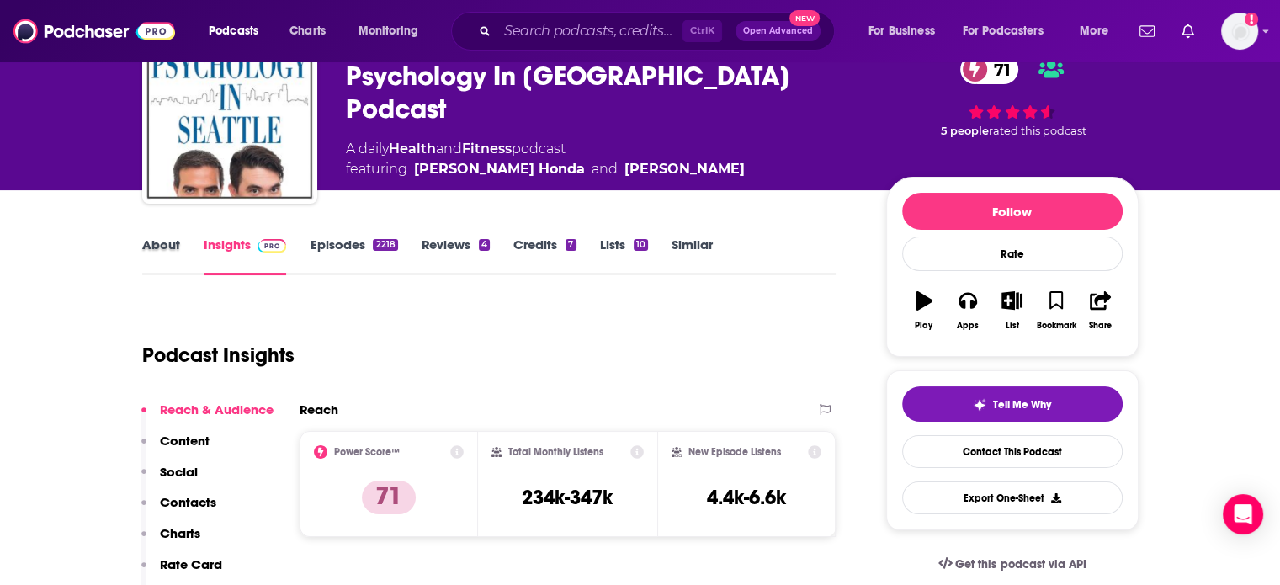
drag, startPoint x: 189, startPoint y: 255, endPoint x: 177, endPoint y: 250, distance: 13.6
click at [189, 255] on div "About" at bounding box center [172, 256] width 61 height 39
click at [176, 250] on link "About" at bounding box center [161, 256] width 38 height 39
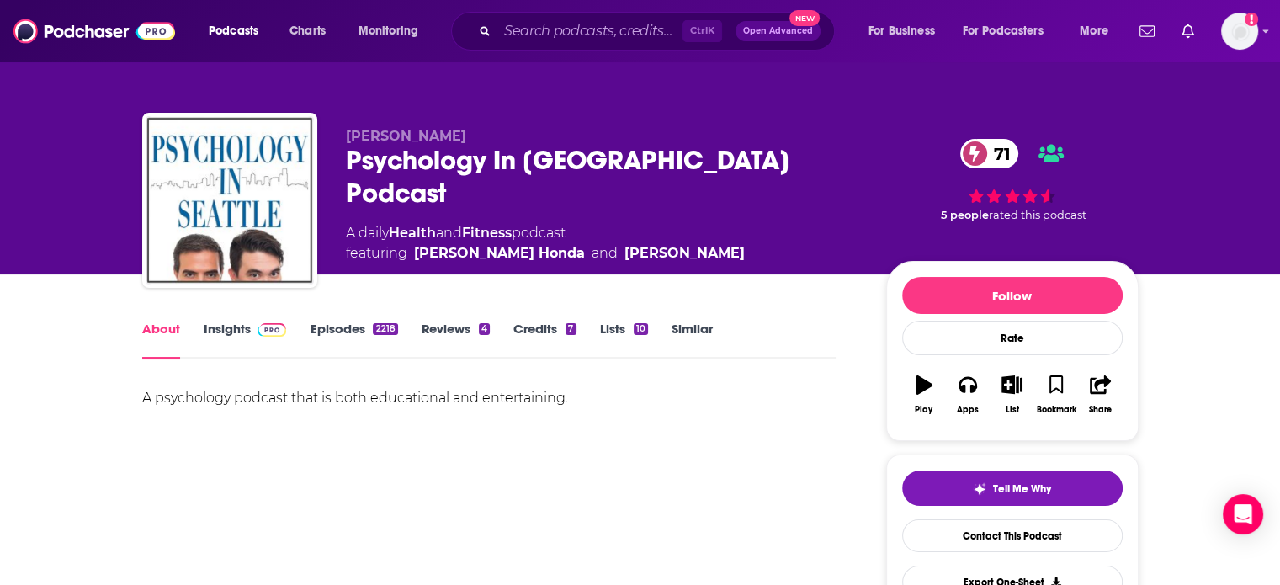
click at [263, 333] on img at bounding box center [272, 329] width 29 height 13
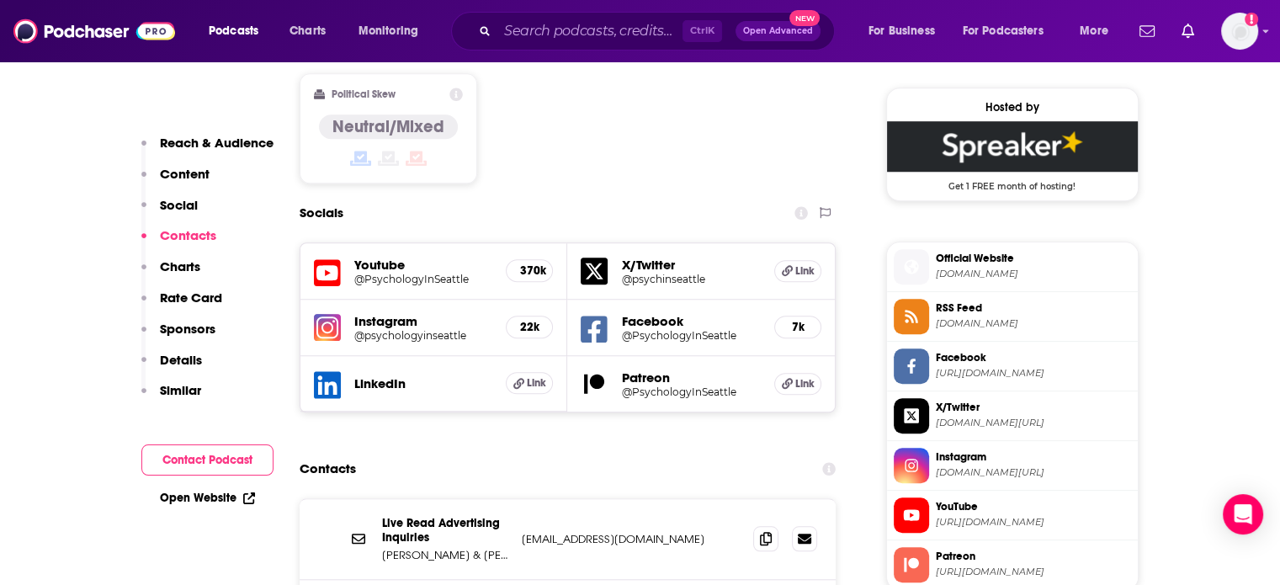
scroll to position [1431, 0]
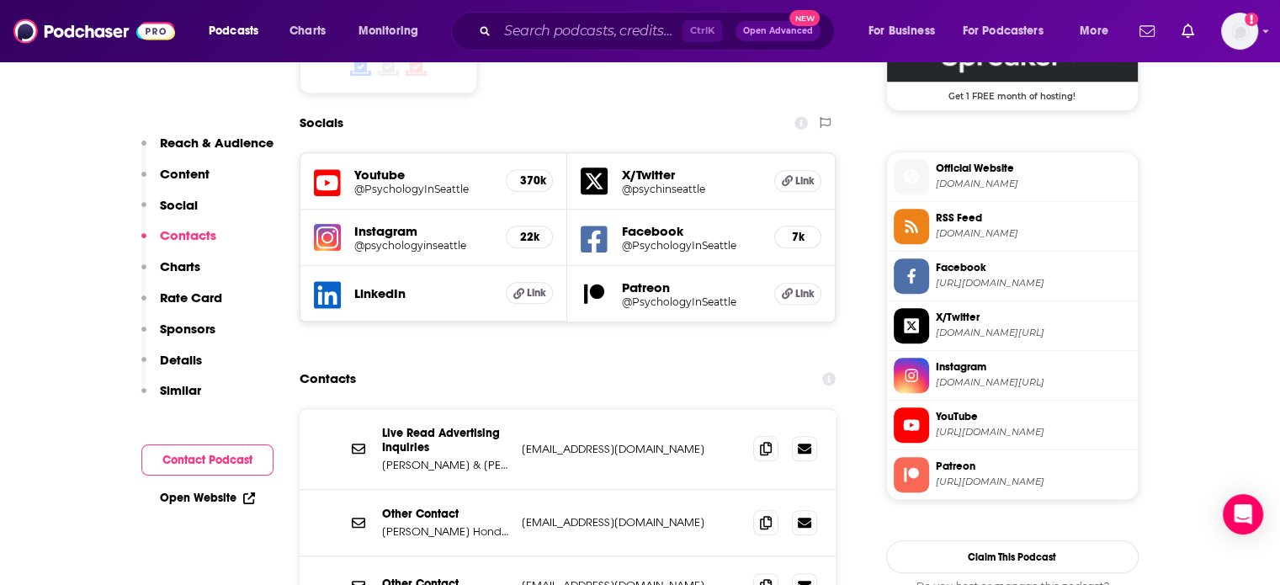
click at [616, 490] on div "Other Contact [PERSON_NAME] [EMAIL_ADDRESS][DOMAIN_NAME] [EMAIL_ADDRESS][DOMAIN…" at bounding box center [568, 523] width 537 height 67
click at [610, 490] on div "Other Contact [PERSON_NAME] [EMAIL_ADDRESS][DOMAIN_NAME] [EMAIL_ADDRESS][DOMAIN…" at bounding box center [568, 523] width 537 height 67
click at [606, 515] on p "[EMAIL_ADDRESS][DOMAIN_NAME]" at bounding box center [631, 522] width 219 height 14
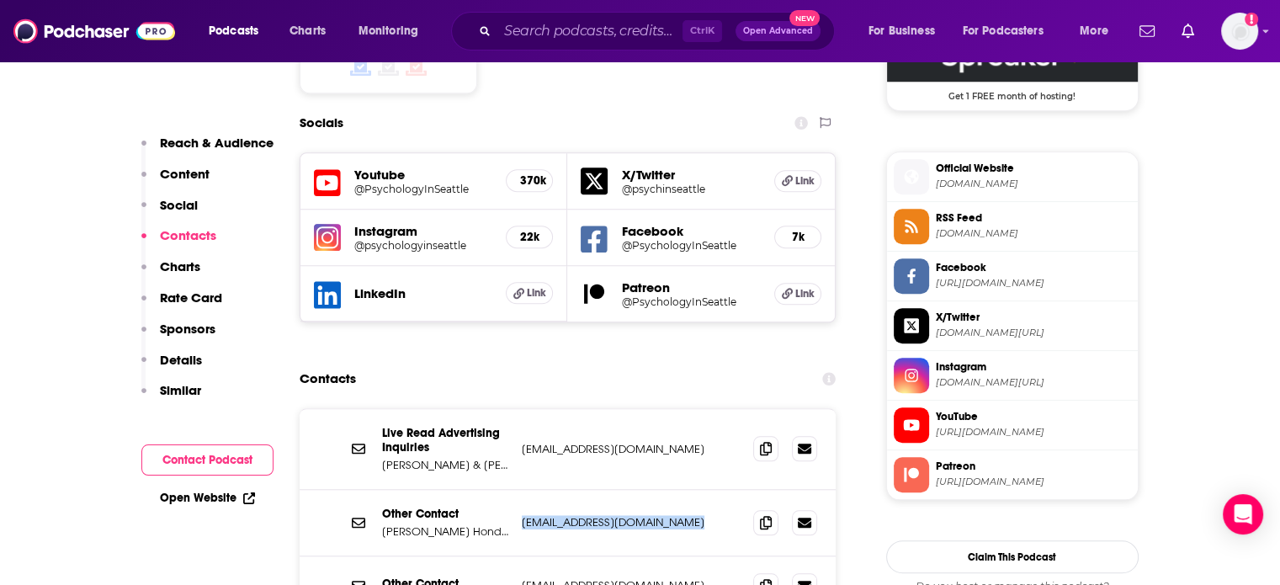
copy div "[EMAIL_ADDRESS][DOMAIN_NAME] [EMAIL_ADDRESS][DOMAIN_NAME]"
